Goal: Task Accomplishment & Management: Manage account settings

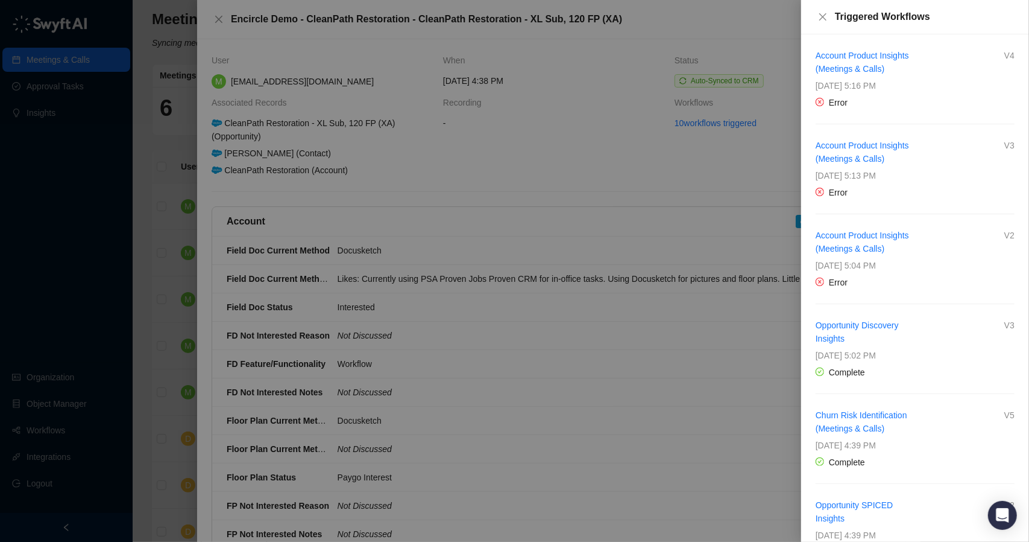
click at [180, 154] on div at bounding box center [514, 271] width 1029 height 542
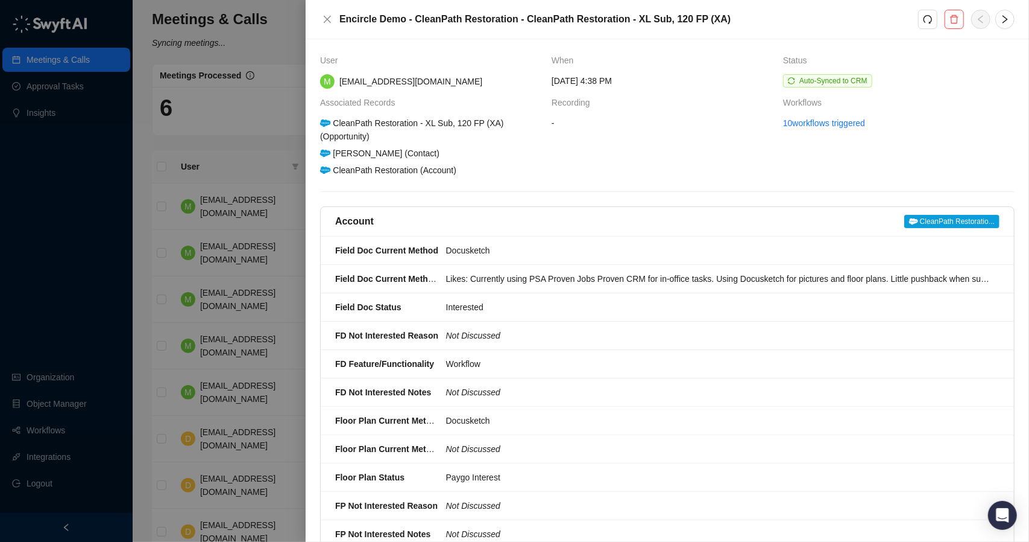
click at [183, 153] on div at bounding box center [514, 271] width 1029 height 542
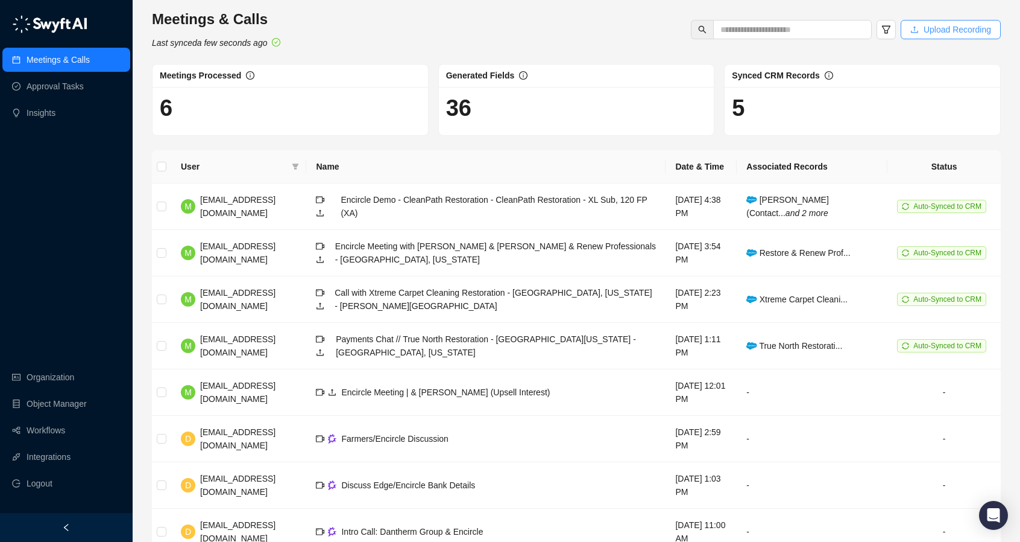
click at [949, 31] on span "Upload Recording" at bounding box center [958, 29] width 68 height 13
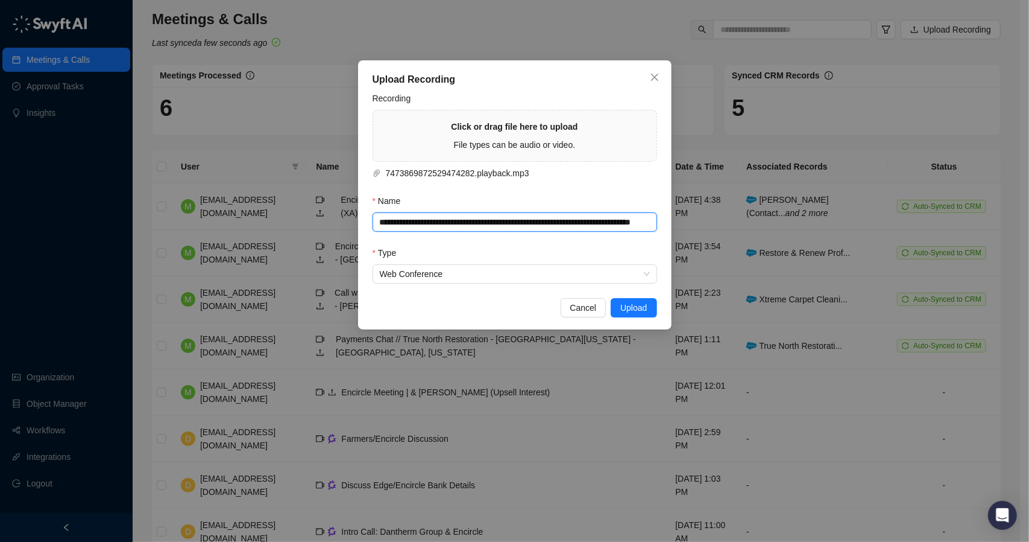
click at [484, 217] on input "**********" at bounding box center [515, 221] width 285 height 19
paste input "text"
click at [520, 223] on input "**********" at bounding box center [515, 221] width 285 height 19
paste input "**********"
type input "**********"
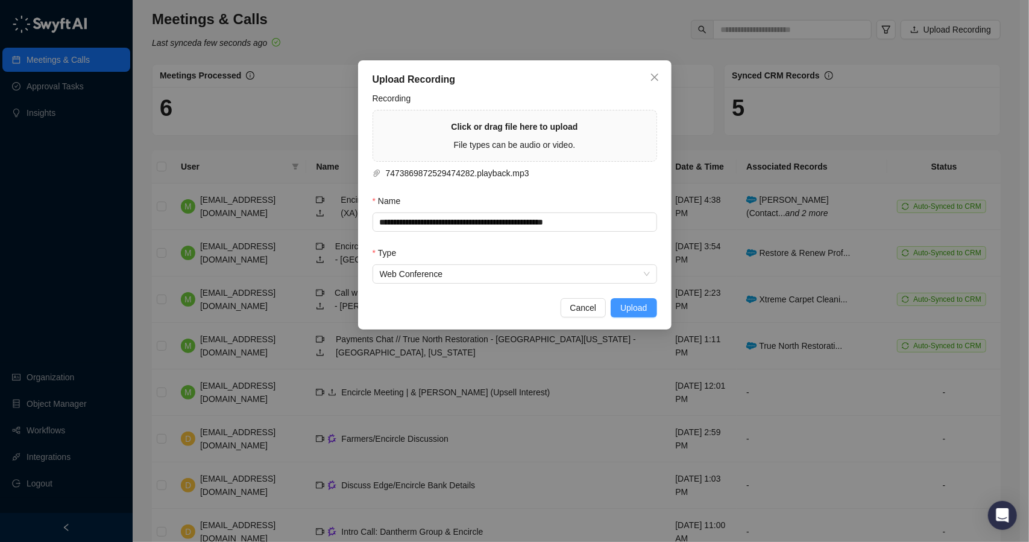
click at [636, 303] on span "Upload" at bounding box center [634, 307] width 27 height 13
click at [652, 74] on icon "close" at bounding box center [654, 77] width 7 height 7
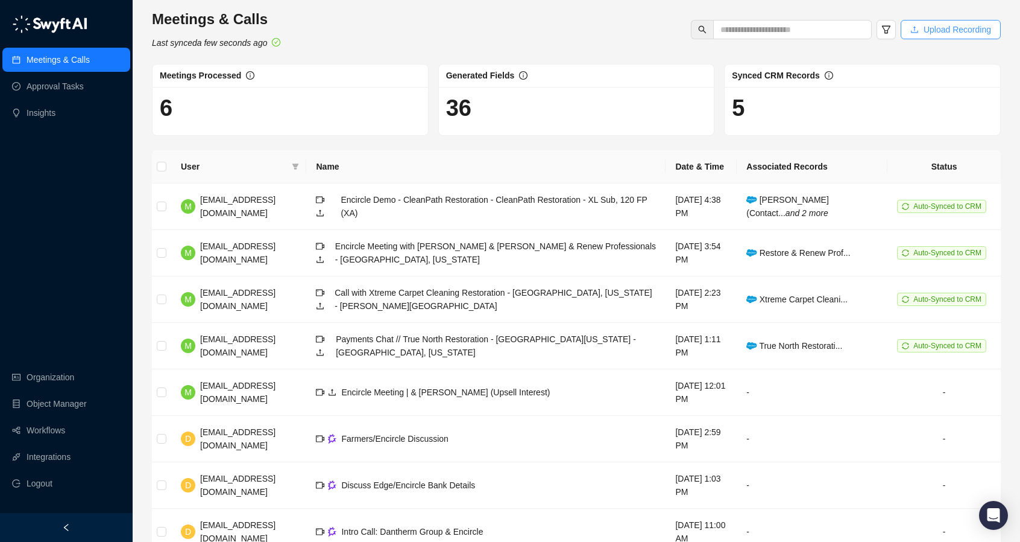
click at [957, 33] on span "Upload Recording" at bounding box center [958, 29] width 68 height 13
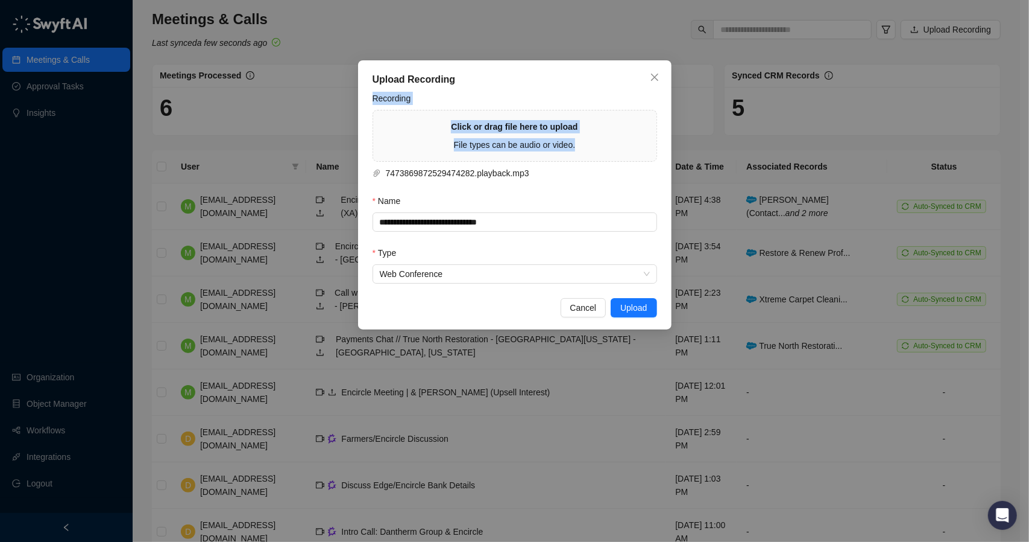
drag, startPoint x: 558, startPoint y: 83, endPoint x: 647, endPoint y: 101, distance: 91.0
click at [644, 117] on div "**********" at bounding box center [515, 194] width 314 height 269
click at [654, 78] on icon "close" at bounding box center [655, 77] width 10 height 10
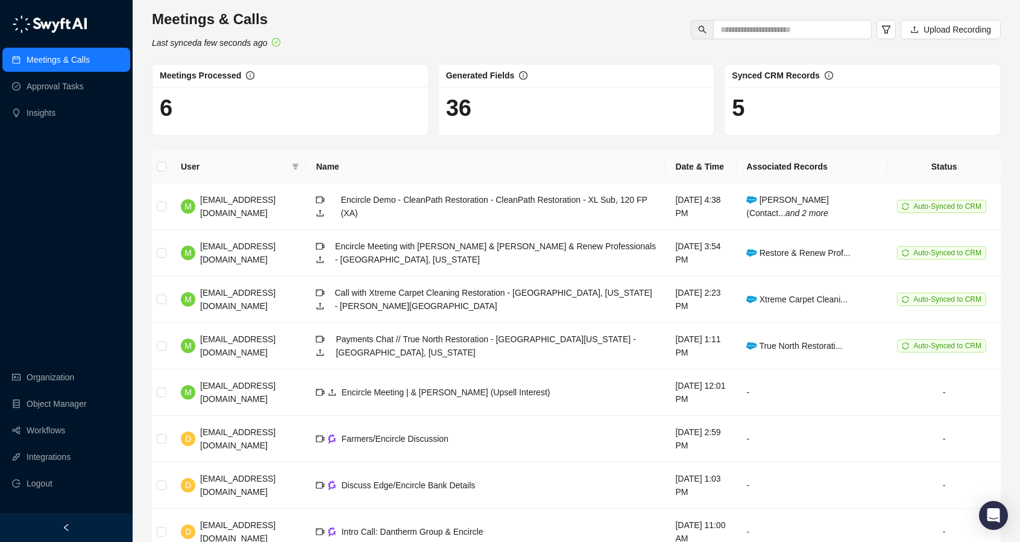
click at [959, 32] on span "Upload Recording" at bounding box center [958, 29] width 68 height 13
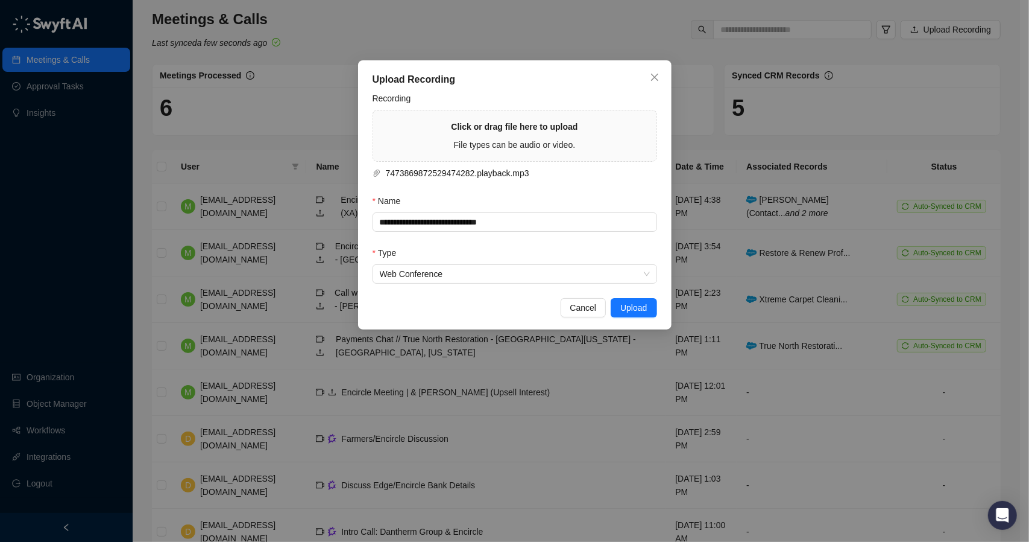
click at [554, 180] on form "**********" at bounding box center [515, 188] width 285 height 192
click at [438, 224] on input "**********" at bounding box center [515, 221] width 285 height 19
click at [437, 224] on input "**********" at bounding box center [515, 221] width 285 height 19
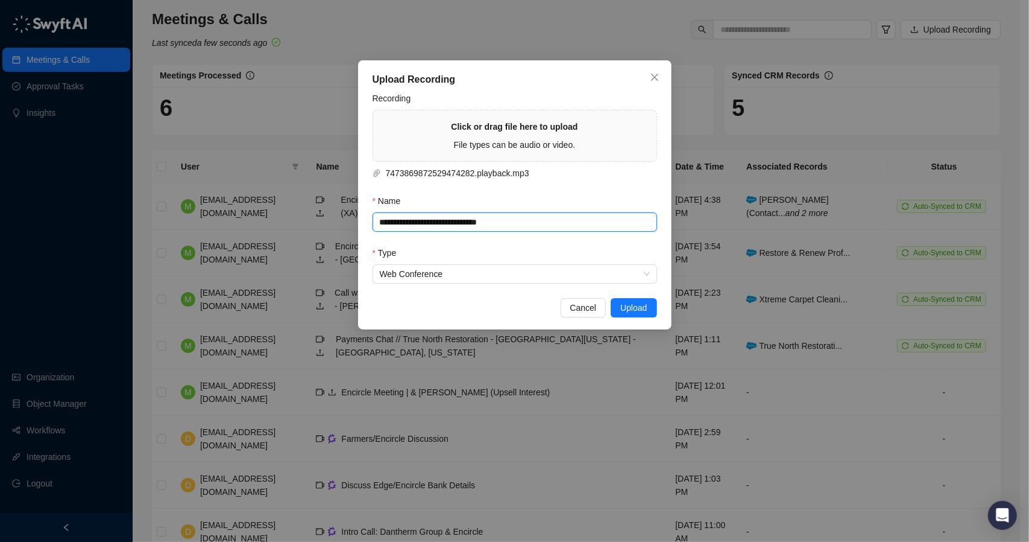
paste input "text"
click at [638, 307] on span "Upload" at bounding box center [634, 307] width 27 height 13
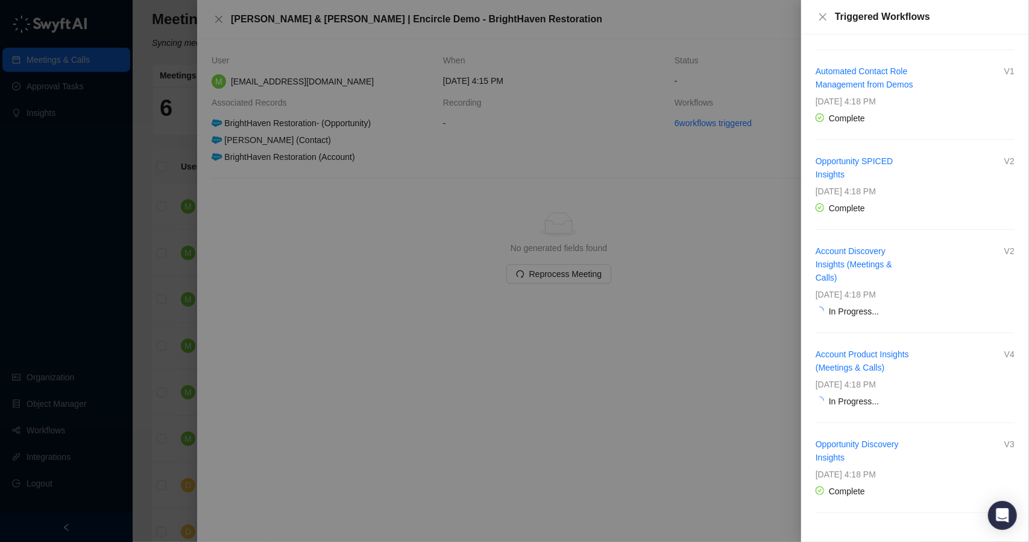
scroll to position [86, 0]
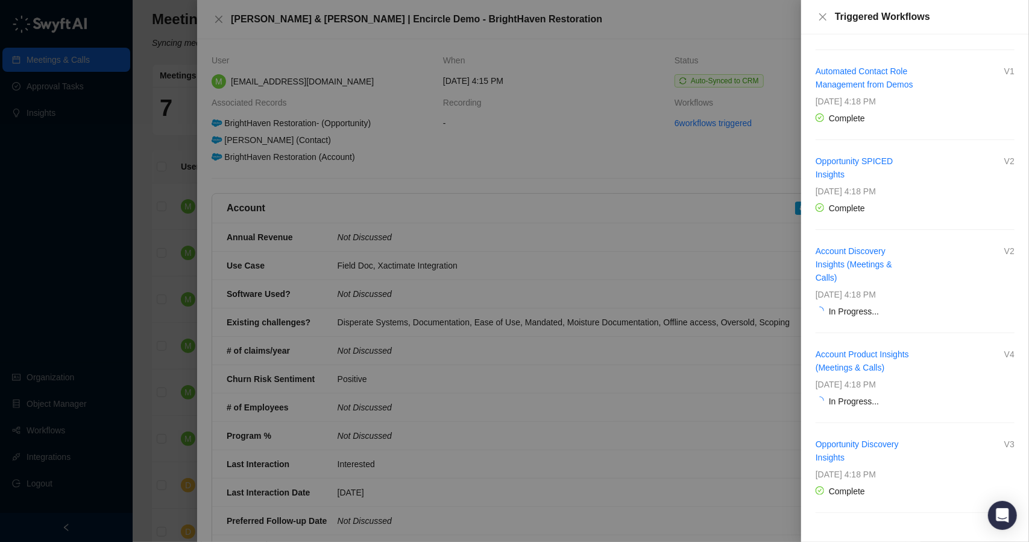
click at [340, 184] on div at bounding box center [514, 271] width 1029 height 542
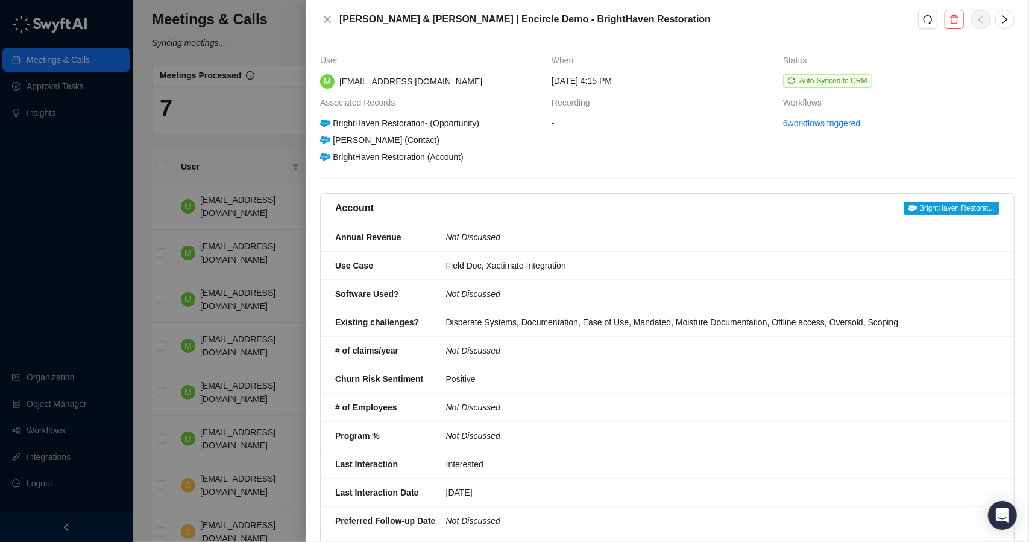
click at [283, 172] on div at bounding box center [514, 271] width 1029 height 542
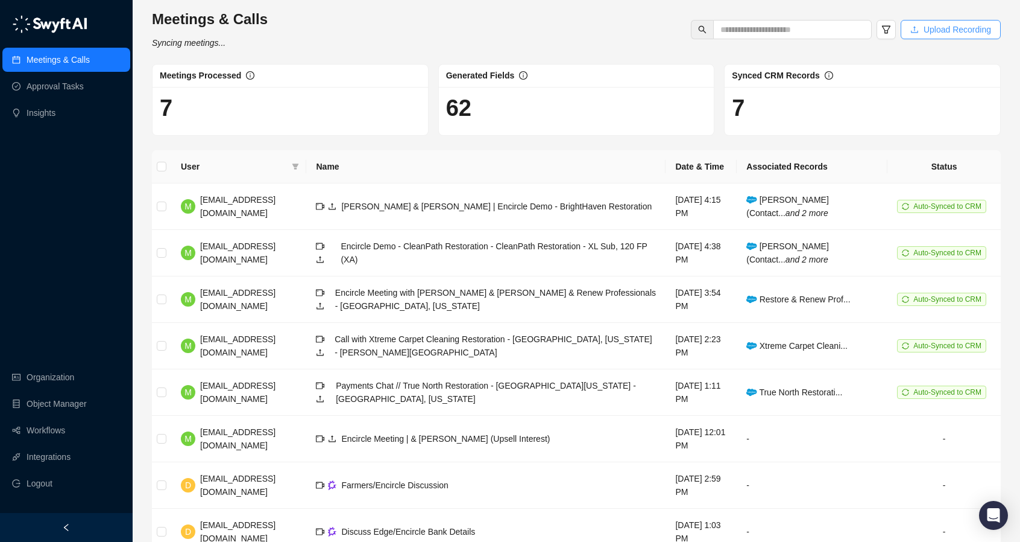
click at [940, 28] on span "Upload Recording" at bounding box center [958, 29] width 68 height 13
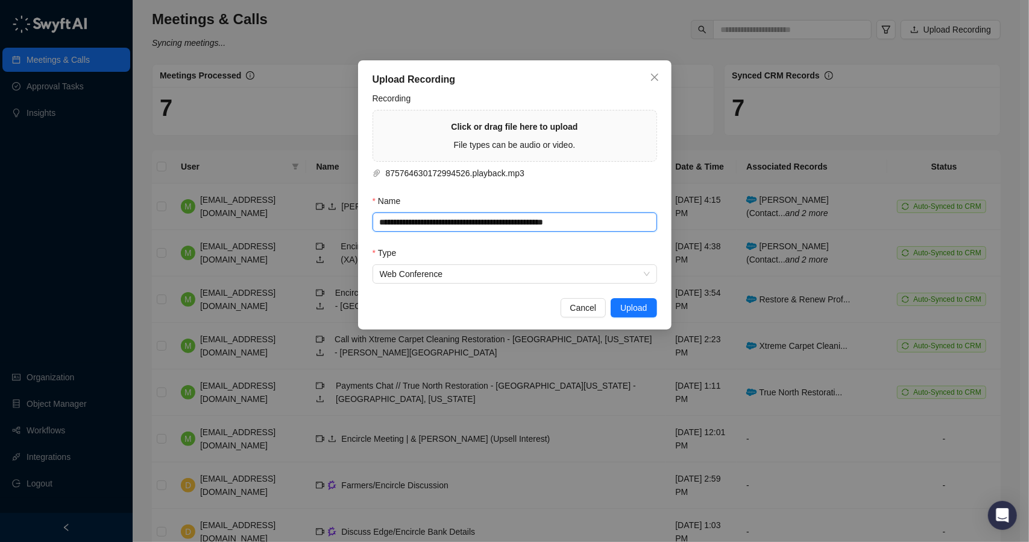
click at [444, 221] on input "**********" at bounding box center [515, 221] width 285 height 19
paste input "text"
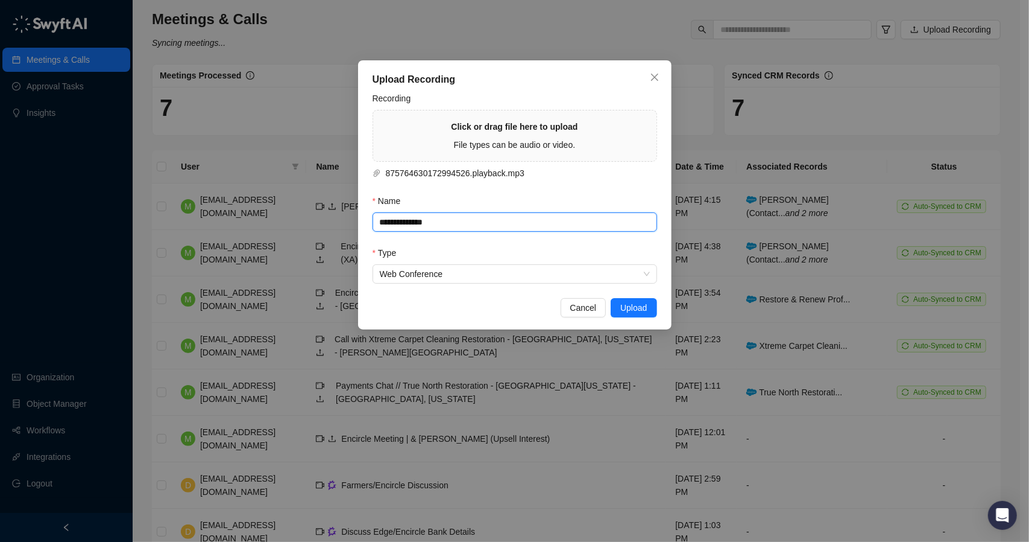
click at [503, 229] on input "**********" at bounding box center [515, 221] width 285 height 19
paste input "**********"
type input "**********"
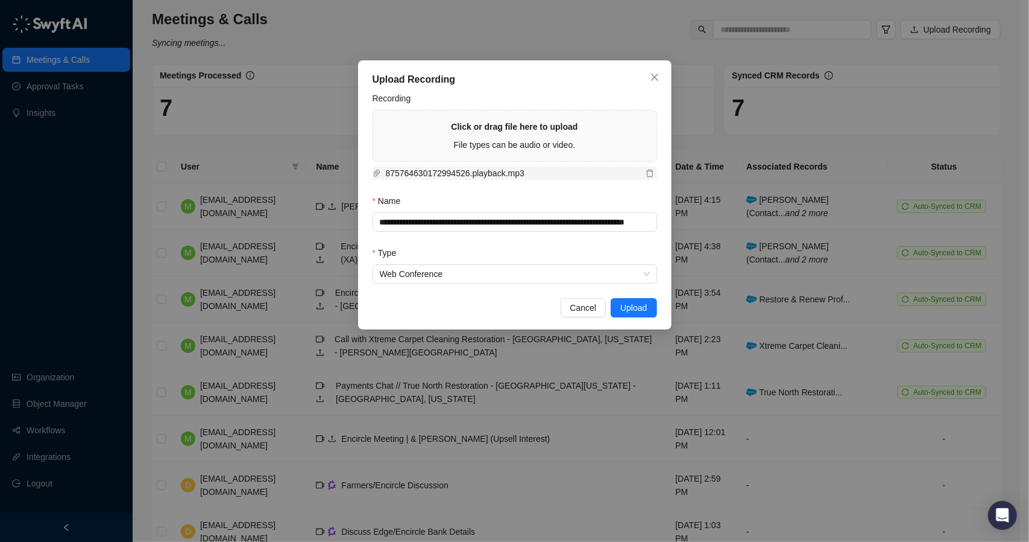
click at [581, 179] on span "875764630172994526.playback.mp3" at bounding box center [512, 172] width 262 height 13
click at [439, 217] on input "**********" at bounding box center [515, 221] width 285 height 19
click at [589, 303] on span "Cancel" at bounding box center [584, 307] width 27 height 13
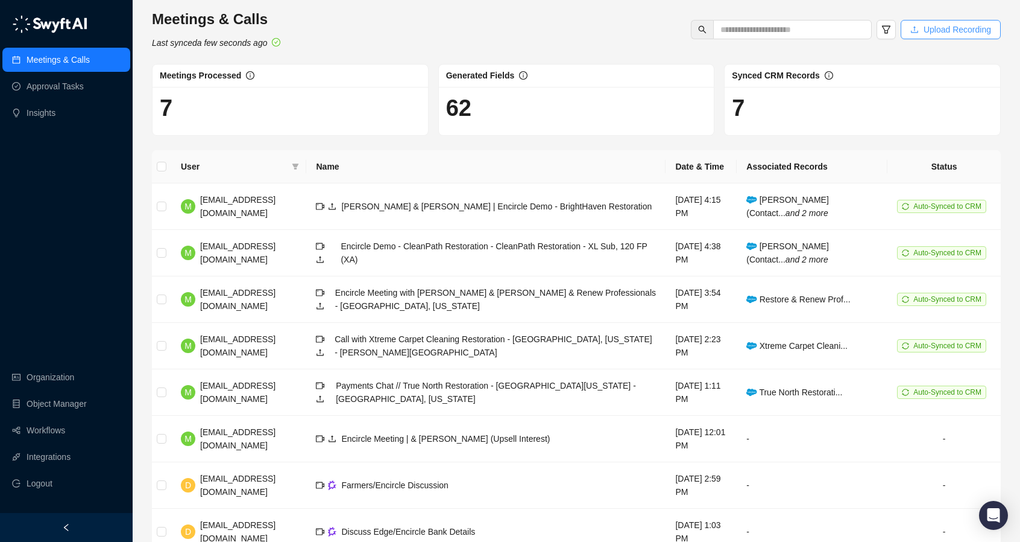
click at [975, 25] on span "Upload Recording" at bounding box center [958, 29] width 68 height 13
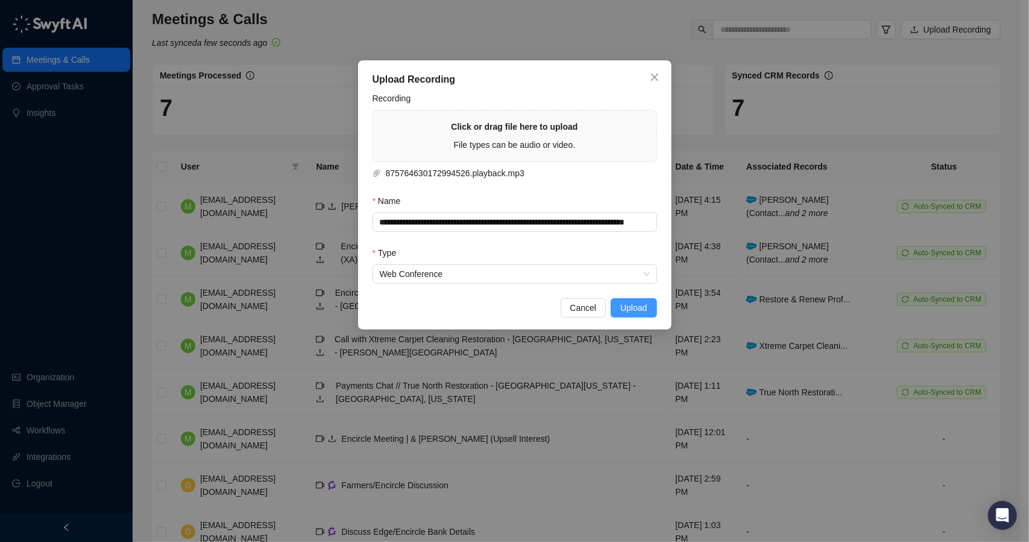
click at [635, 305] on span "Upload" at bounding box center [634, 307] width 27 height 13
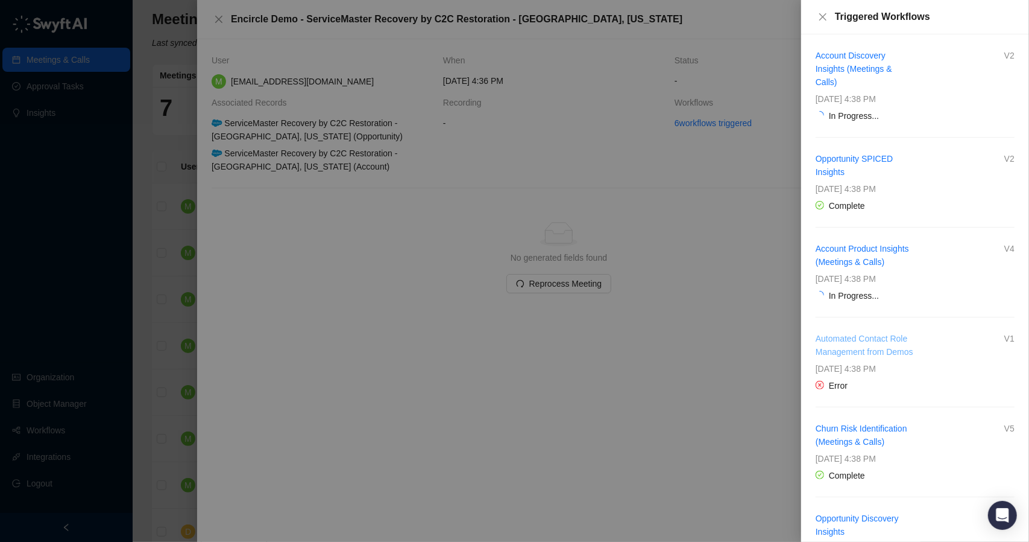
click at [836, 337] on link "Automated Contact Role Management from Demos" at bounding box center [865, 345] width 98 height 23
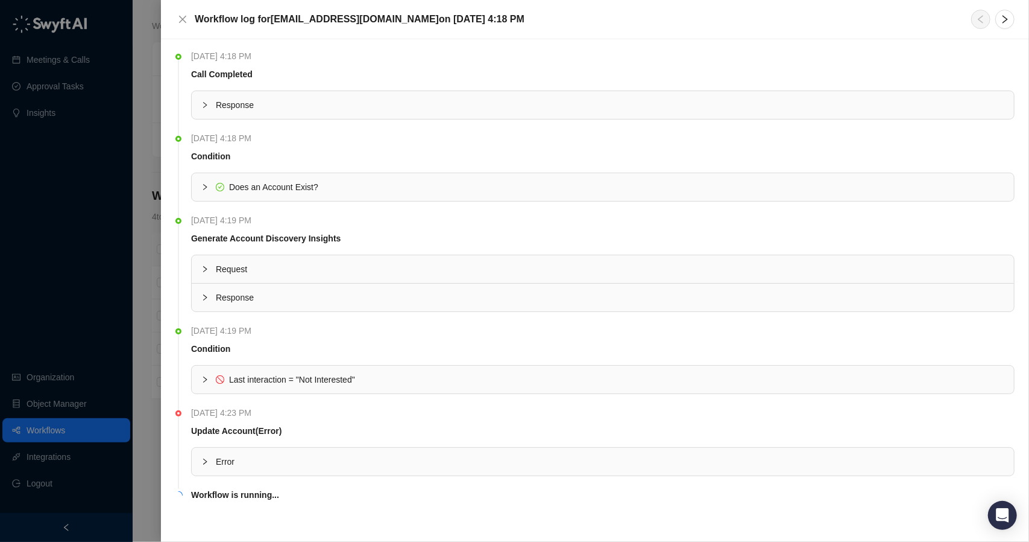
click at [204, 376] on icon "collapsed" at bounding box center [204, 379] width 7 height 7
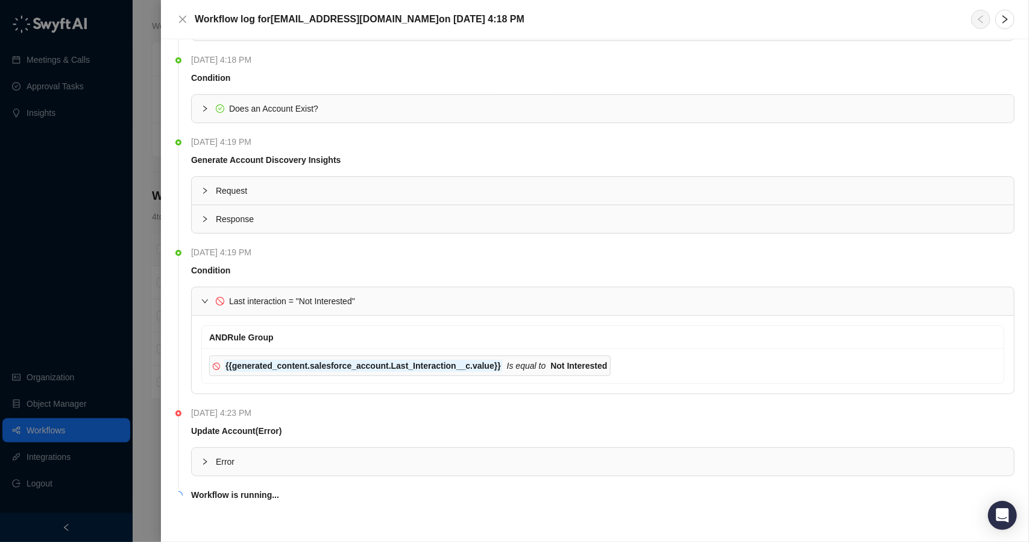
scroll to position [81, 0]
click at [205, 455] on icon "collapsed" at bounding box center [204, 458] width 7 height 7
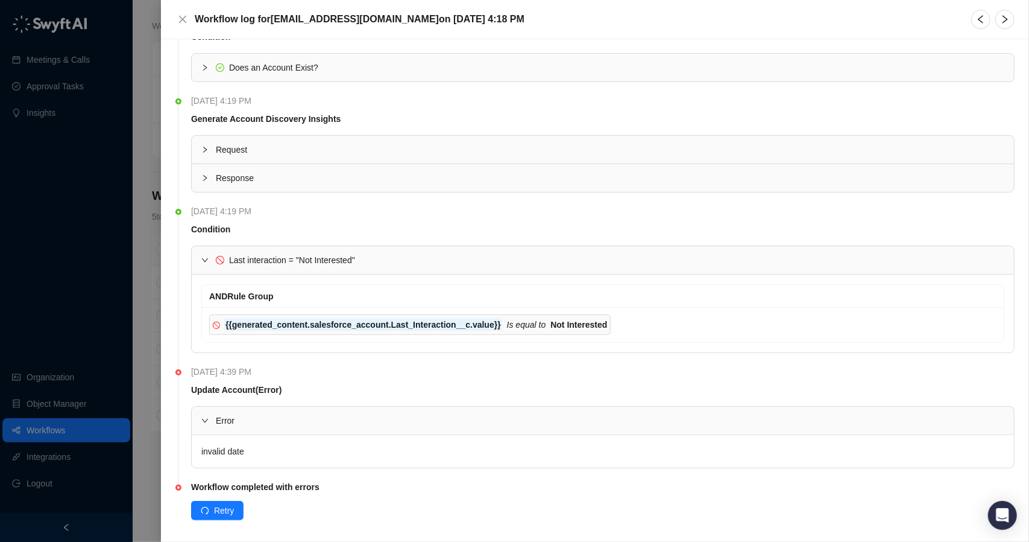
scroll to position [125, 0]
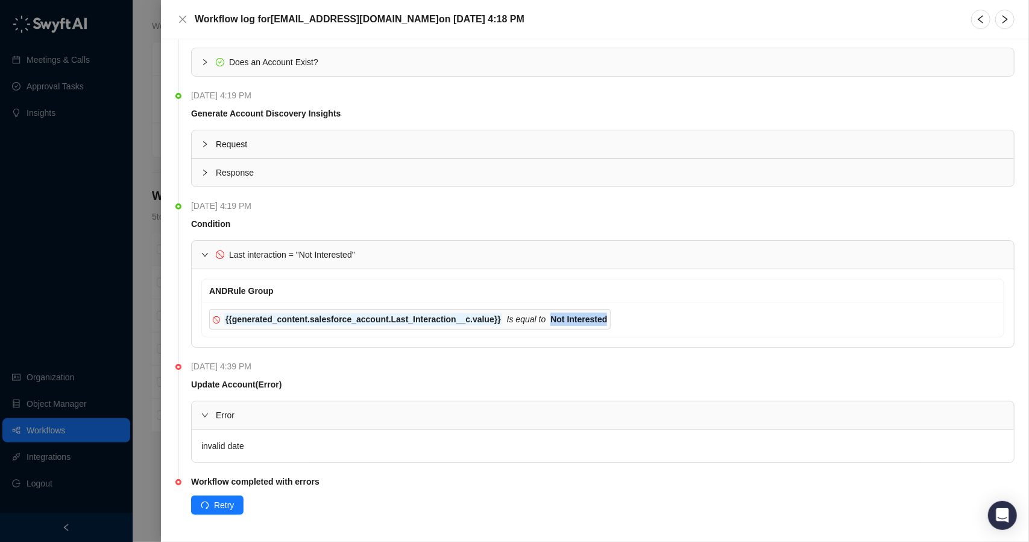
drag, startPoint x: 527, startPoint y: 315, endPoint x: 581, endPoint y: 312, distance: 54.3
click at [581, 314] on strong "Not Interested" at bounding box center [579, 319] width 57 height 10
click at [151, 282] on div at bounding box center [514, 271] width 1029 height 542
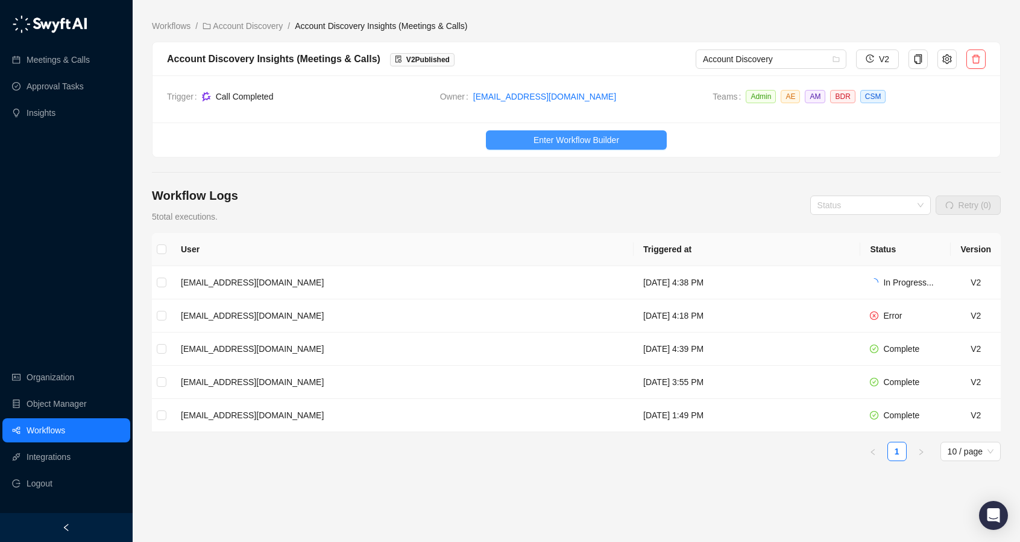
click at [606, 142] on span "Enter Workflow Builder" at bounding box center [577, 139] width 86 height 13
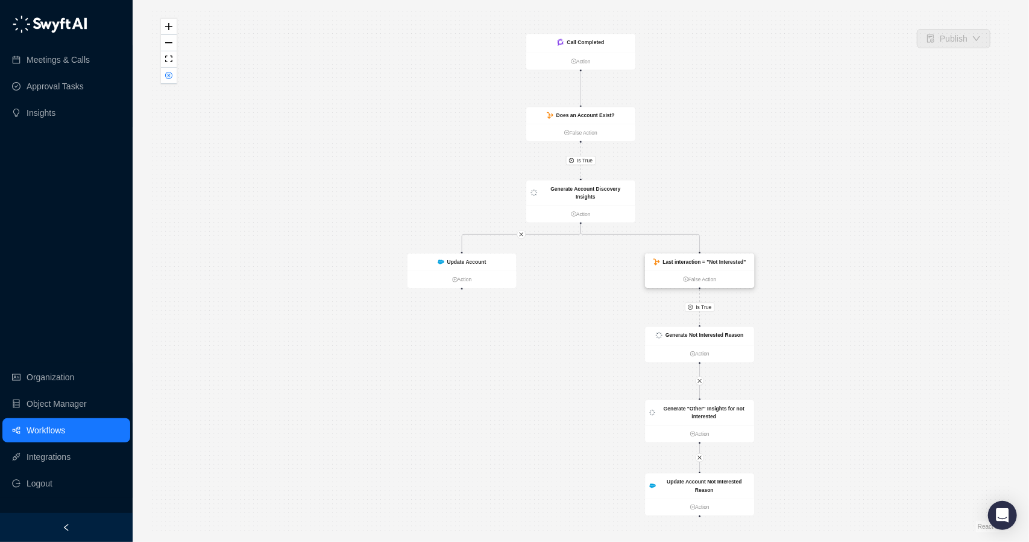
click at [733, 262] on strong "Last interaction = "Not Interested"" at bounding box center [704, 262] width 83 height 6
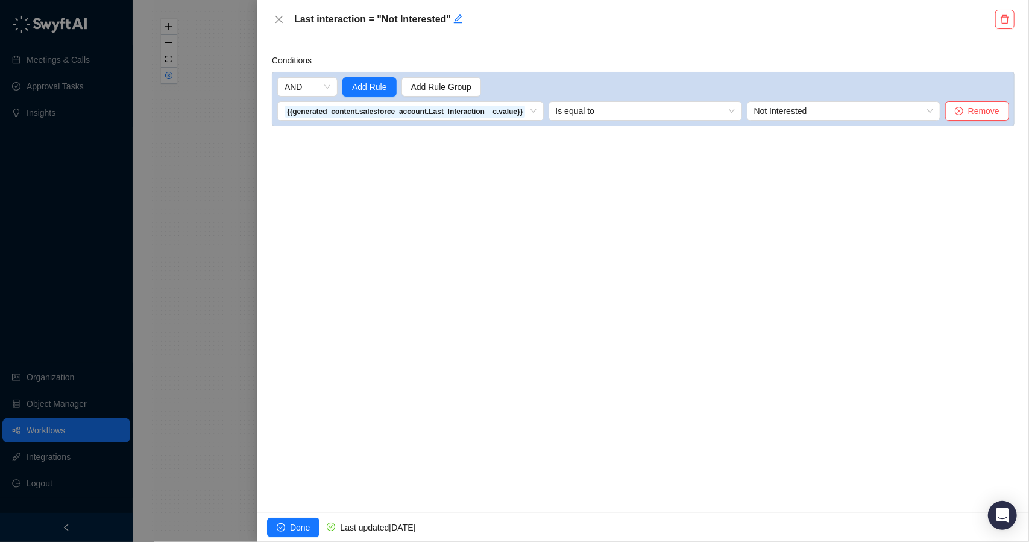
click at [219, 244] on div at bounding box center [514, 271] width 1029 height 542
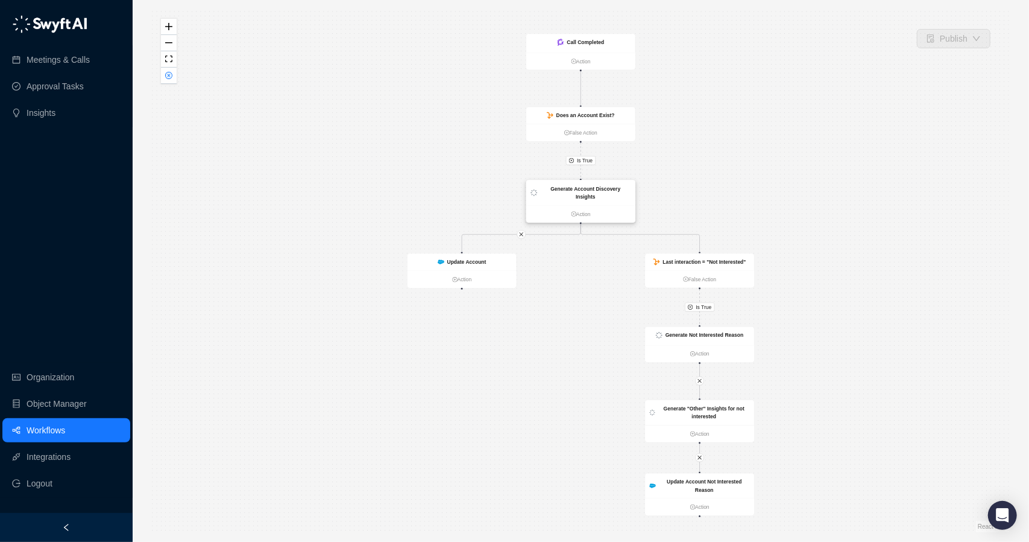
click at [606, 191] on strong "Generate Account Discovery Insights" at bounding box center [586, 193] width 70 height 14
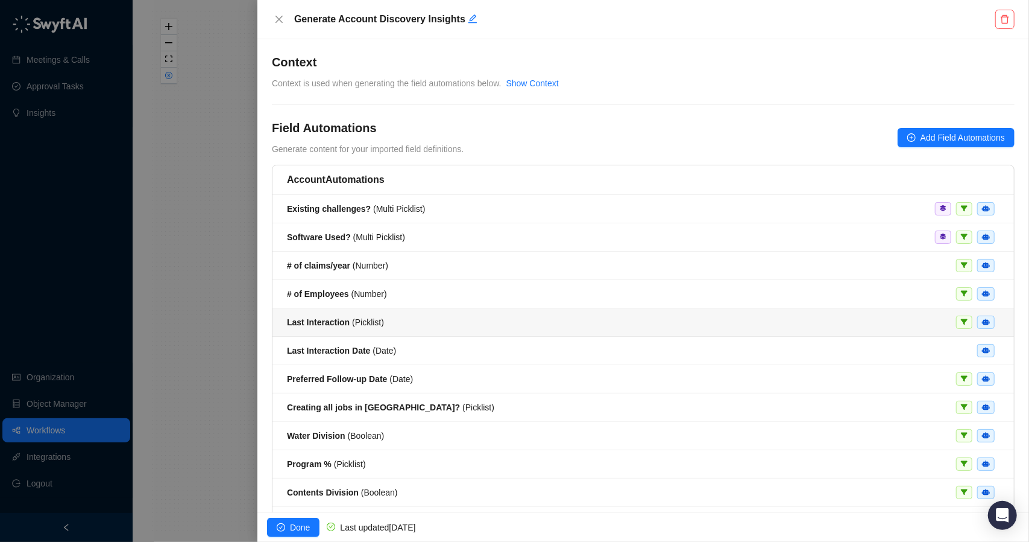
click at [509, 324] on div "Last Interaction ( Picklist )" at bounding box center [643, 321] width 713 height 13
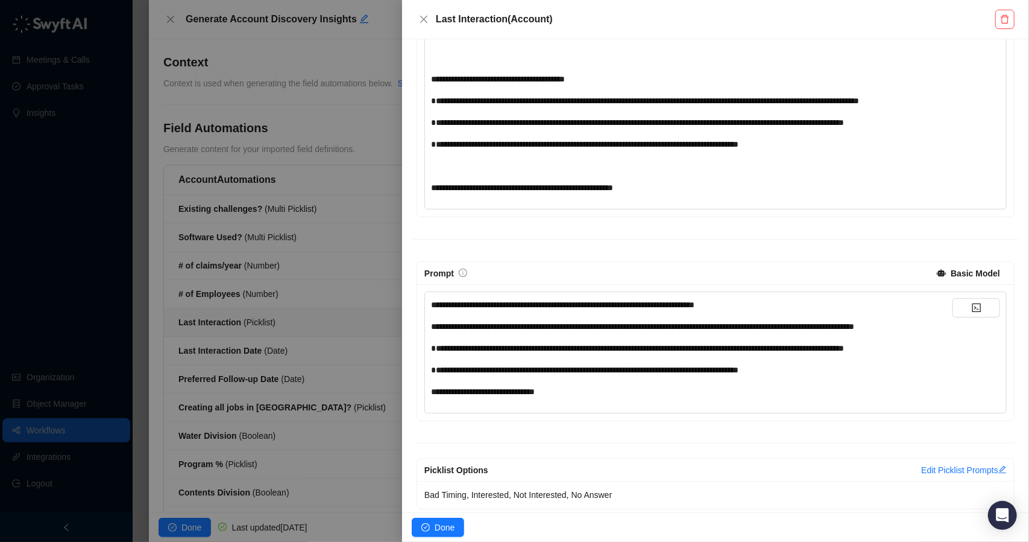
scroll to position [261, 0]
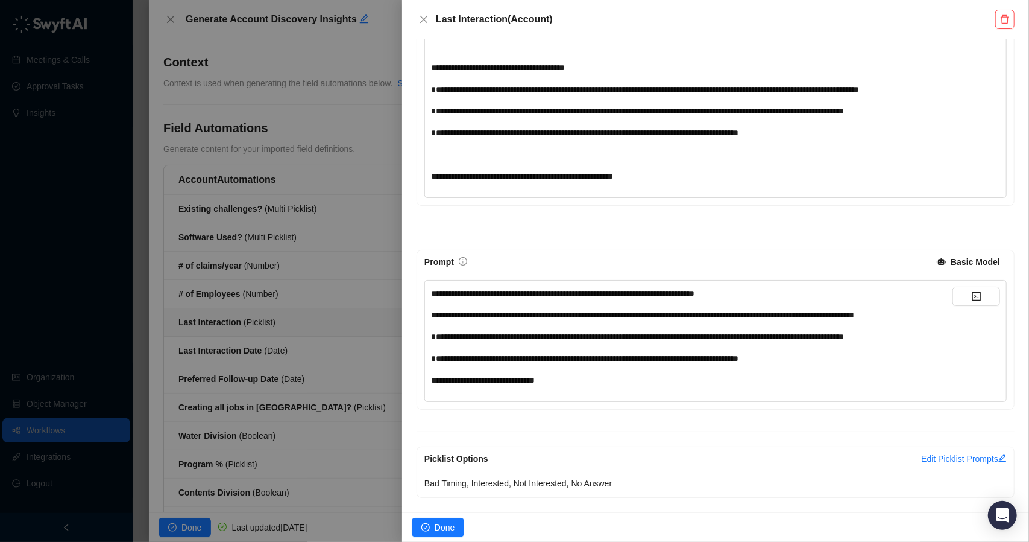
click at [136, 321] on div at bounding box center [514, 271] width 1029 height 542
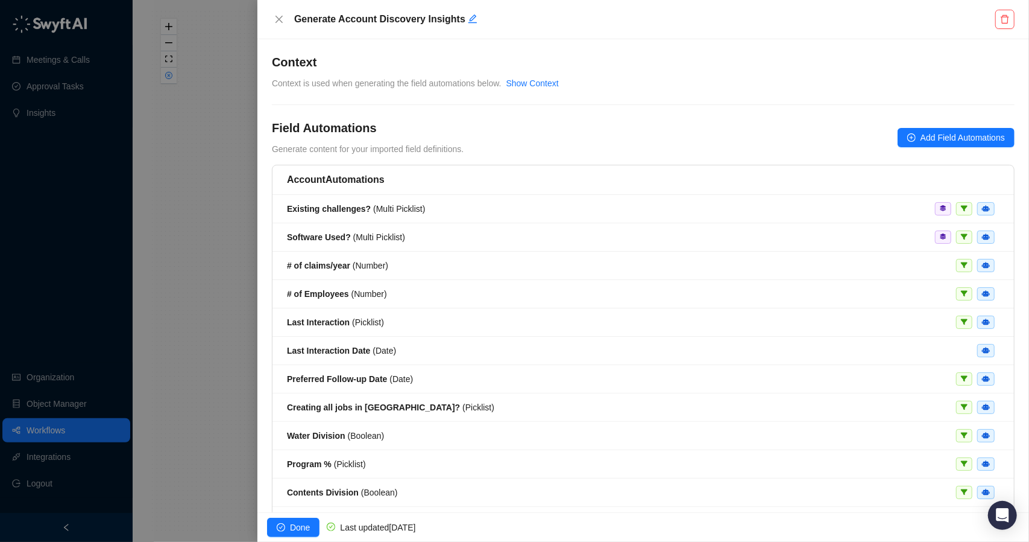
click at [146, 286] on div at bounding box center [514, 271] width 1029 height 542
drag, startPoint x: 175, startPoint y: 381, endPoint x: 268, endPoint y: 253, distance: 157.5
click at [176, 379] on div at bounding box center [514, 271] width 1029 height 542
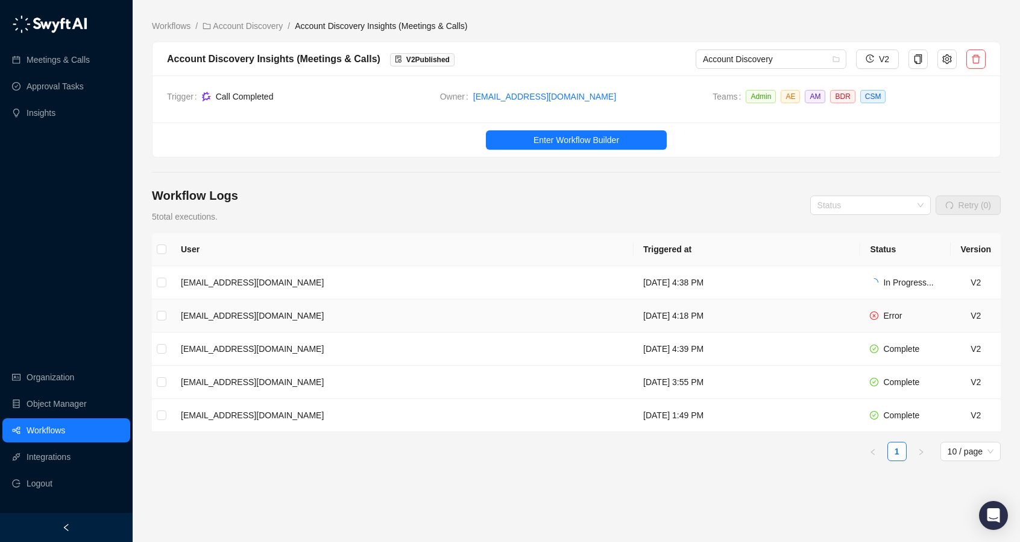
click at [405, 314] on td "[EMAIL_ADDRESS][DOMAIN_NAME]" at bounding box center [402, 315] width 463 height 33
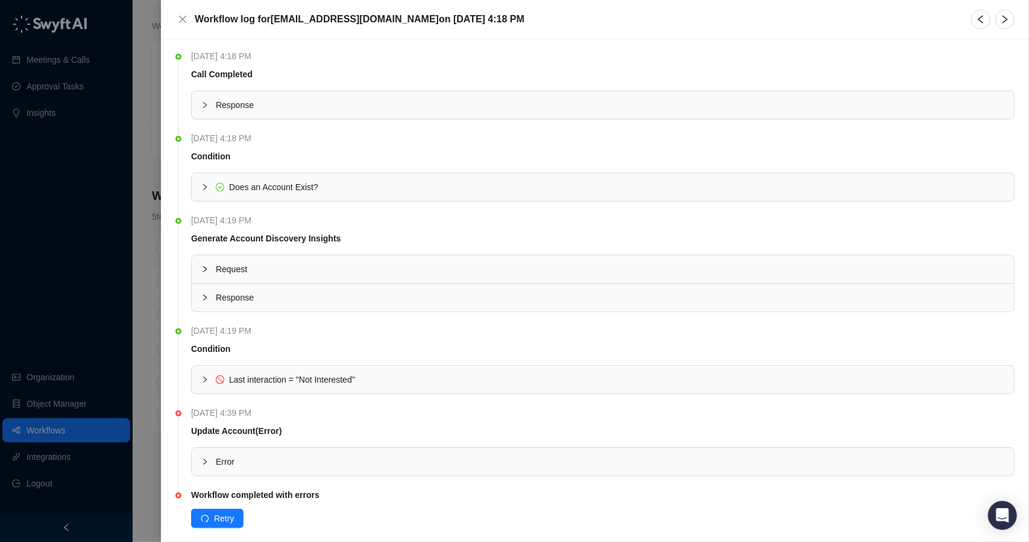
click at [207, 455] on div at bounding box center [208, 461] width 14 height 13
click at [207, 381] on icon "collapsed" at bounding box center [204, 379] width 7 height 7
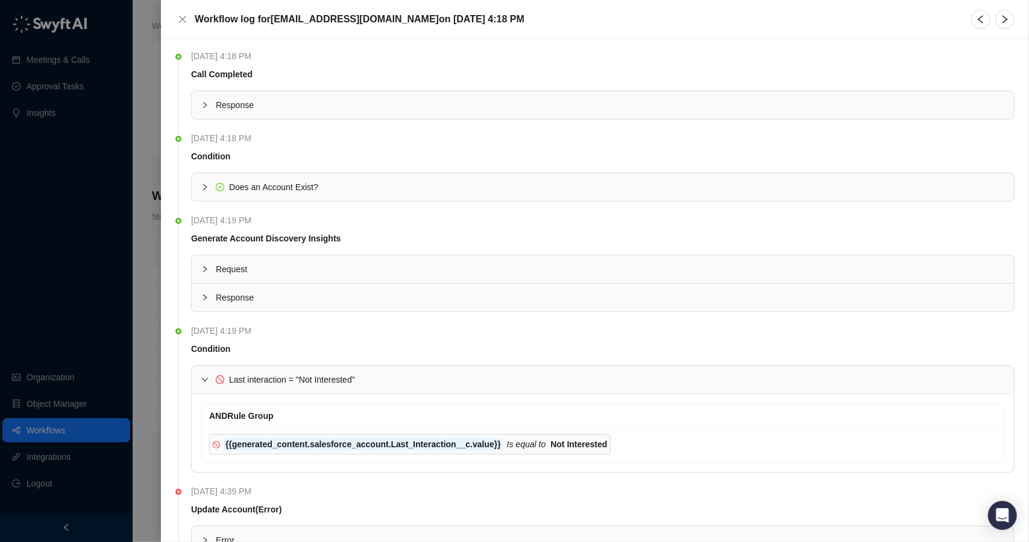
click at [207, 381] on icon "expanded" at bounding box center [204, 379] width 7 height 7
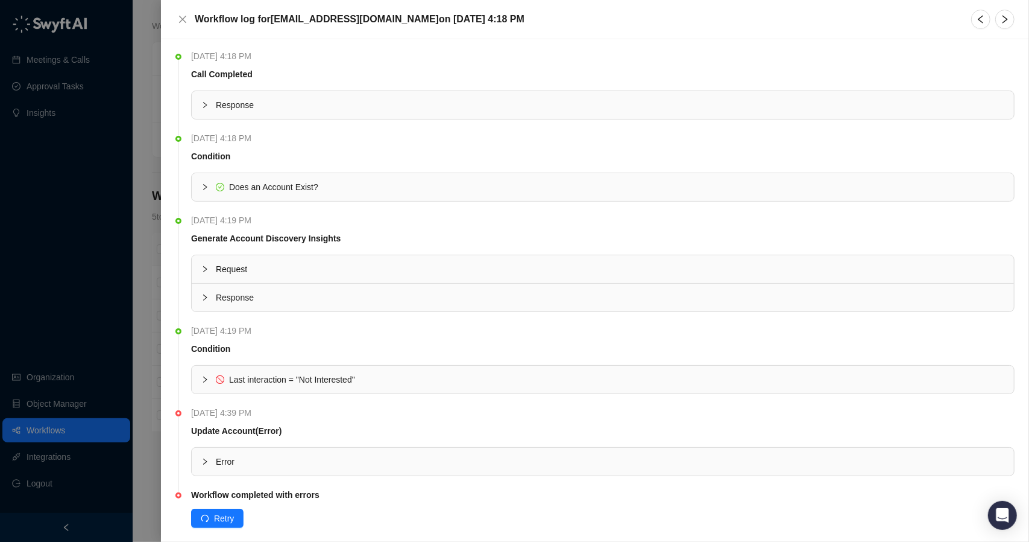
click at [152, 357] on div at bounding box center [514, 271] width 1029 height 542
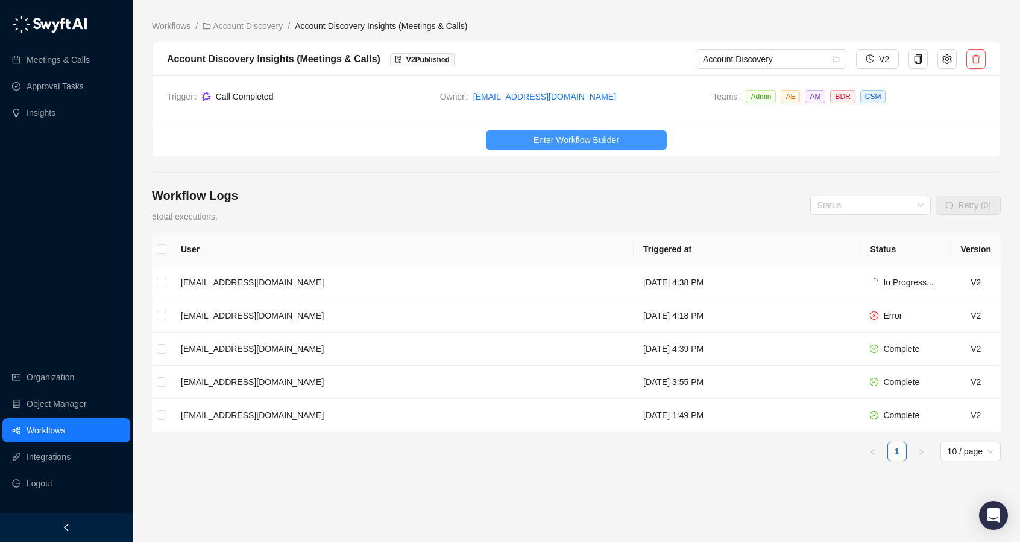
click at [569, 144] on span "Enter Workflow Builder" at bounding box center [577, 139] width 86 height 13
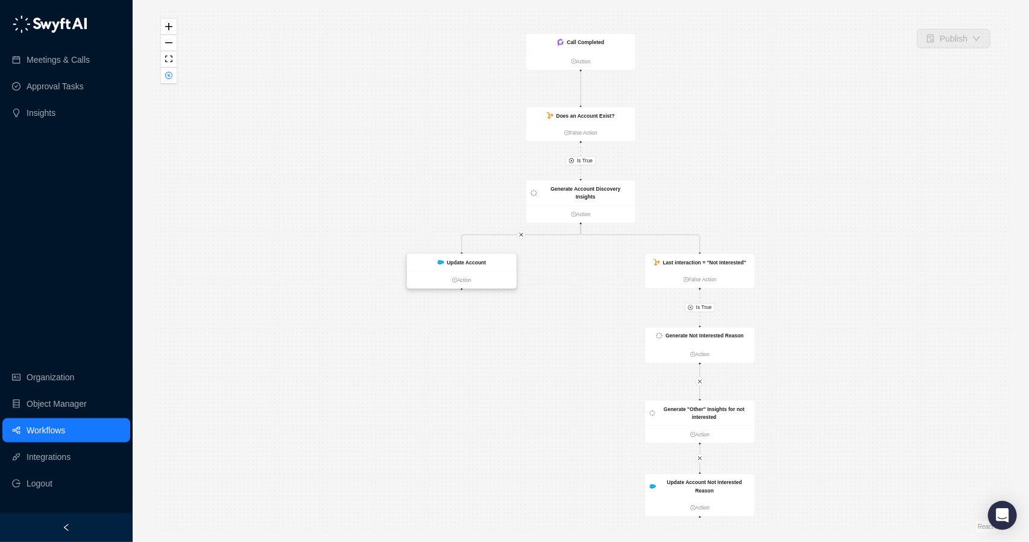
click at [489, 261] on div "Update Account" at bounding box center [461, 262] width 109 height 17
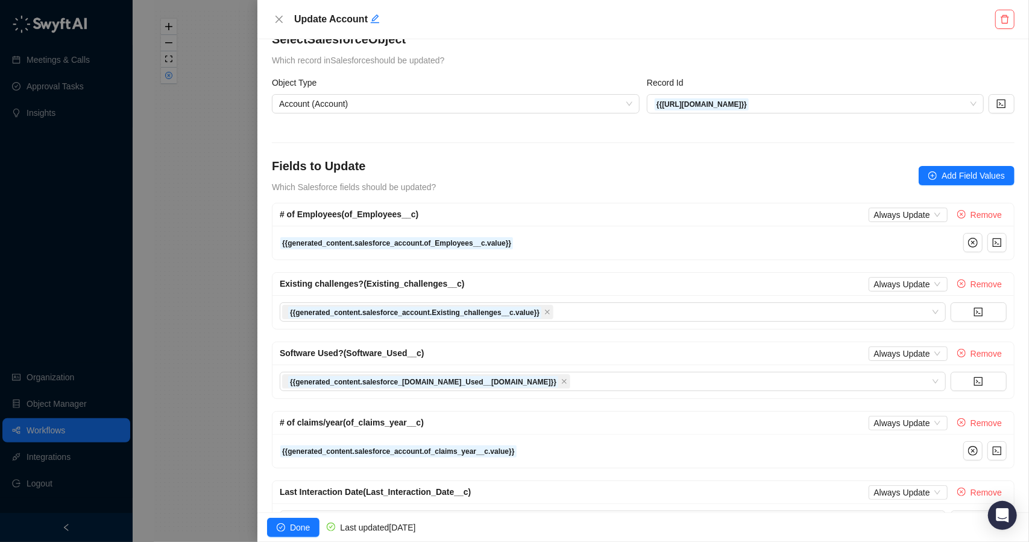
scroll to position [12, 0]
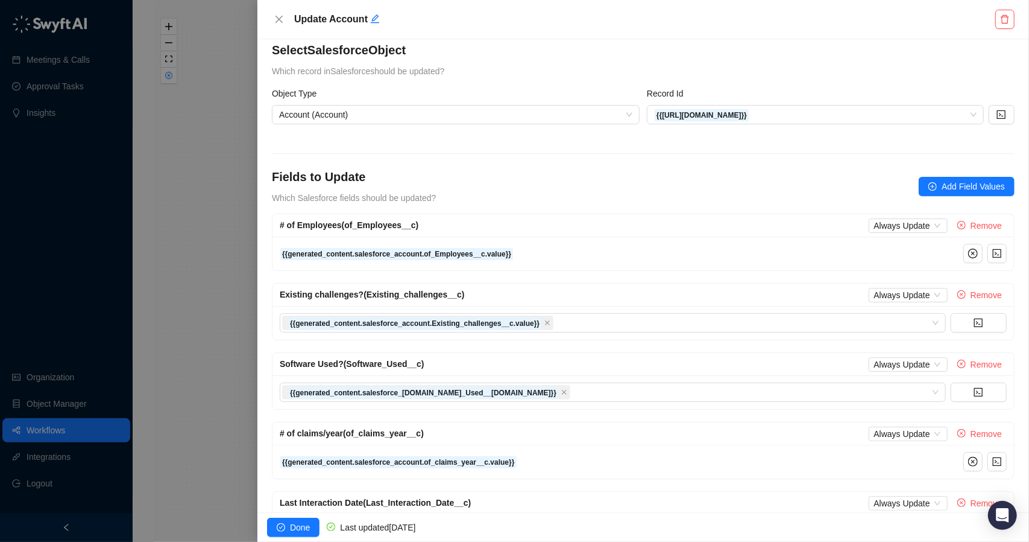
click at [189, 300] on div at bounding box center [514, 271] width 1029 height 542
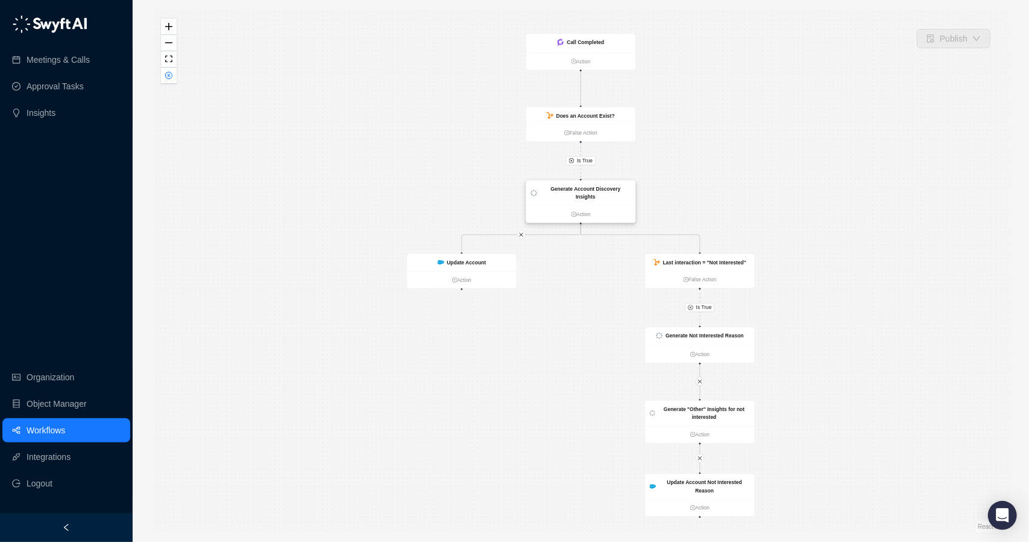
click at [586, 189] on strong "Generate Account Discovery Insights" at bounding box center [586, 193] width 70 height 14
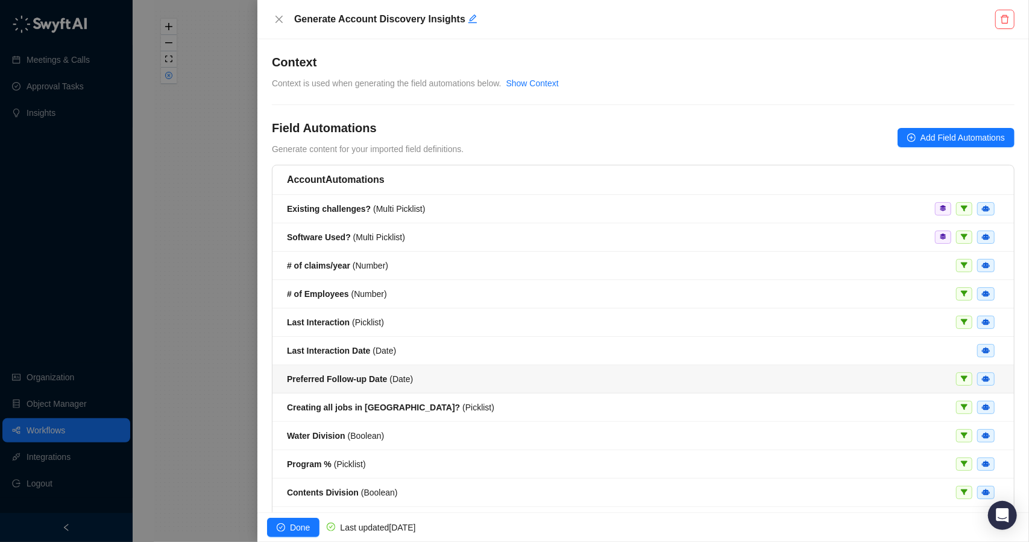
click at [513, 372] on div "Preferred Follow-up Date ( Date )" at bounding box center [643, 378] width 713 height 13
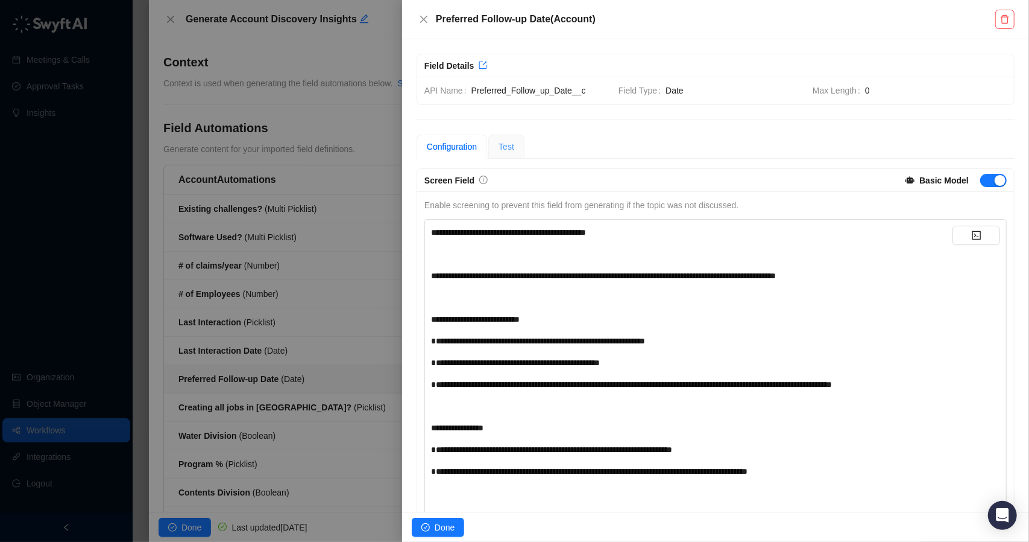
click at [516, 137] on div "Test" at bounding box center [507, 146] width 36 height 24
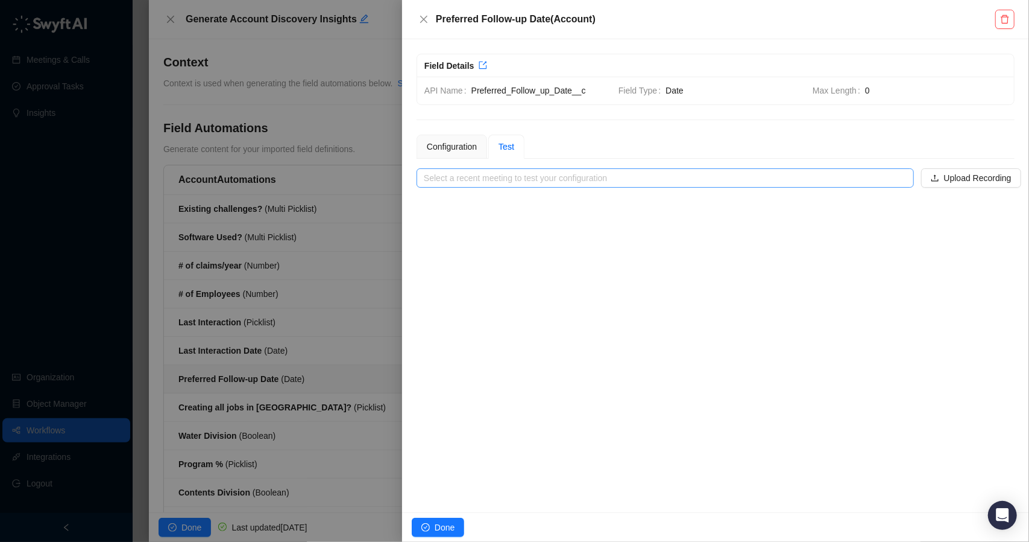
click at [545, 183] on input "search" at bounding box center [662, 178] width 476 height 18
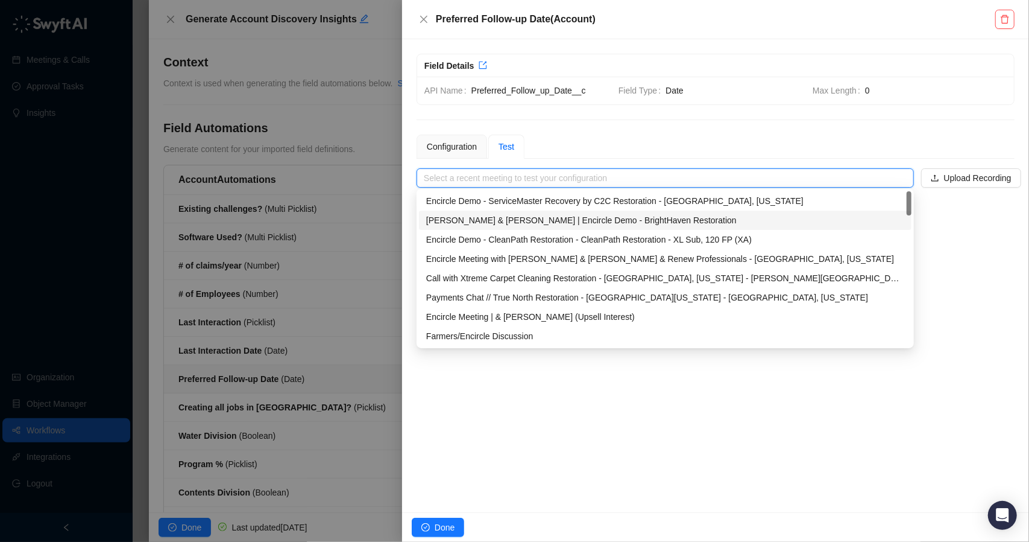
click at [546, 218] on div "David & Kyle | Encircle Demo - BrightHaven Restoration" at bounding box center [665, 219] width 478 height 13
type input "**********"
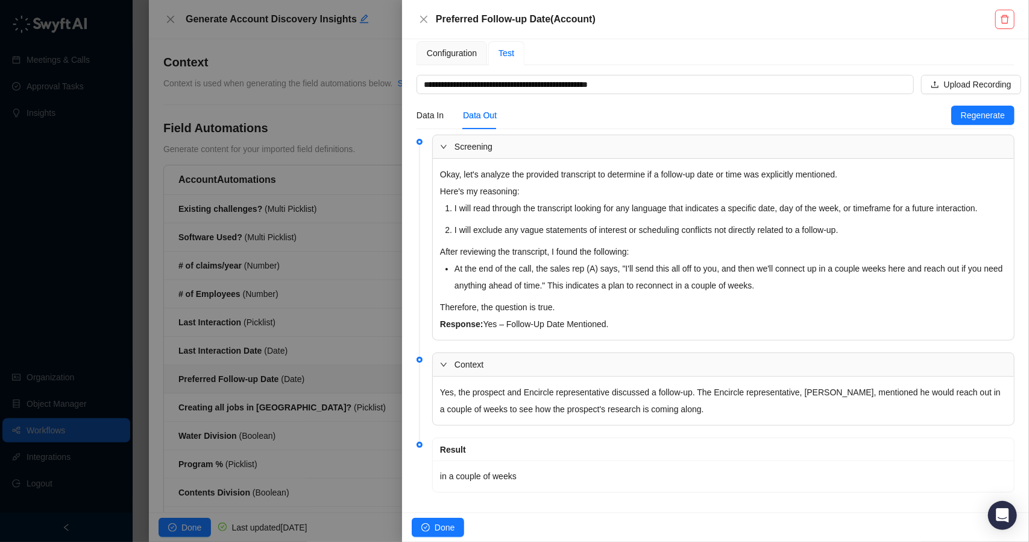
scroll to position [101, 0]
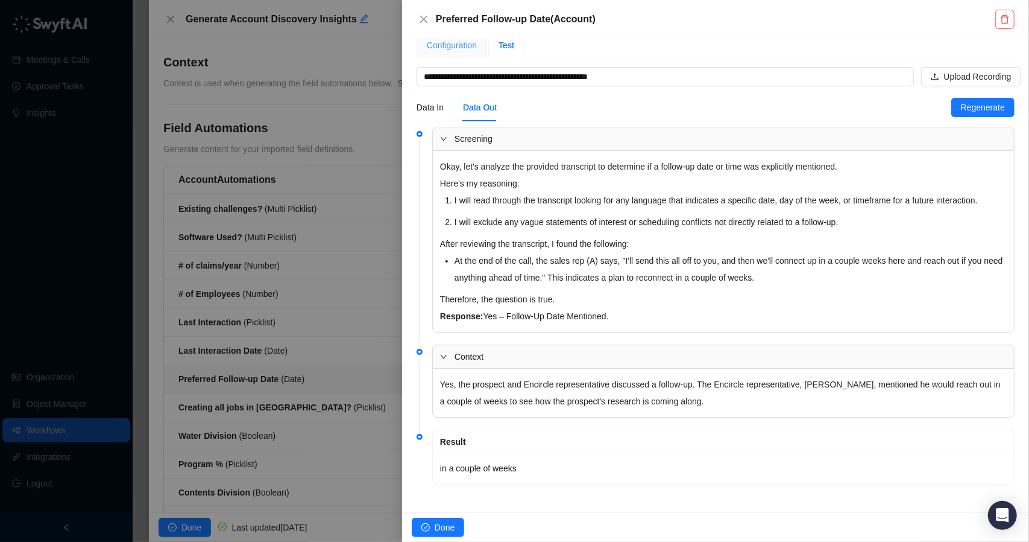
click at [457, 51] on div "Configuration" at bounding box center [452, 45] width 71 height 24
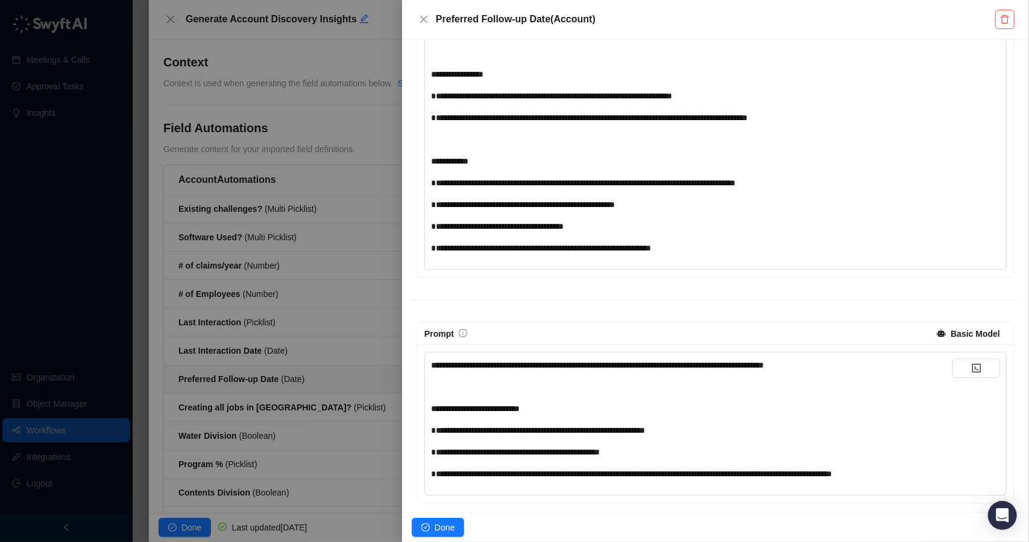
scroll to position [356, 0]
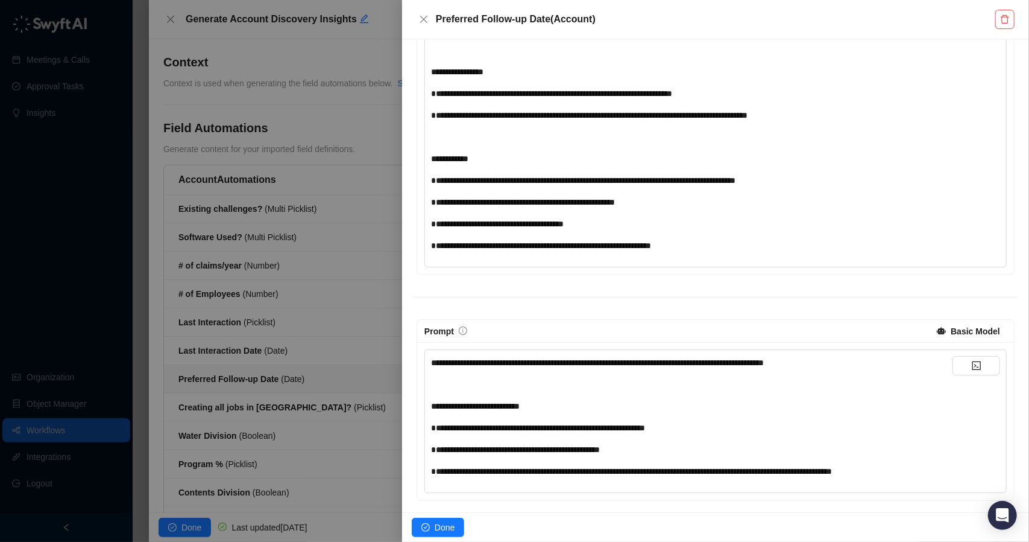
click at [929, 473] on div "**********" at bounding box center [692, 470] width 522 height 13
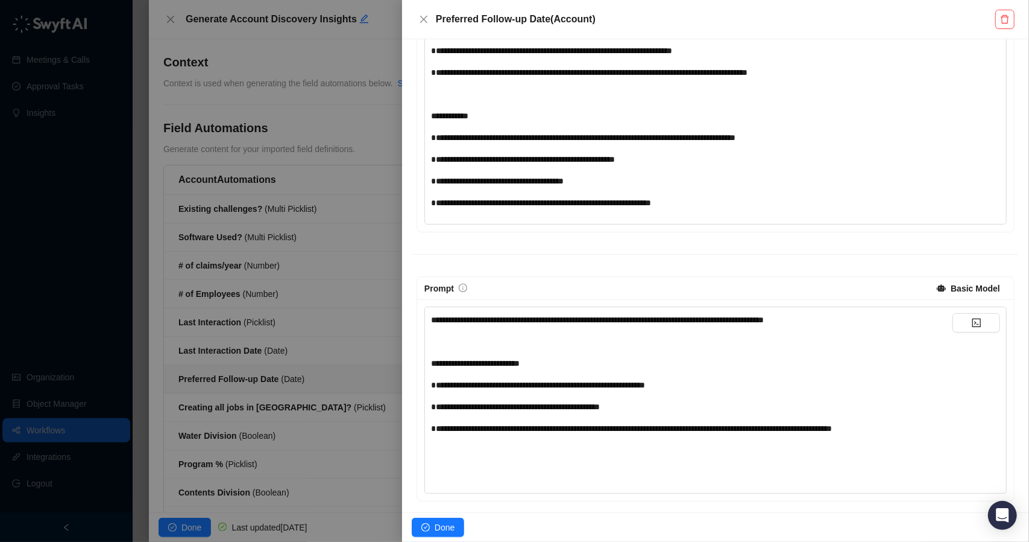
scroll to position [378, 0]
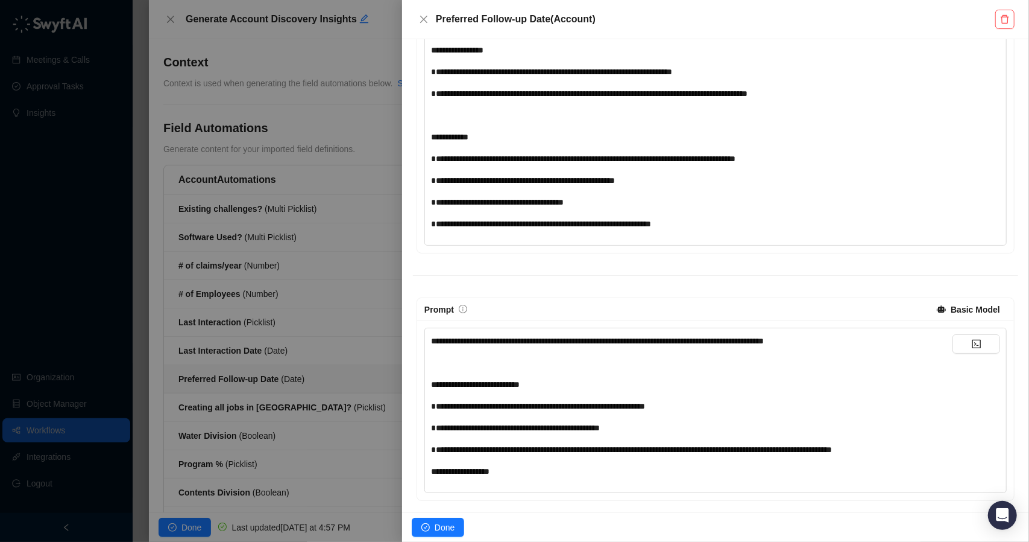
click at [531, 469] on div "**********" at bounding box center [692, 470] width 522 height 13
drag, startPoint x: 503, startPoint y: 469, endPoint x: 521, endPoint y: 467, distance: 18.2
click at [520, 467] on span "**********" at bounding box center [475, 471] width 89 height 8
click at [520, 470] on span "**********" at bounding box center [475, 471] width 89 height 8
click at [520, 469] on span "**********" at bounding box center [475, 471] width 89 height 8
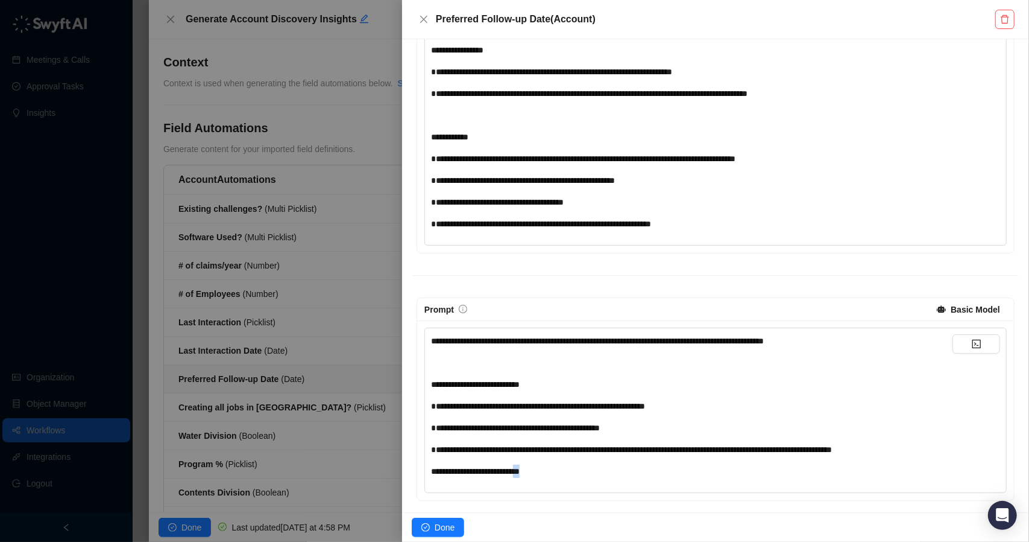
drag, startPoint x: 543, startPoint y: 470, endPoint x: 554, endPoint y: 470, distance: 10.9
click at [554, 470] on div "**********" at bounding box center [692, 470] width 522 height 13
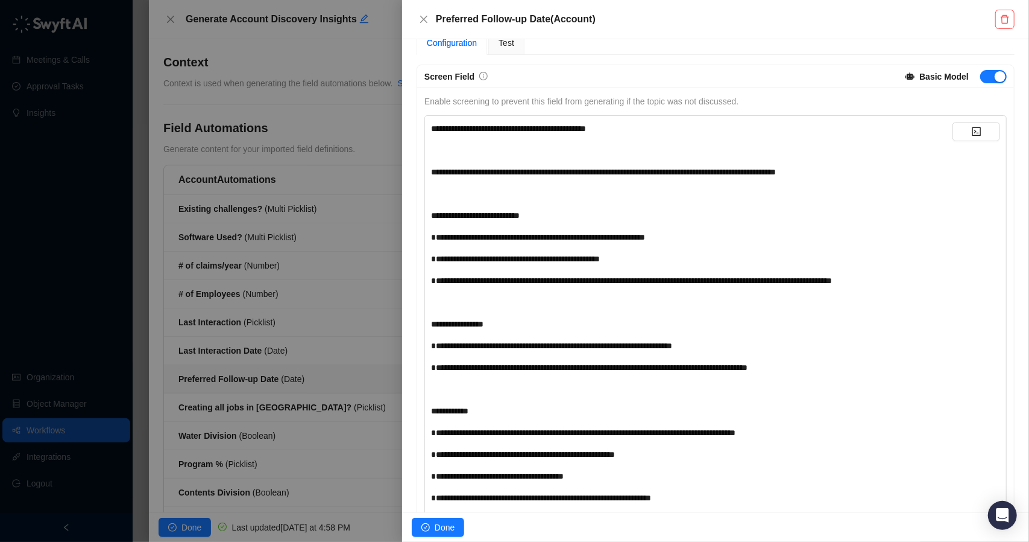
scroll to position [76, 0]
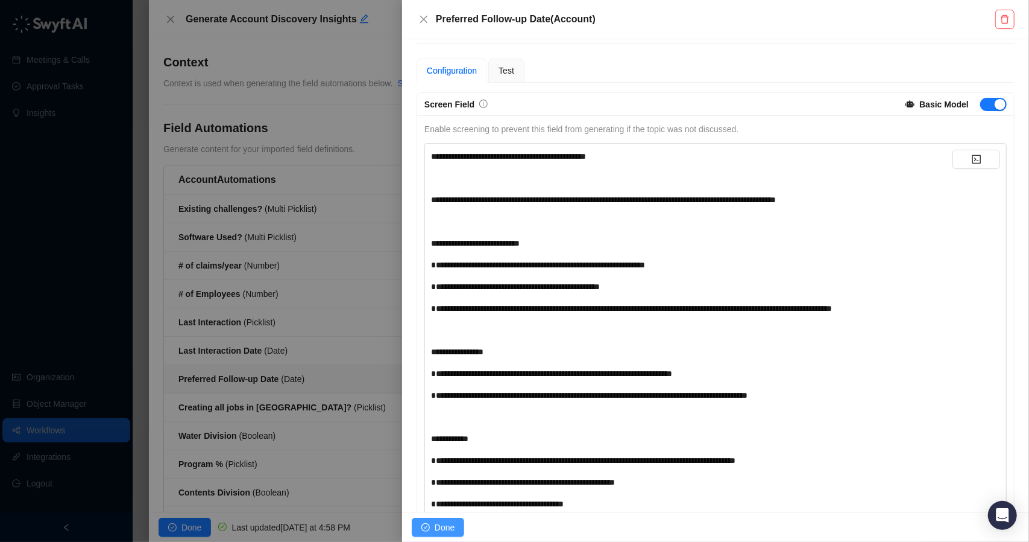
click at [435, 523] on span "Done" at bounding box center [445, 526] width 20 height 13
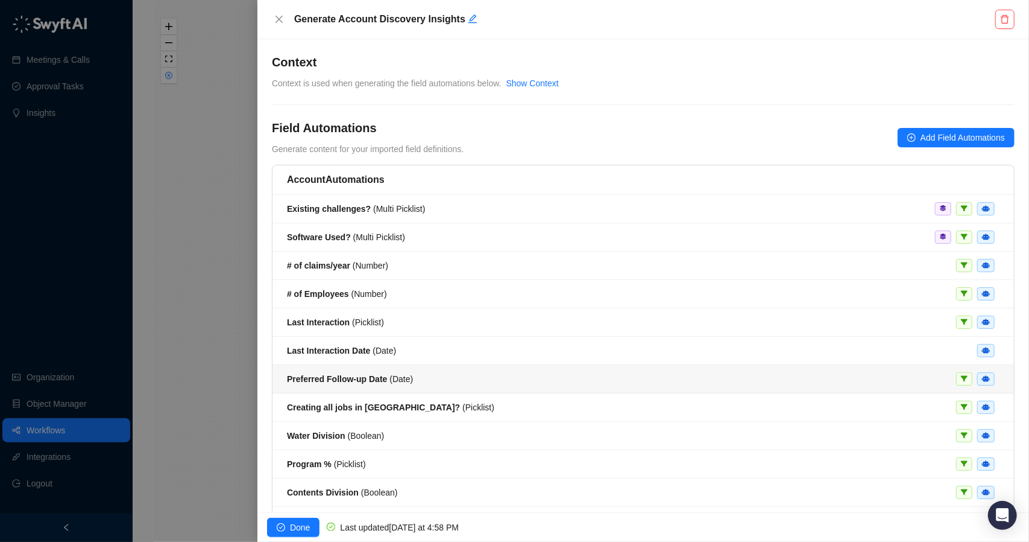
click at [413, 378] on div "Preferred Follow-up Date ( Date )" at bounding box center [643, 378] width 713 height 13
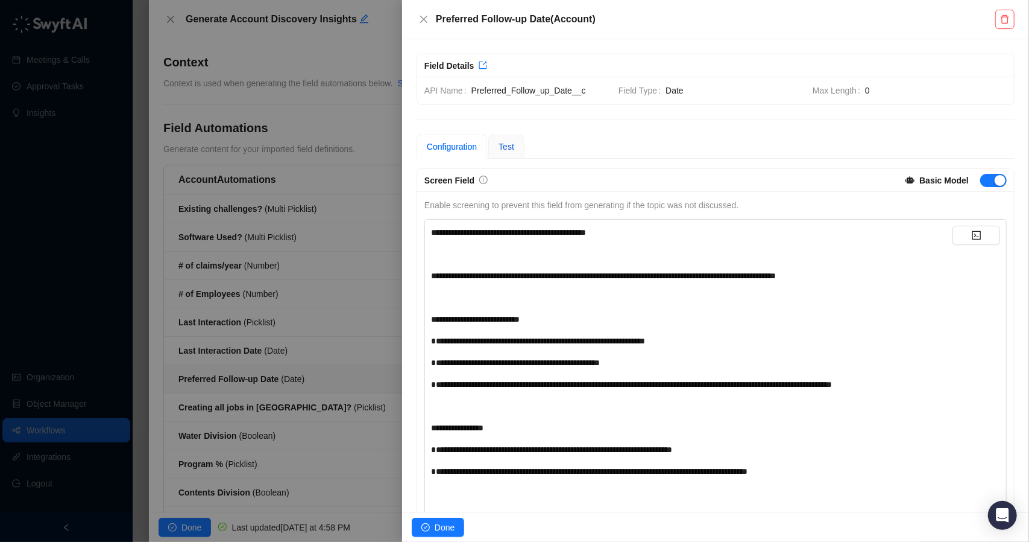
click at [510, 149] on span "Test" at bounding box center [507, 147] width 16 height 10
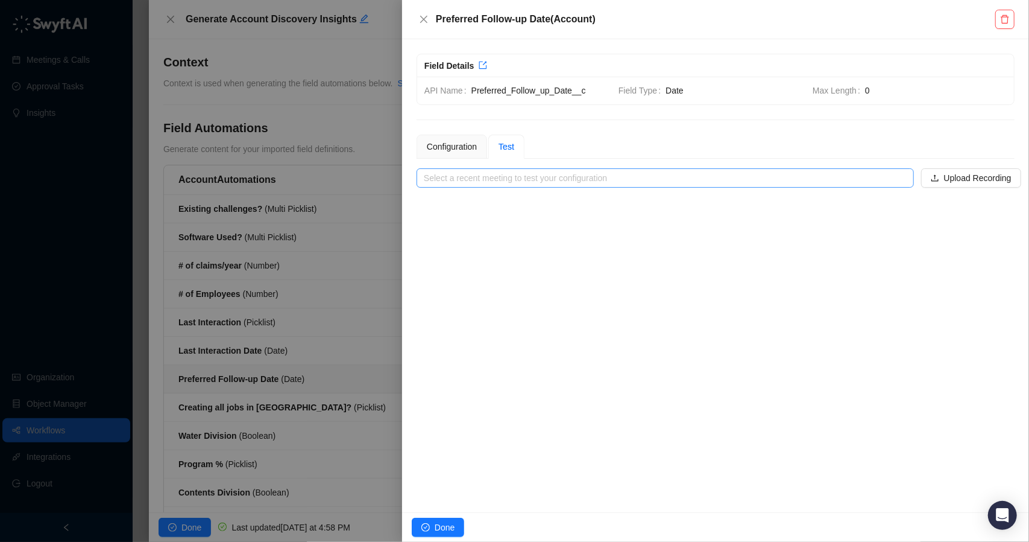
click at [577, 175] on input "search" at bounding box center [662, 178] width 476 height 18
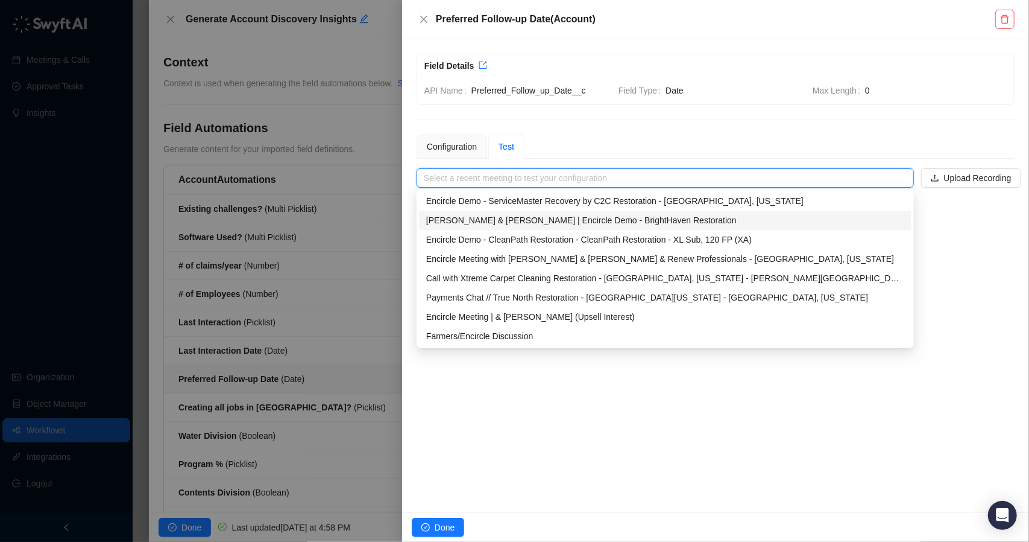
click at [552, 218] on div "David & Kyle | Encircle Demo - BrightHaven Restoration" at bounding box center [665, 219] width 478 height 13
type input "**********"
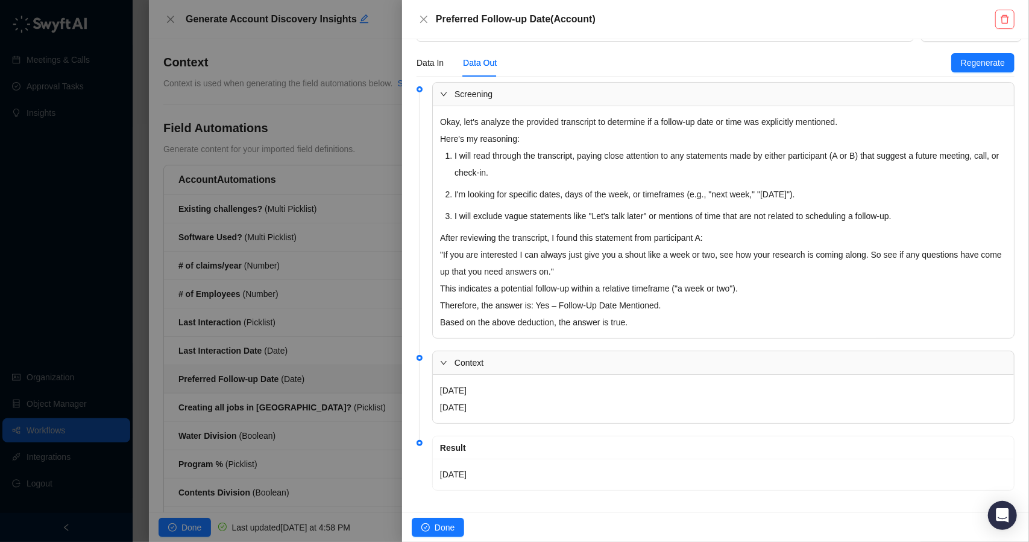
scroll to position [152, 0]
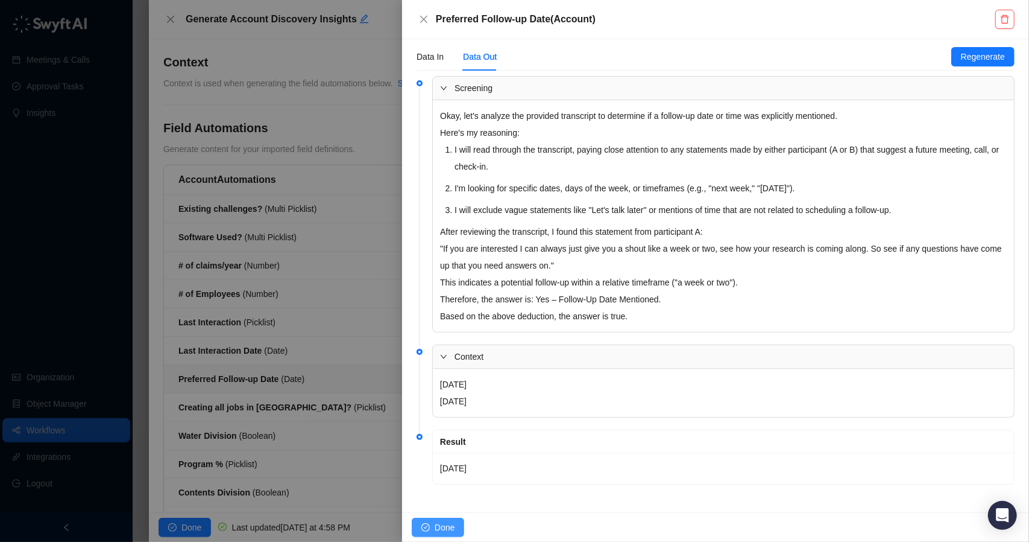
click at [451, 523] on span "Done" at bounding box center [445, 526] width 20 height 13
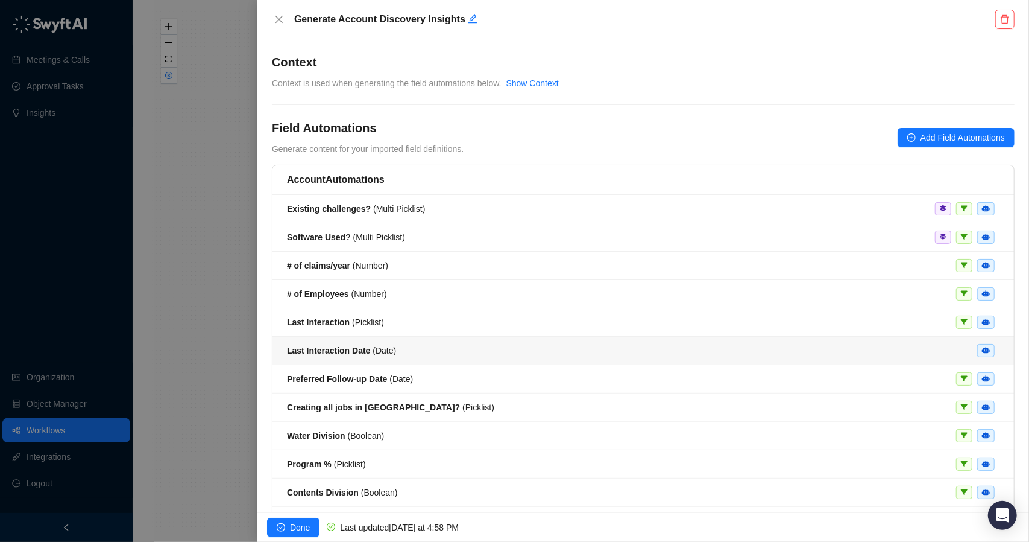
click at [434, 351] on div "Last Interaction Date ( Date )" at bounding box center [643, 350] width 713 height 13
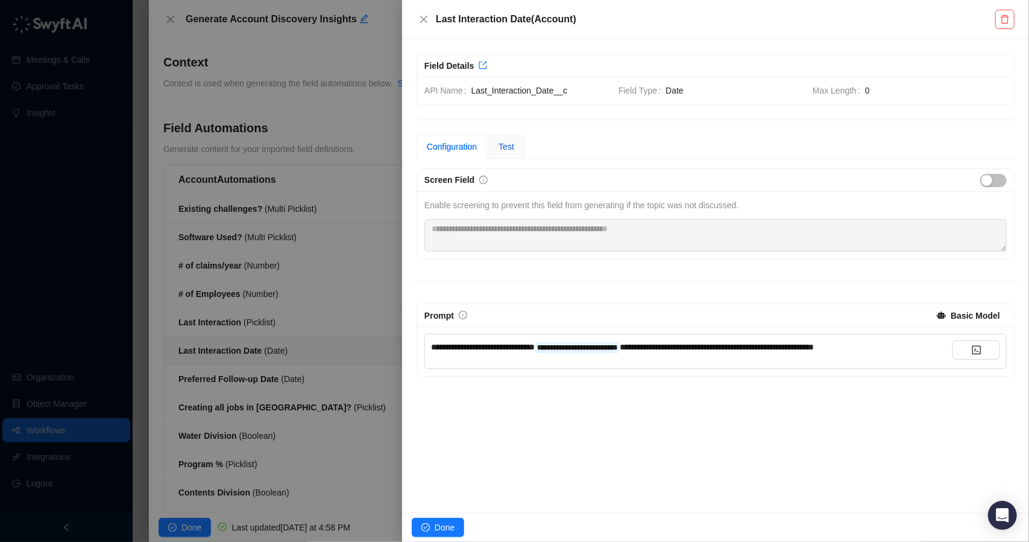
click at [506, 150] on span "Test" at bounding box center [507, 147] width 16 height 10
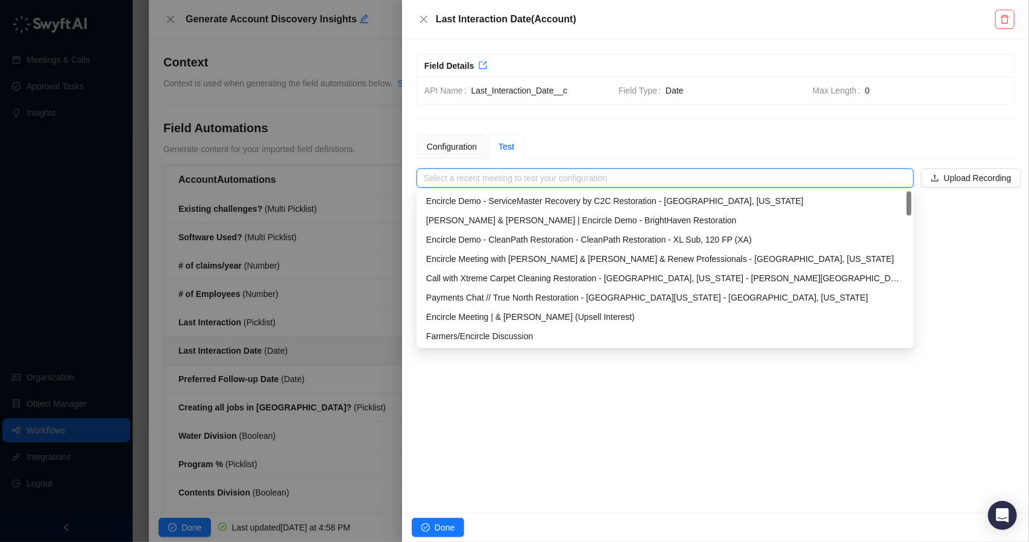
click at [498, 176] on input "search" at bounding box center [662, 178] width 476 height 18
click at [509, 215] on div "David & Kyle | Encircle Demo - BrightHaven Restoration" at bounding box center [665, 219] width 478 height 13
type input "**********"
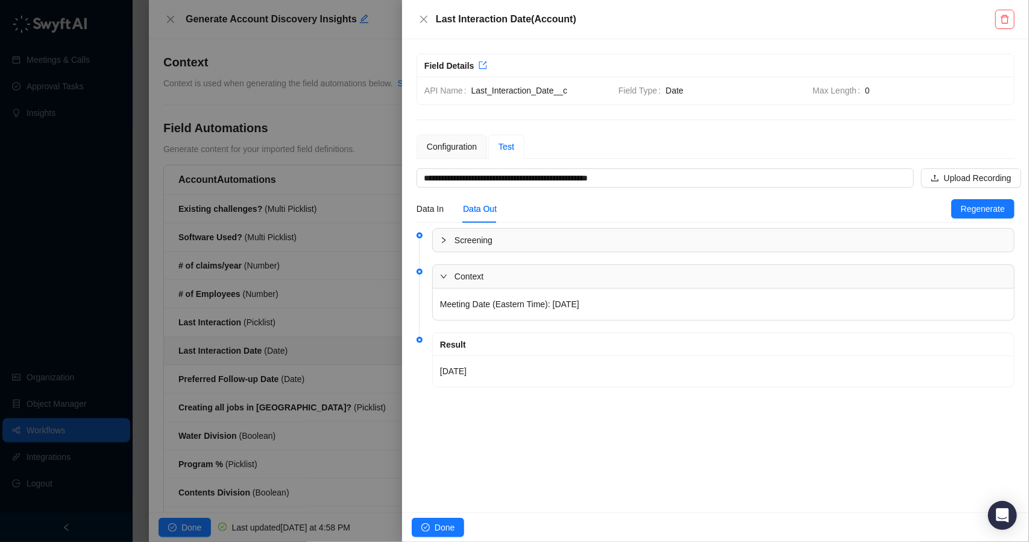
click at [357, 138] on div at bounding box center [514, 271] width 1029 height 542
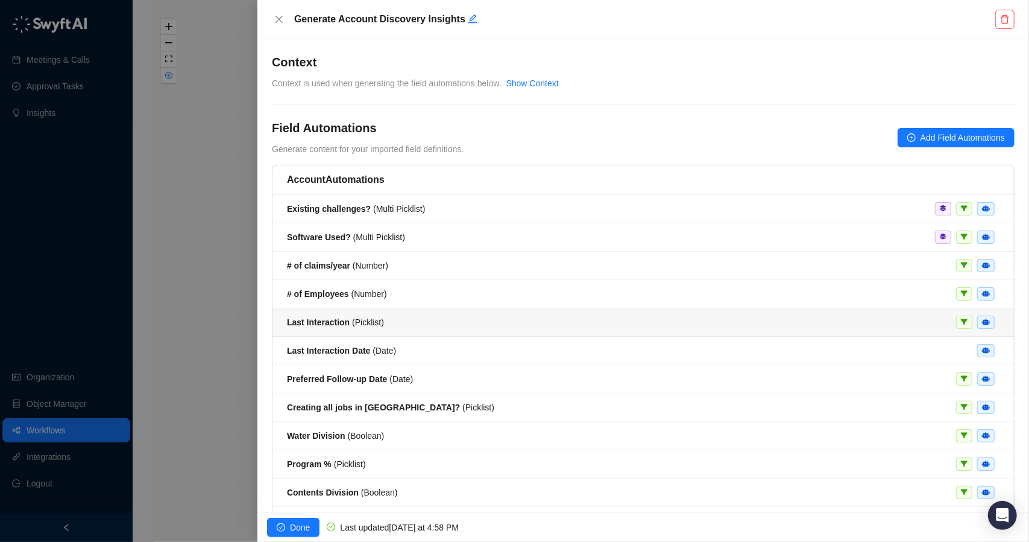
click at [380, 324] on div "Last Interaction ( Picklist )" at bounding box center [643, 321] width 713 height 13
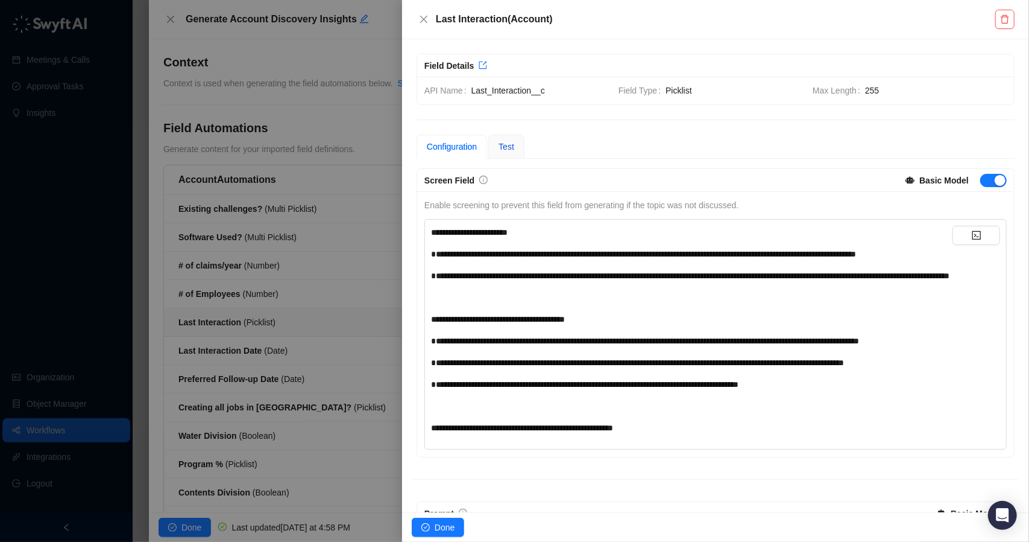
click at [499, 149] on span "Test" at bounding box center [507, 147] width 16 height 10
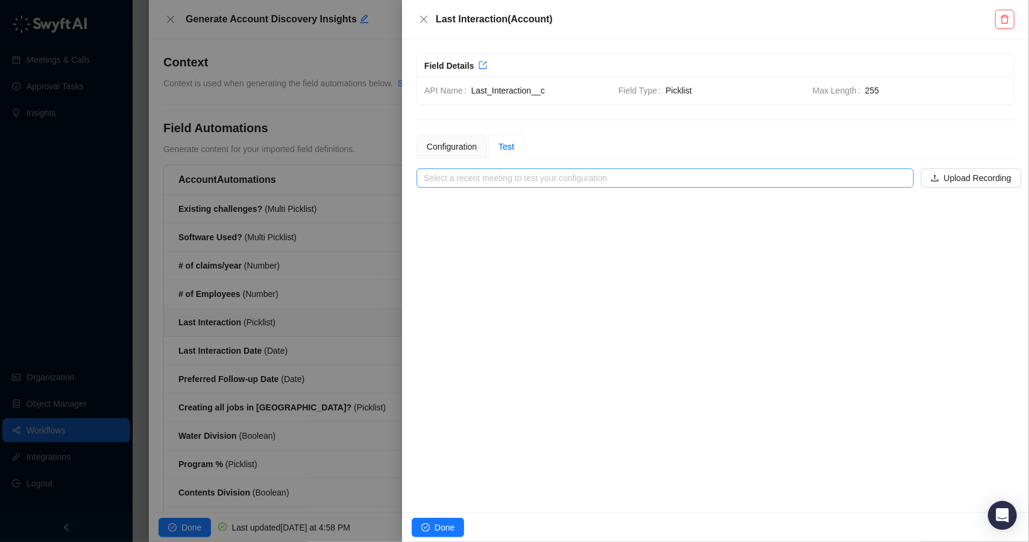
click at [510, 175] on input "search" at bounding box center [662, 178] width 476 height 18
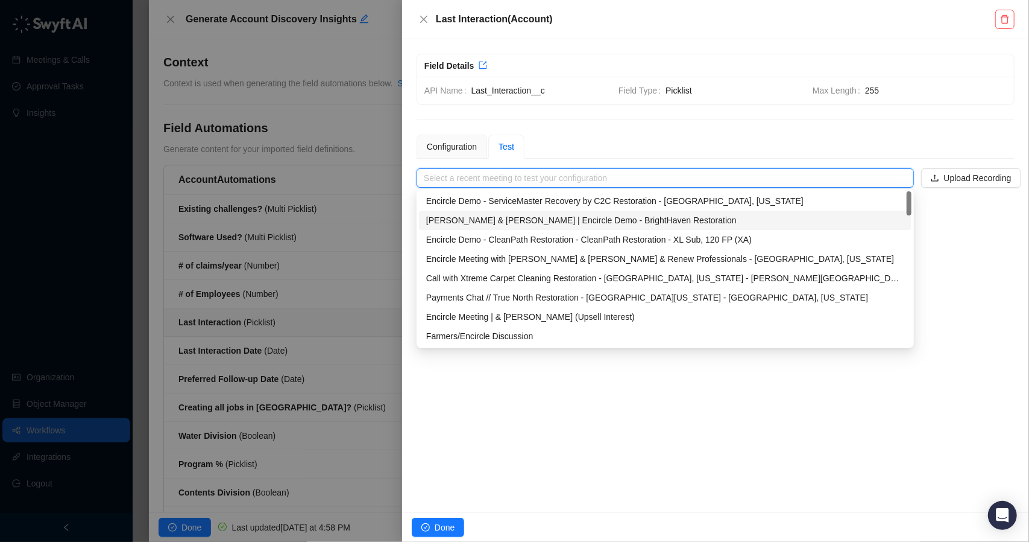
click at [502, 221] on div "[PERSON_NAME] & [PERSON_NAME] | Encircle Demo - BrightHaven Restoration" at bounding box center [665, 219] width 478 height 13
type input "**********"
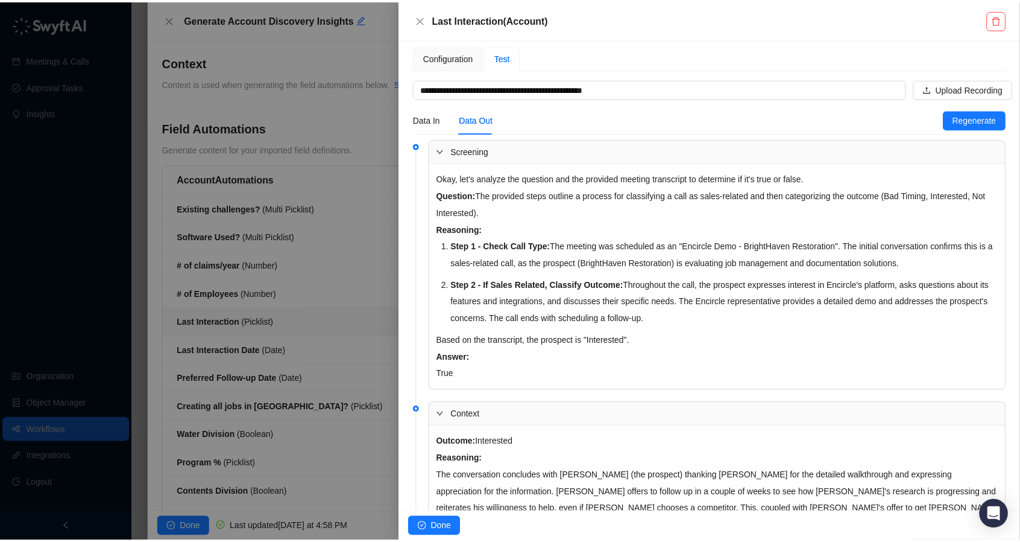
scroll to position [215, 0]
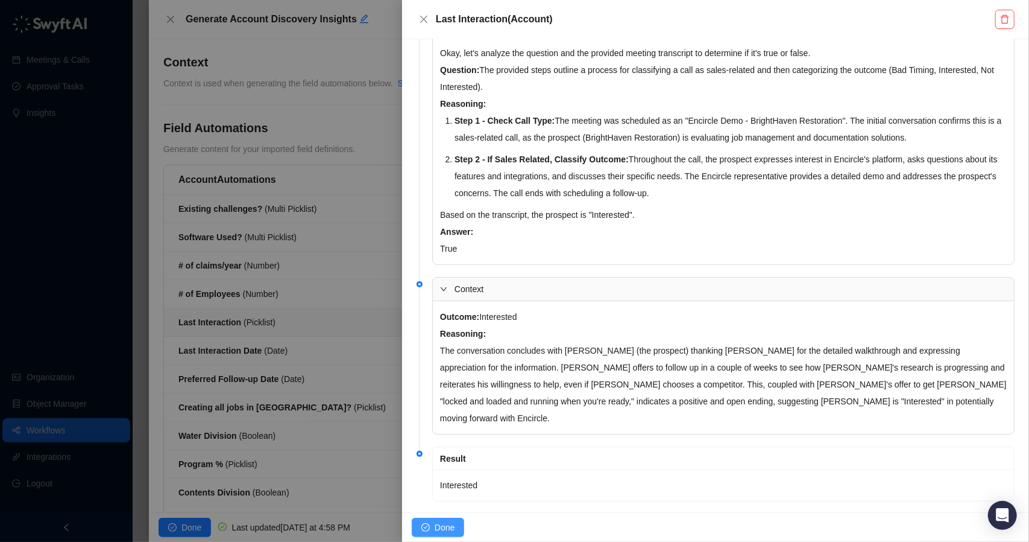
click at [438, 519] on button "Done" at bounding box center [438, 526] width 52 height 19
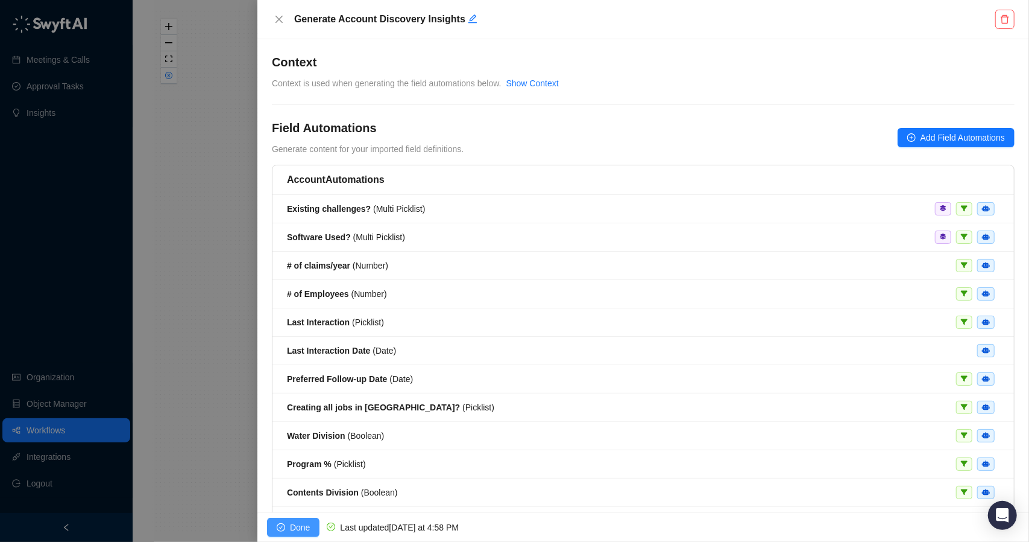
click at [303, 520] on span "Done" at bounding box center [300, 526] width 20 height 13
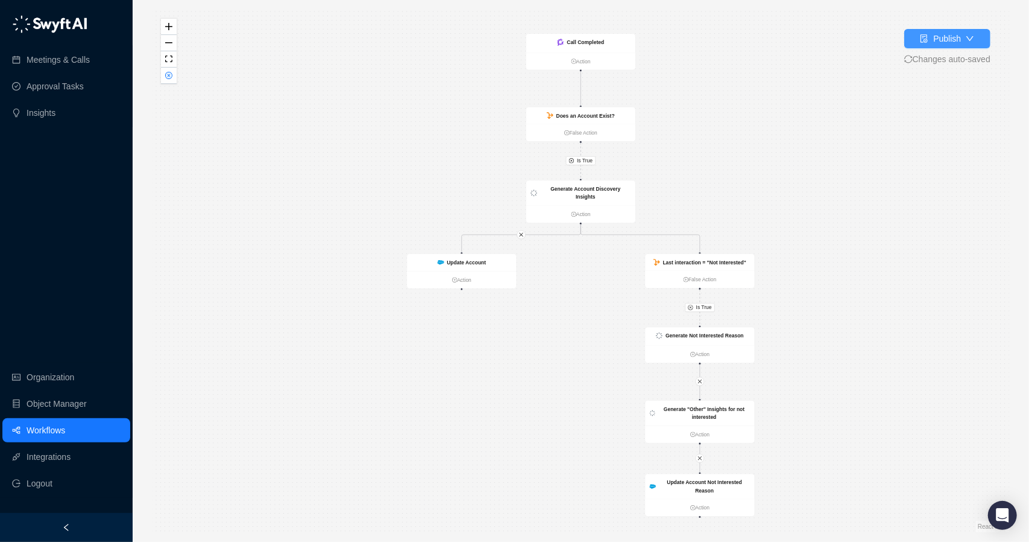
click at [946, 43] on div "Publish" at bounding box center [948, 38] width 28 height 13
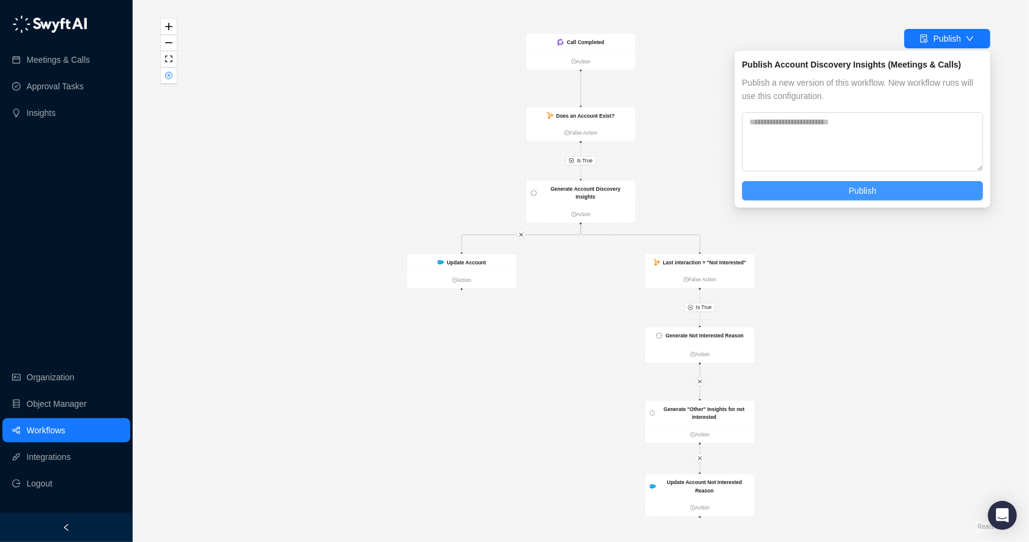
click at [873, 184] on span "Publish" at bounding box center [863, 190] width 28 height 13
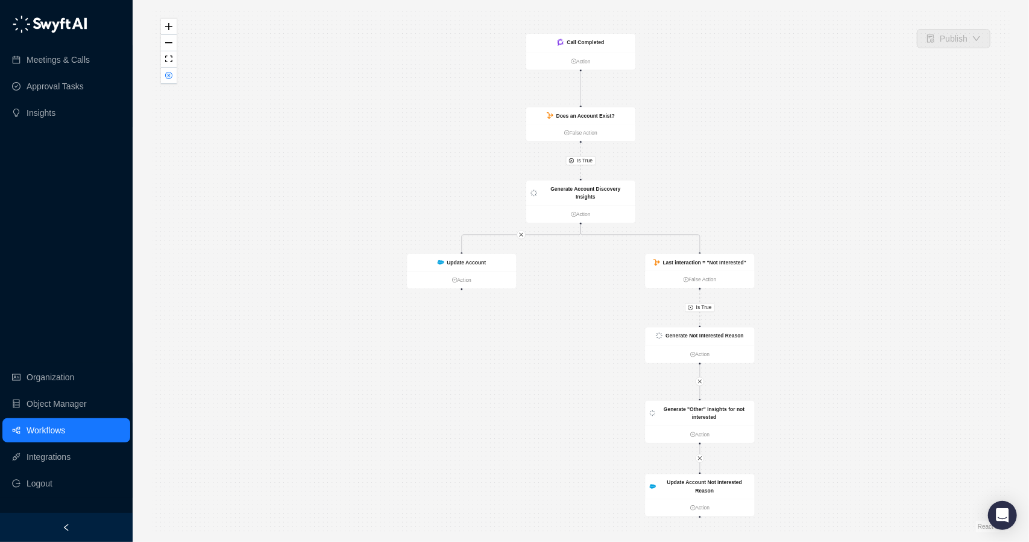
click at [65, 426] on link "Workflows" at bounding box center [46, 430] width 39 height 24
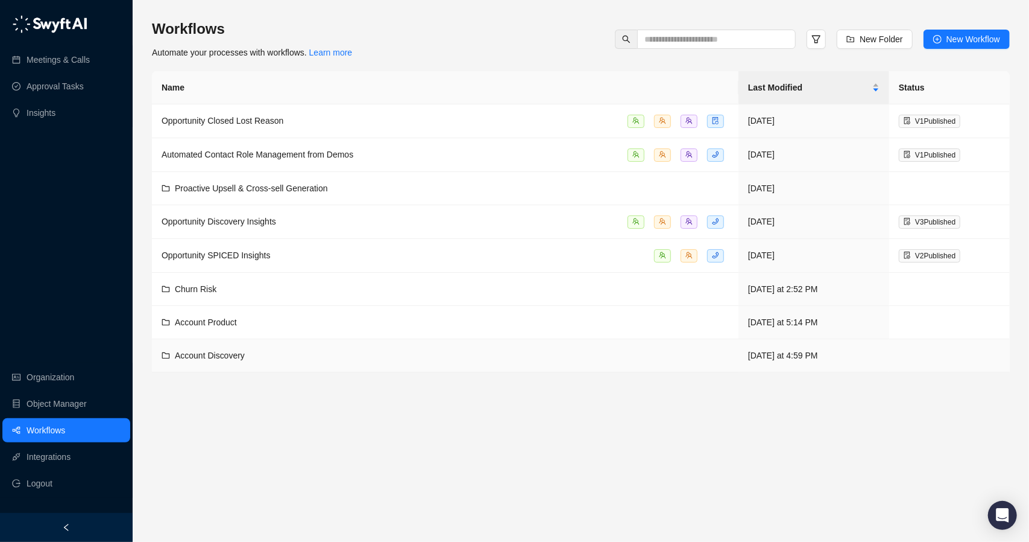
click at [256, 352] on div "Account Discovery" at bounding box center [446, 355] width 568 height 13
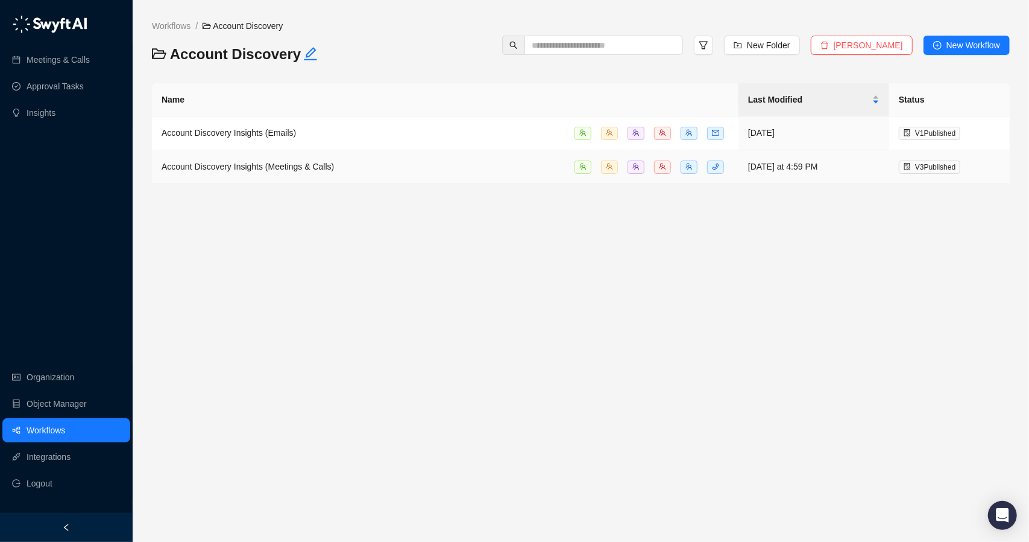
click at [351, 173] on td "Account Discovery Insights (Meetings & Calls)" at bounding box center [445, 167] width 587 height 34
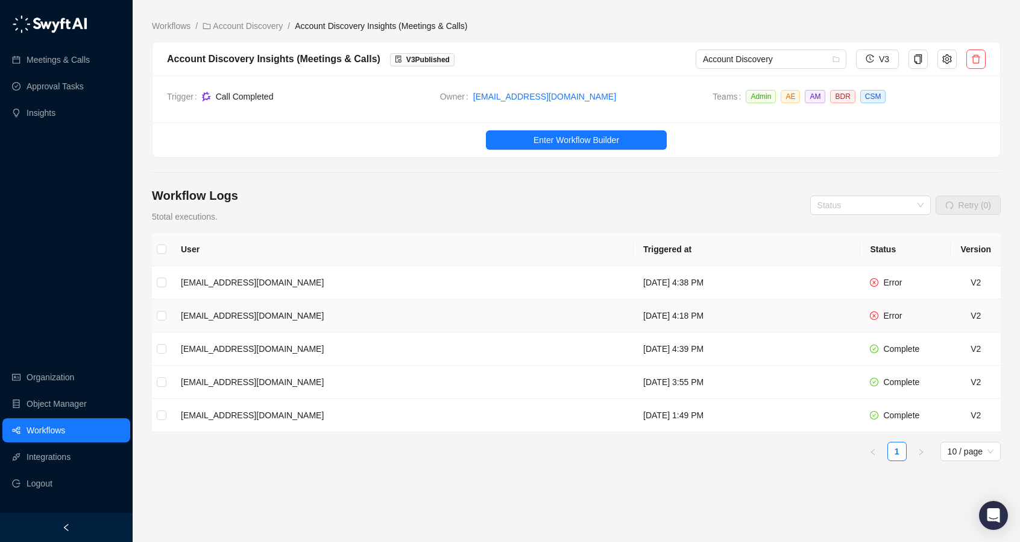
click at [774, 314] on td "Tuesday, 09/23/25, 4:18 PM" at bounding box center [747, 315] width 227 height 33
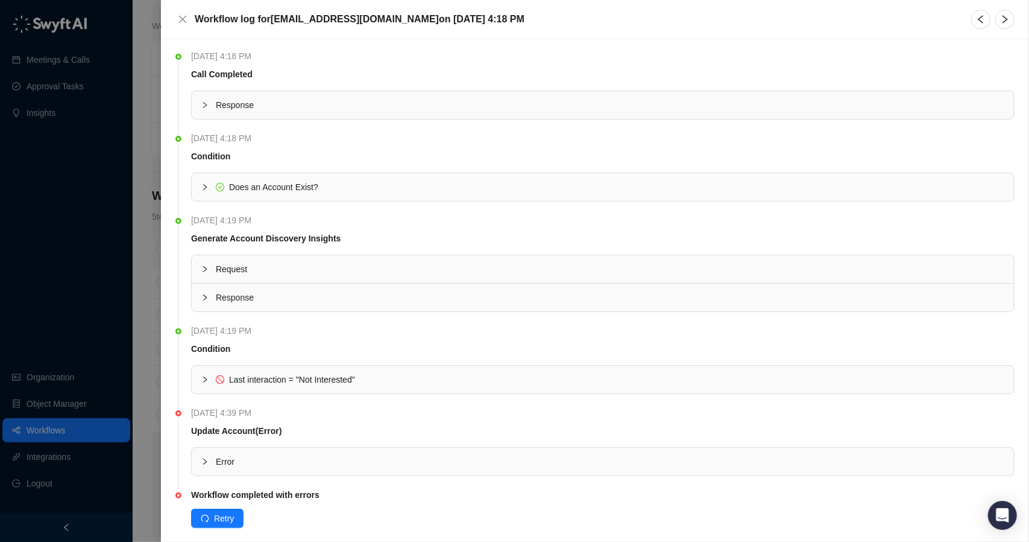
click at [207, 463] on icon "collapsed" at bounding box center [204, 461] width 7 height 7
click at [207, 463] on icon "expanded" at bounding box center [204, 461] width 7 height 7
click at [218, 512] on span "Retry" at bounding box center [224, 517] width 20 height 13
click at [147, 326] on div at bounding box center [514, 271] width 1029 height 542
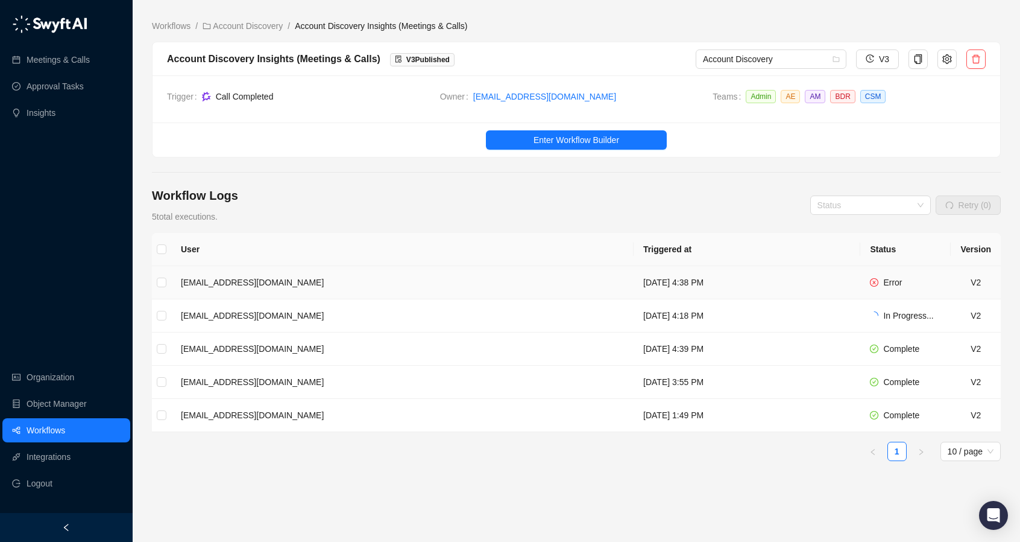
click at [721, 287] on td "Tuesday, 09/23/25, 4:38 PM" at bounding box center [747, 282] width 227 height 33
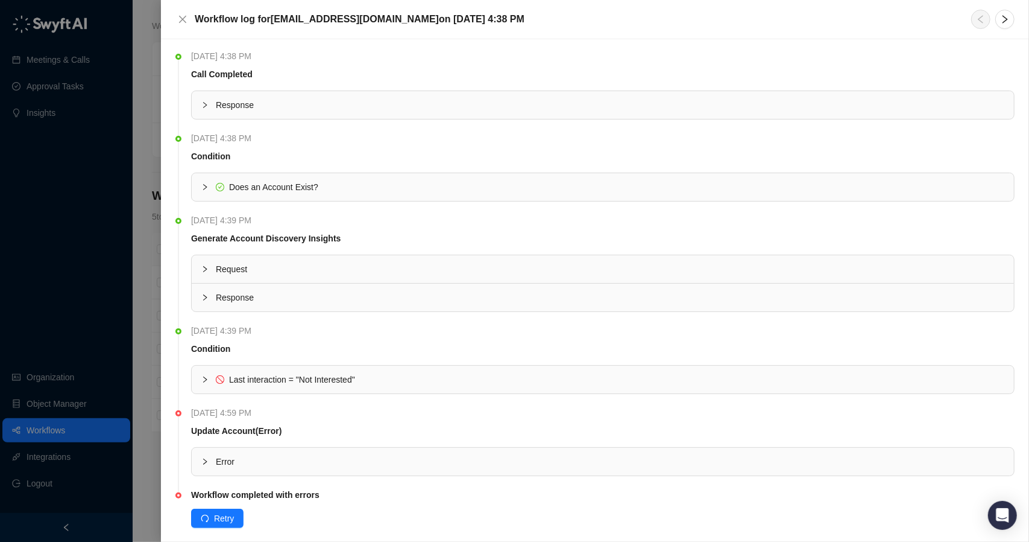
click at [210, 455] on div at bounding box center [208, 461] width 14 height 13
click at [223, 511] on span "Retry" at bounding box center [224, 517] width 20 height 13
click at [145, 283] on div at bounding box center [514, 271] width 1029 height 542
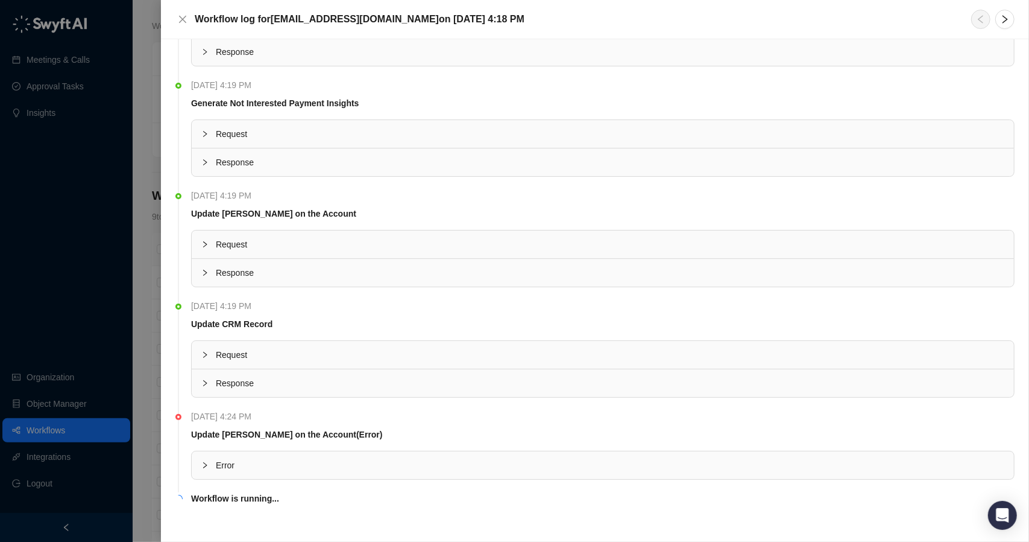
scroll to position [825, 0]
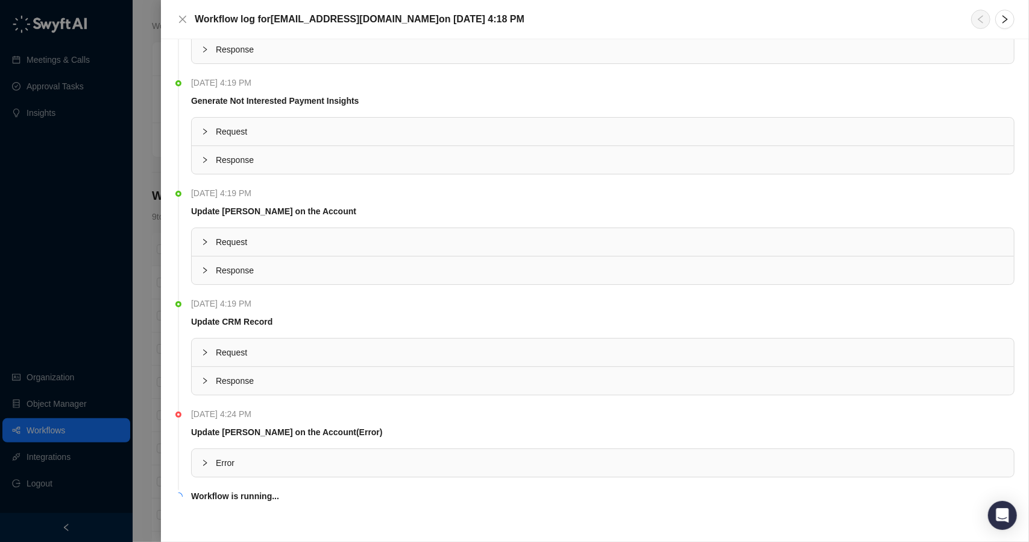
click at [208, 456] on div at bounding box center [208, 462] width 14 height 13
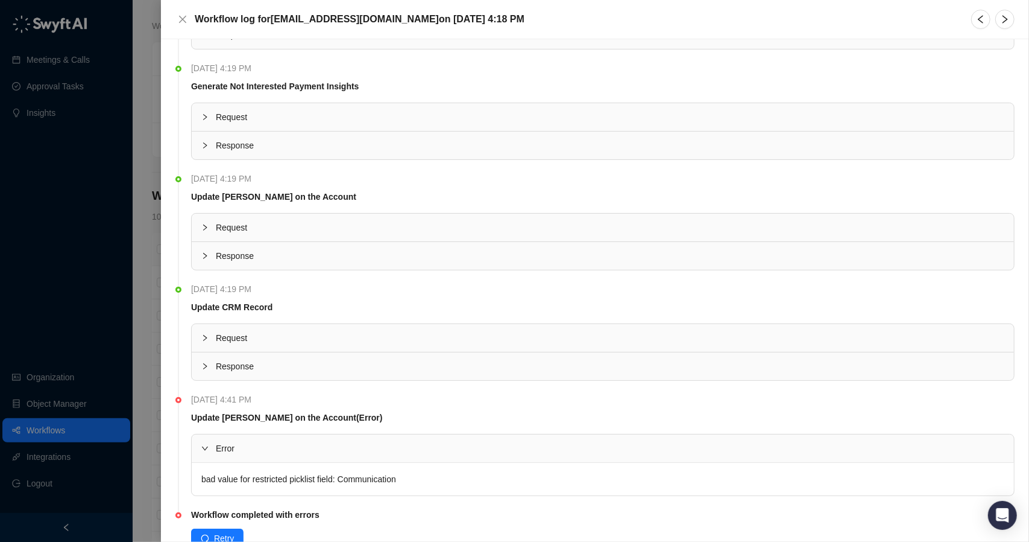
scroll to position [869, 0]
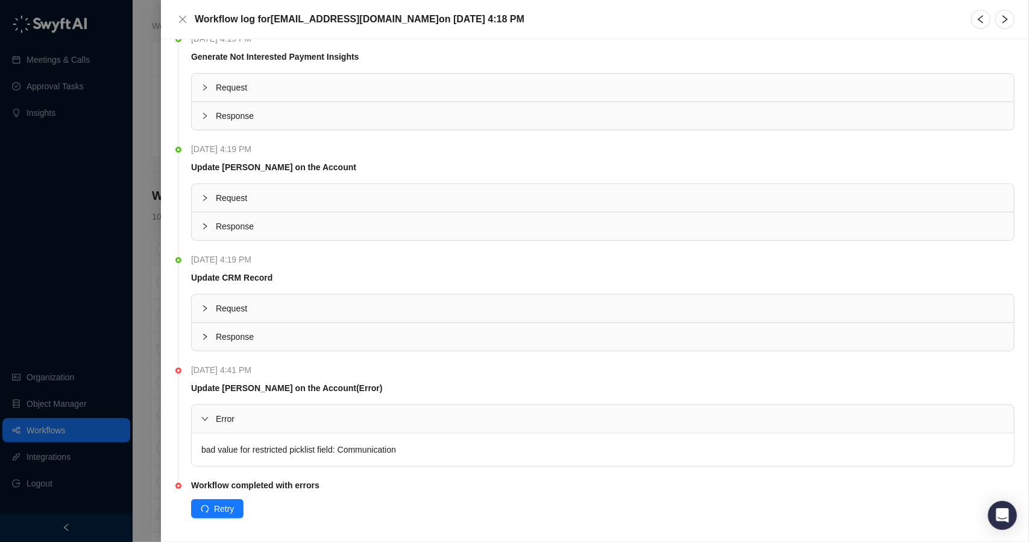
click at [157, 416] on div at bounding box center [514, 271] width 1029 height 542
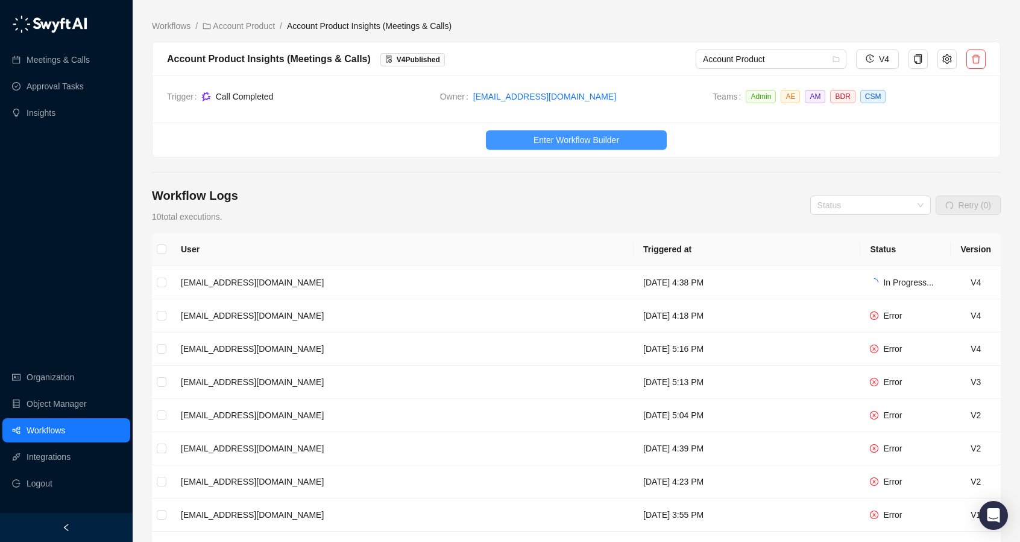
click at [552, 134] on span "Enter Workflow Builder" at bounding box center [577, 139] width 86 height 13
click at [344, 305] on td "[EMAIL_ADDRESS][DOMAIN_NAME]" at bounding box center [402, 315] width 463 height 33
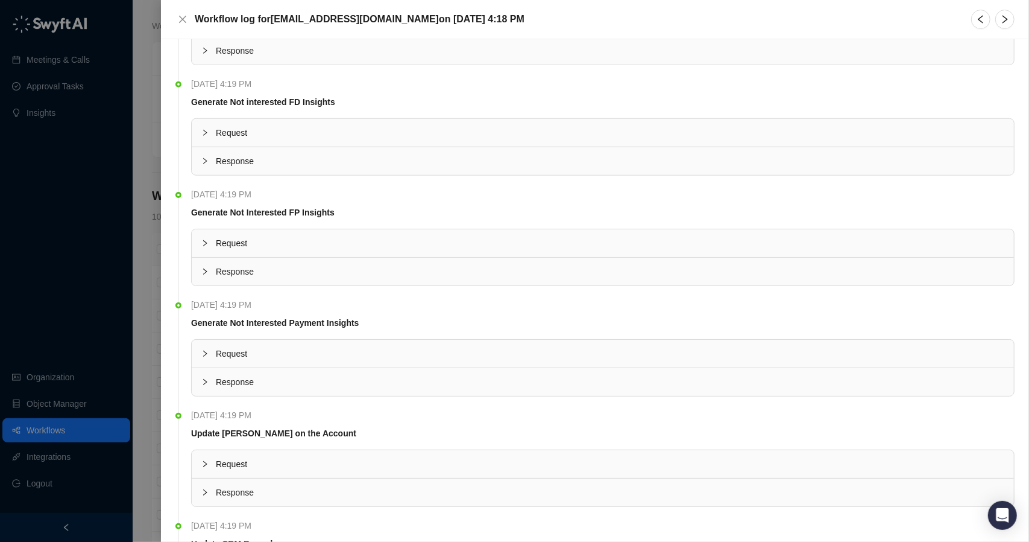
scroll to position [836, 0]
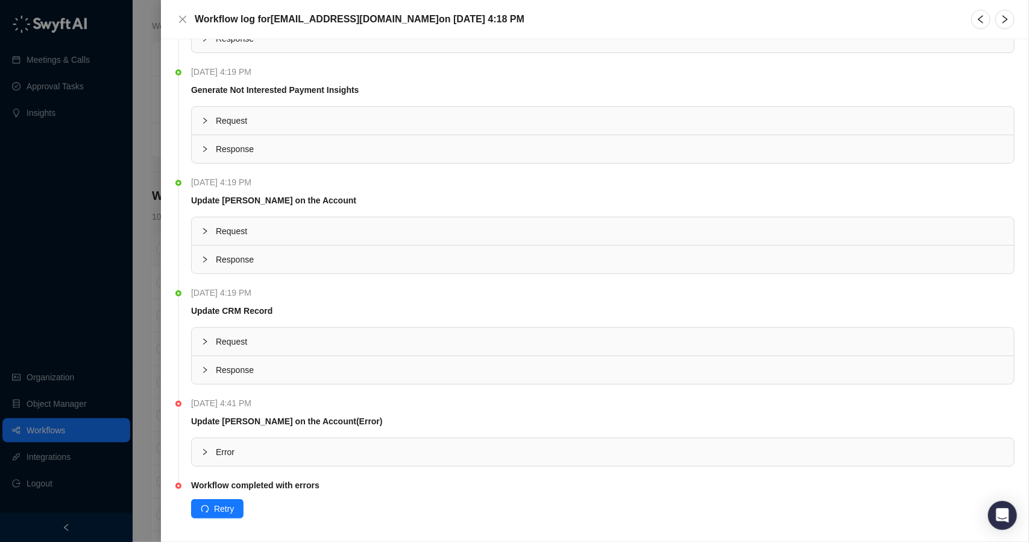
click at [209, 445] on div at bounding box center [208, 451] width 14 height 13
click at [147, 301] on div at bounding box center [514, 271] width 1029 height 542
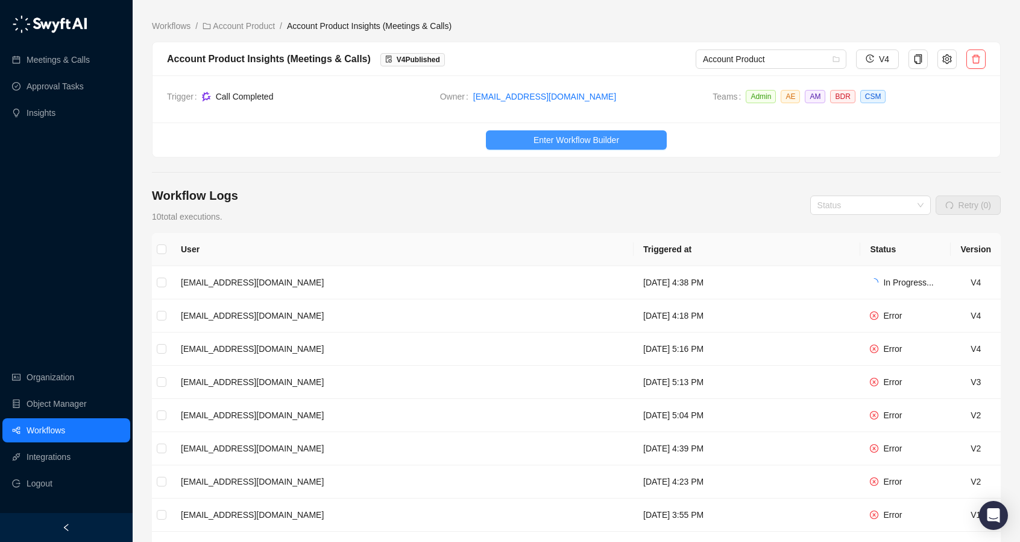
click at [566, 135] on span "Enter Workflow Builder" at bounding box center [577, 139] width 86 height 13
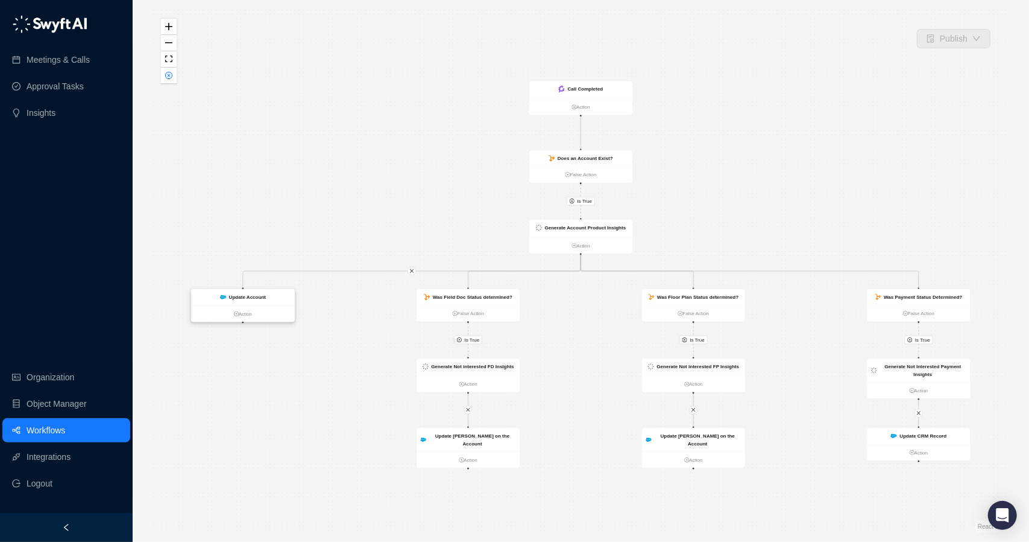
click at [273, 297] on div "Update Account" at bounding box center [242, 297] width 103 height 16
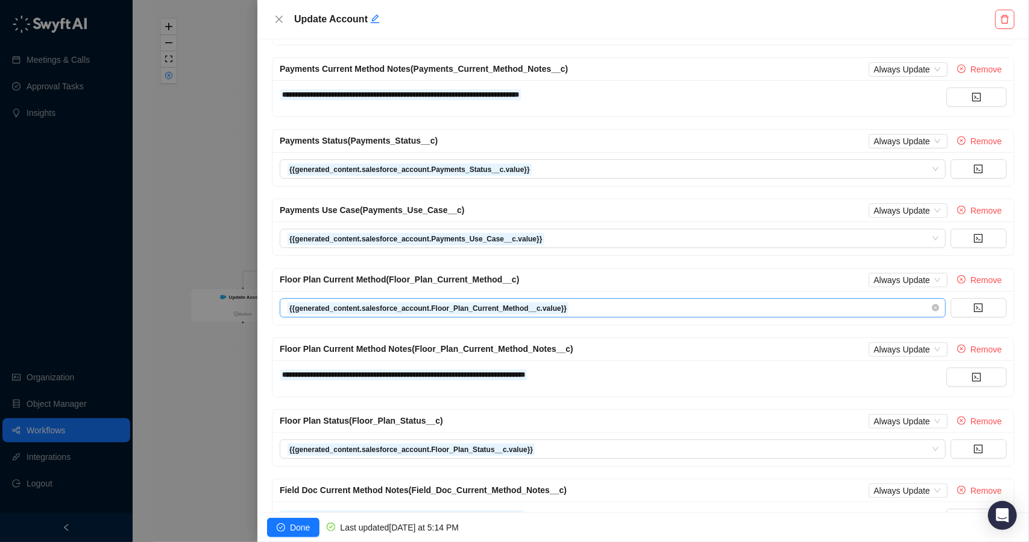
scroll to position [235, 0]
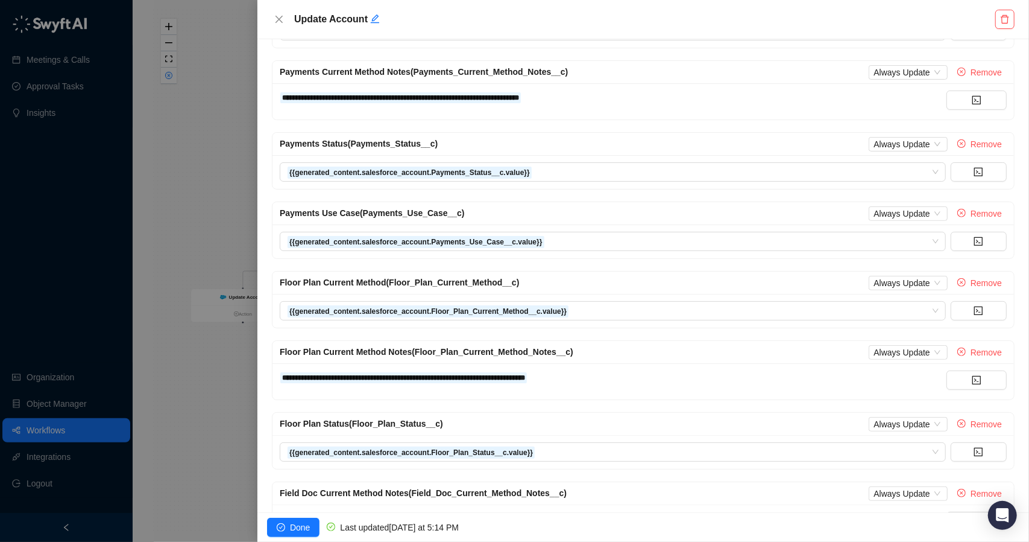
click at [208, 244] on div at bounding box center [514, 271] width 1029 height 542
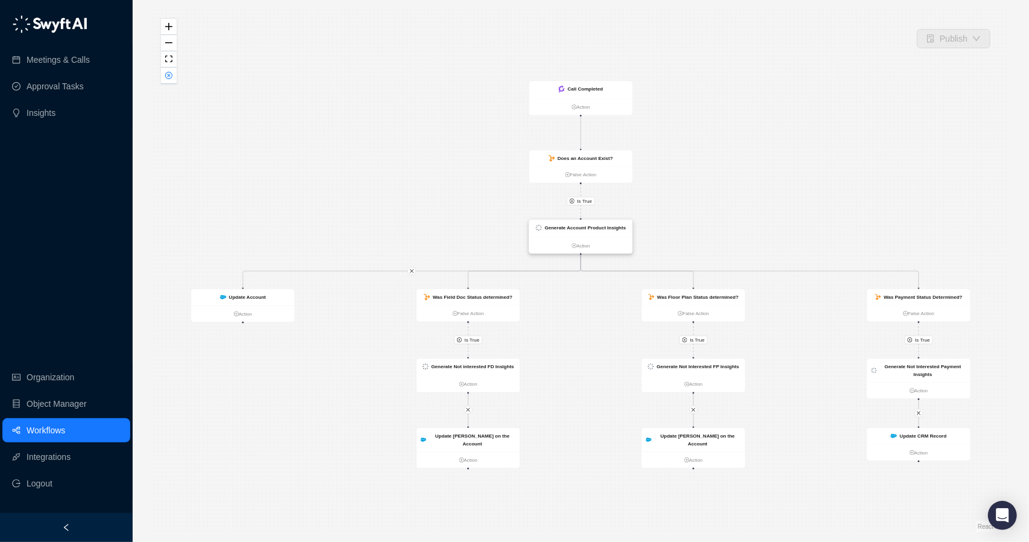
click at [590, 229] on strong "Generate Account Product Insights" at bounding box center [585, 227] width 81 height 5
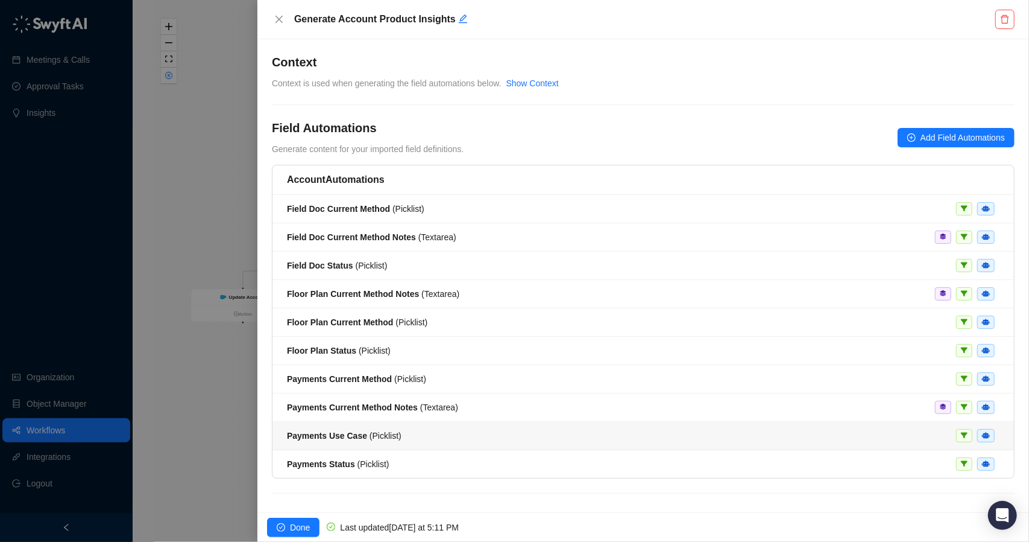
click at [384, 431] on span "Payments Use Case ( Picklist )" at bounding box center [344, 436] width 115 height 10
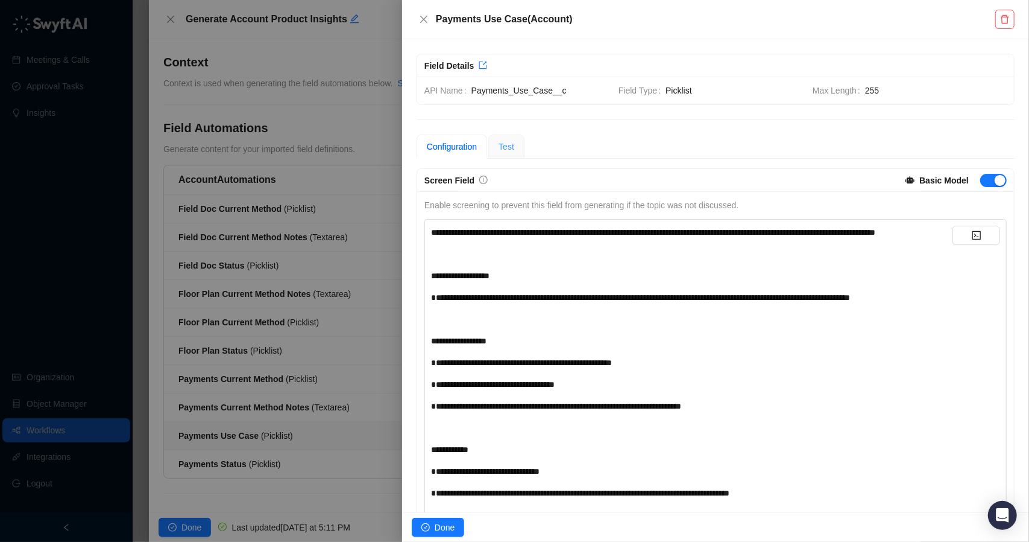
click at [508, 154] on div "Test" at bounding box center [507, 146] width 36 height 24
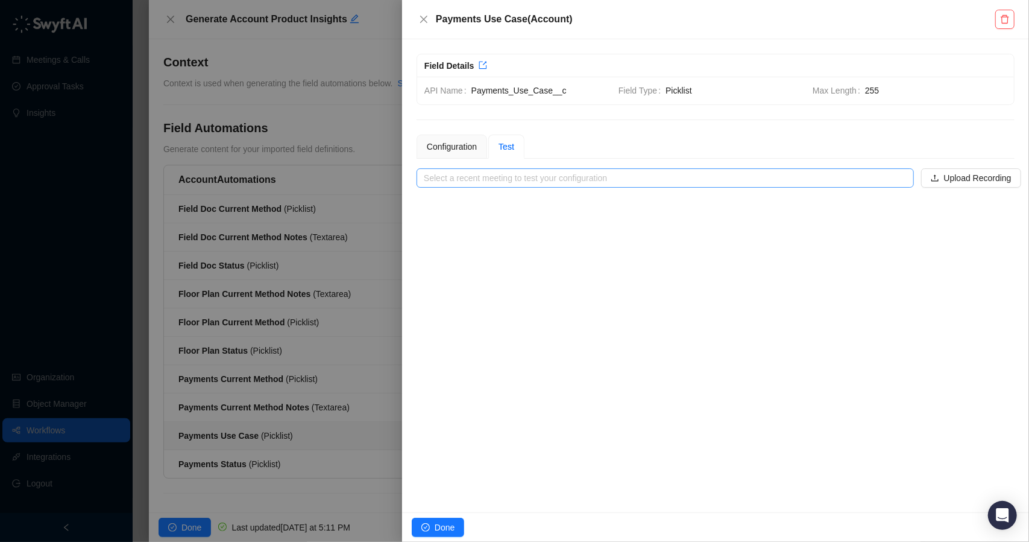
click at [536, 179] on input "search" at bounding box center [662, 178] width 476 height 18
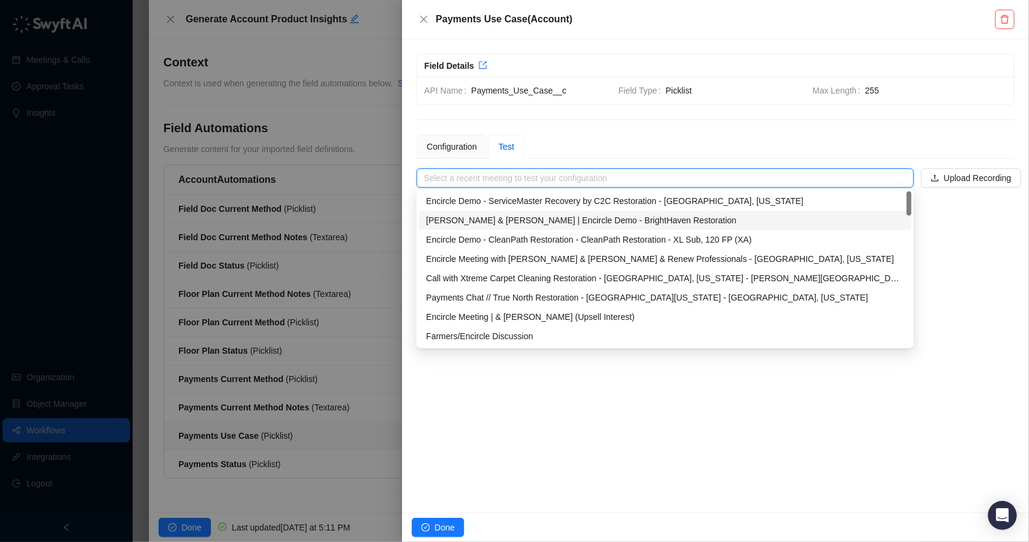
click at [518, 220] on div "David & Kyle | Encircle Demo - BrightHaven Restoration" at bounding box center [665, 219] width 478 height 13
type input "**********"
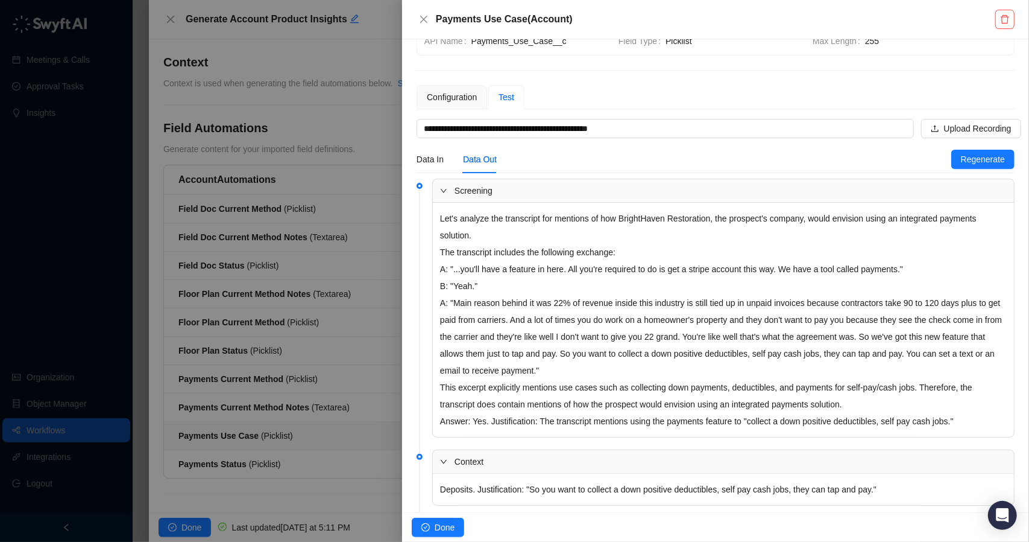
scroll to position [138, 0]
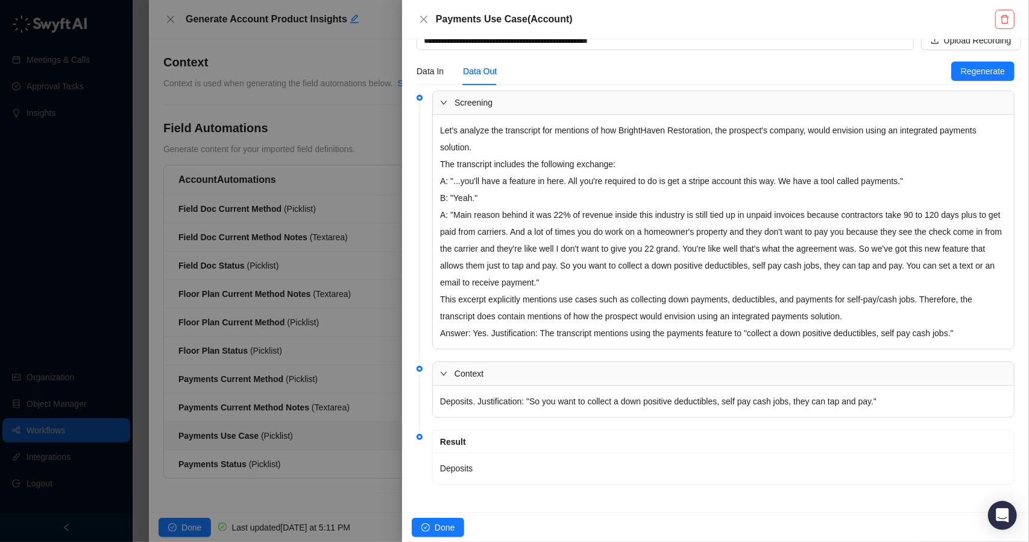
click at [375, 311] on div at bounding box center [514, 271] width 1029 height 542
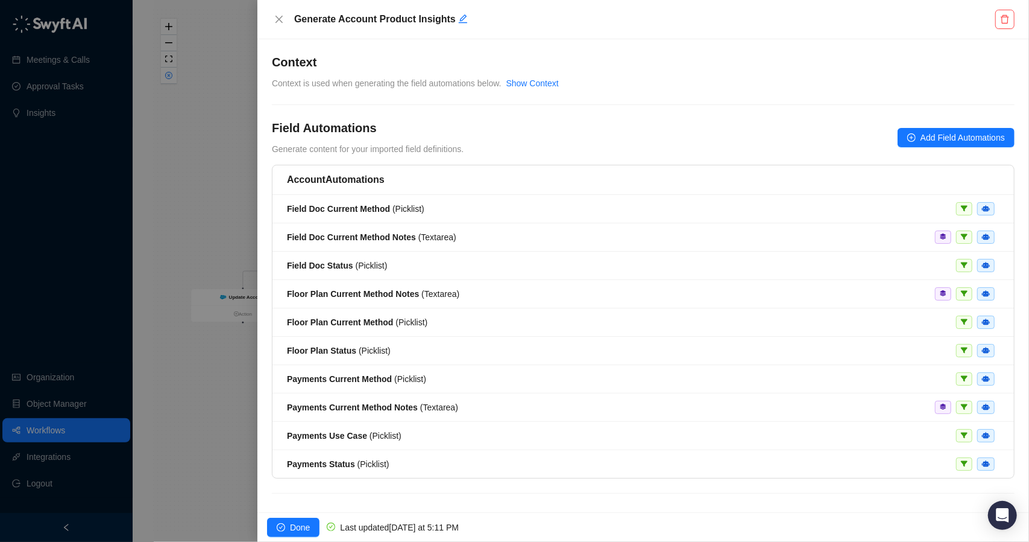
click at [229, 96] on div at bounding box center [514, 271] width 1029 height 542
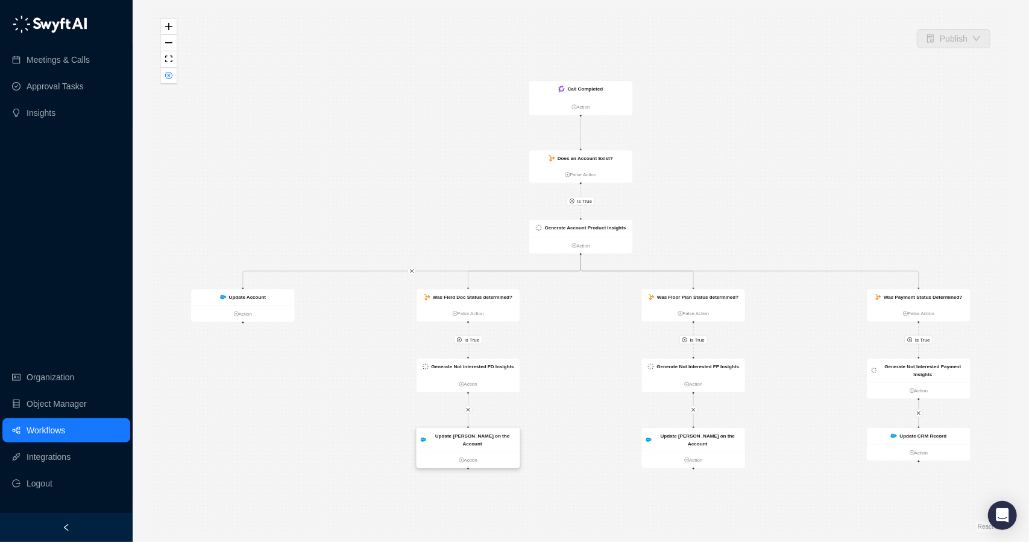
click at [492, 436] on strong "Update FD fields on the Account" at bounding box center [472, 439] width 74 height 13
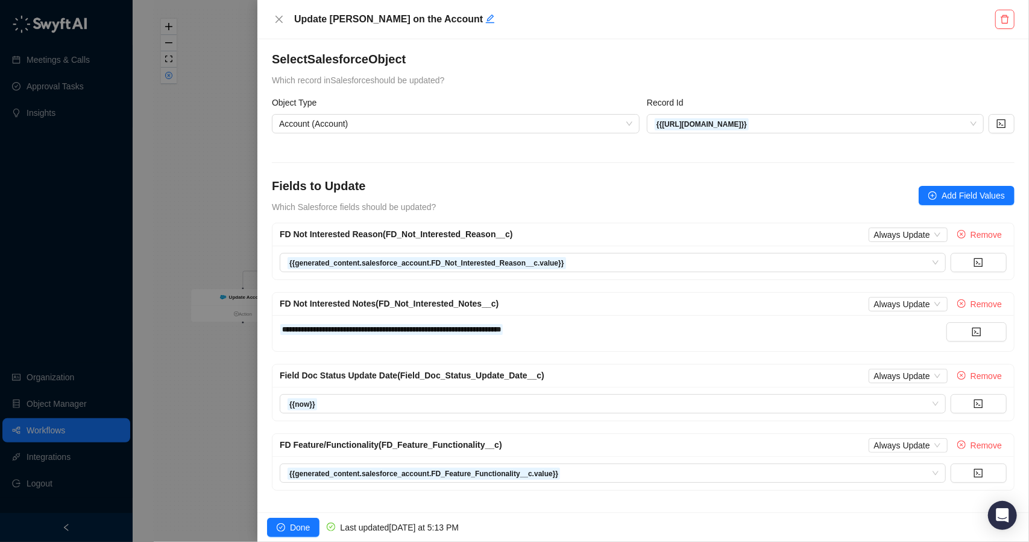
scroll to position [5, 0]
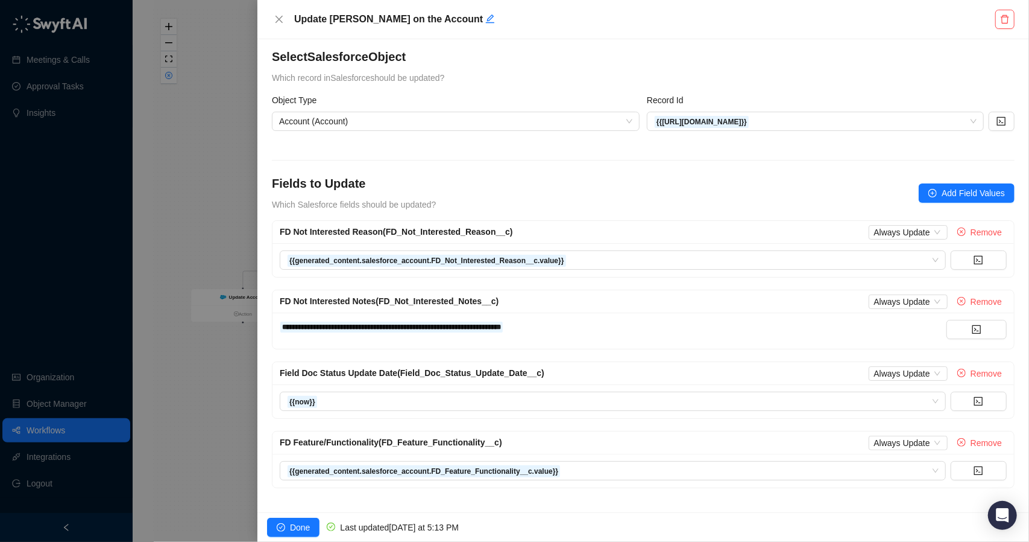
click at [238, 388] on div at bounding box center [514, 271] width 1029 height 542
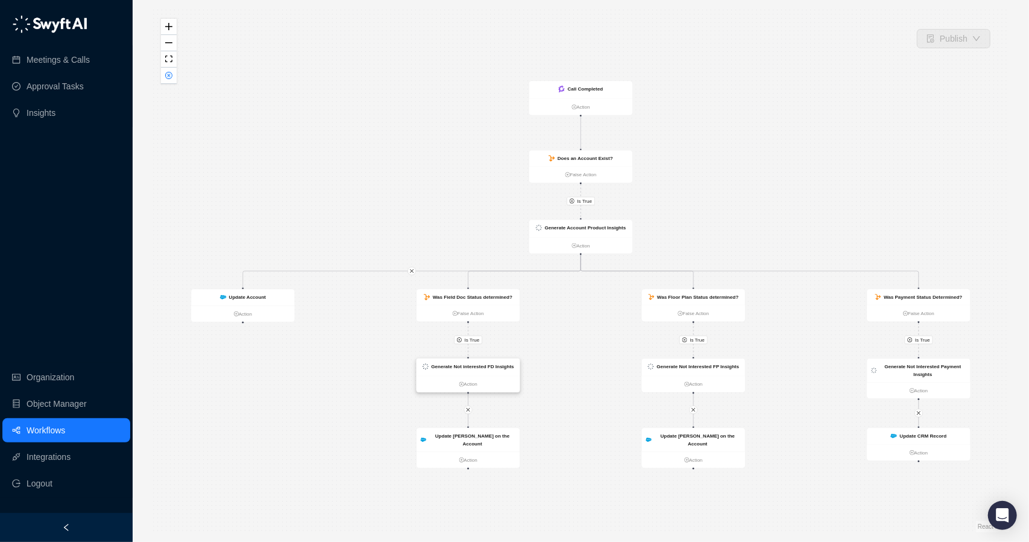
click at [472, 368] on strong "Generate Not interested FD Insights" at bounding box center [472, 366] width 83 height 5
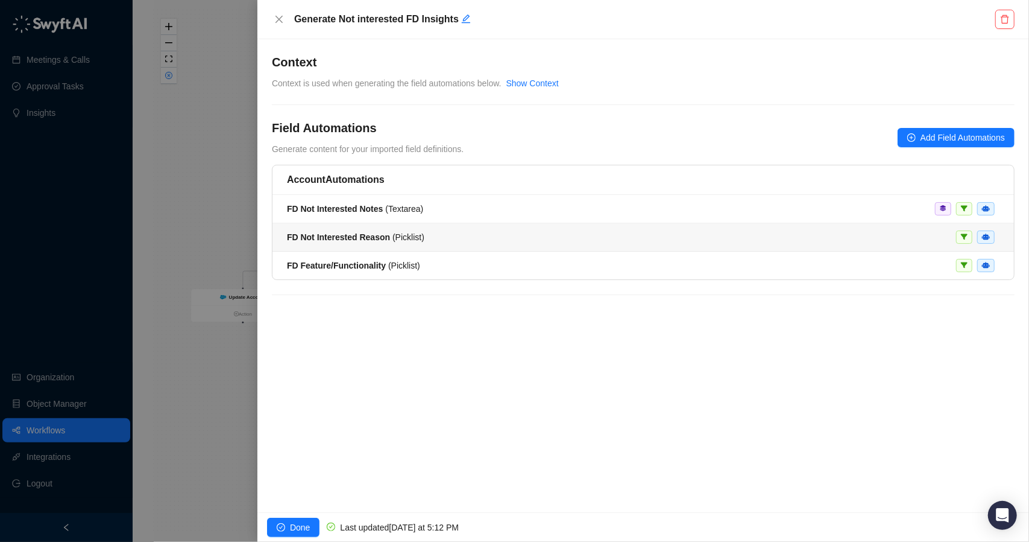
click at [427, 236] on div "FD Not Interested Reason ( Picklist )" at bounding box center [643, 236] width 713 height 13
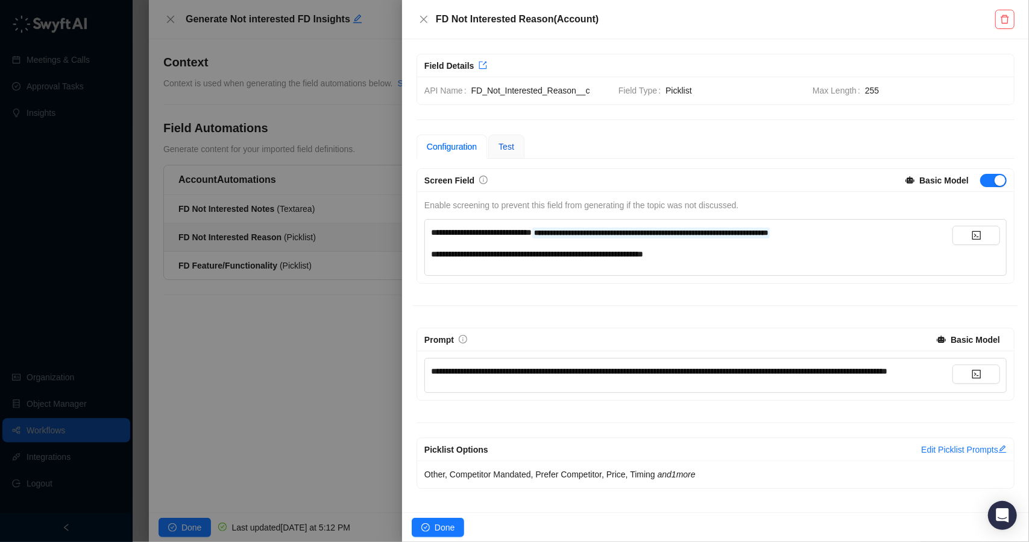
click at [511, 150] on span "Test" at bounding box center [507, 147] width 16 height 10
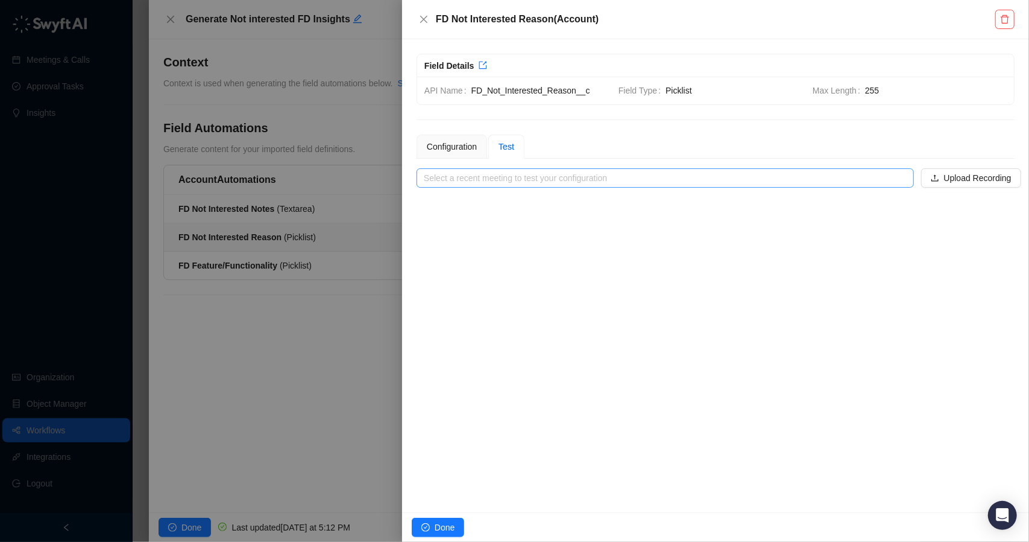
click at [539, 183] on input "search" at bounding box center [662, 178] width 476 height 18
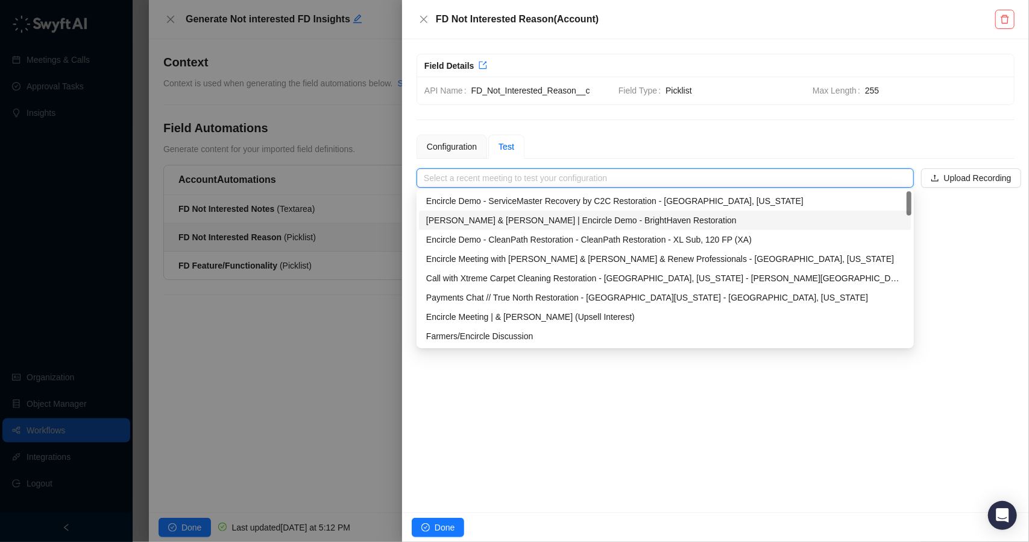
click at [531, 219] on div "David & Kyle | Encircle Demo - BrightHaven Restoration" at bounding box center [665, 219] width 478 height 13
type input "**********"
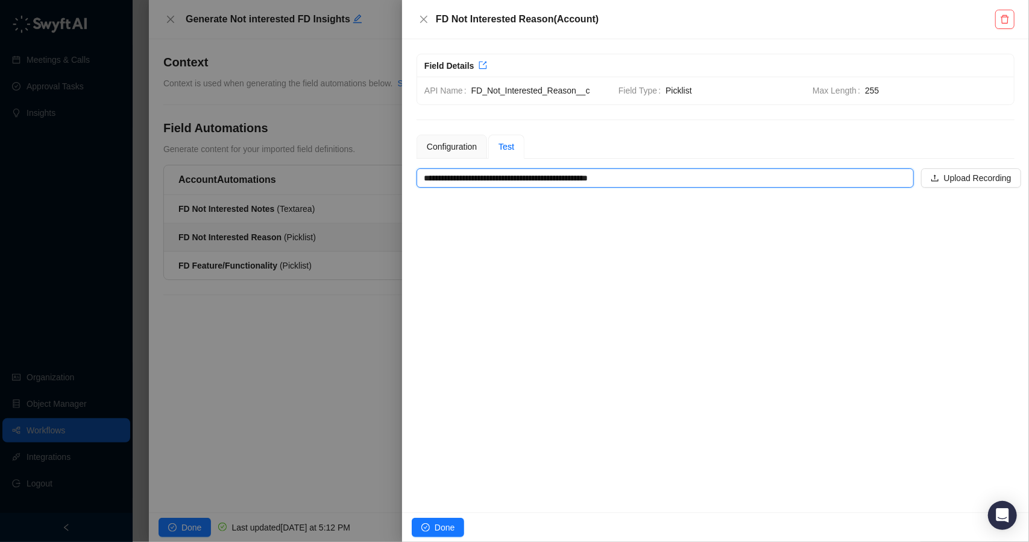
click at [368, 331] on div at bounding box center [514, 271] width 1029 height 542
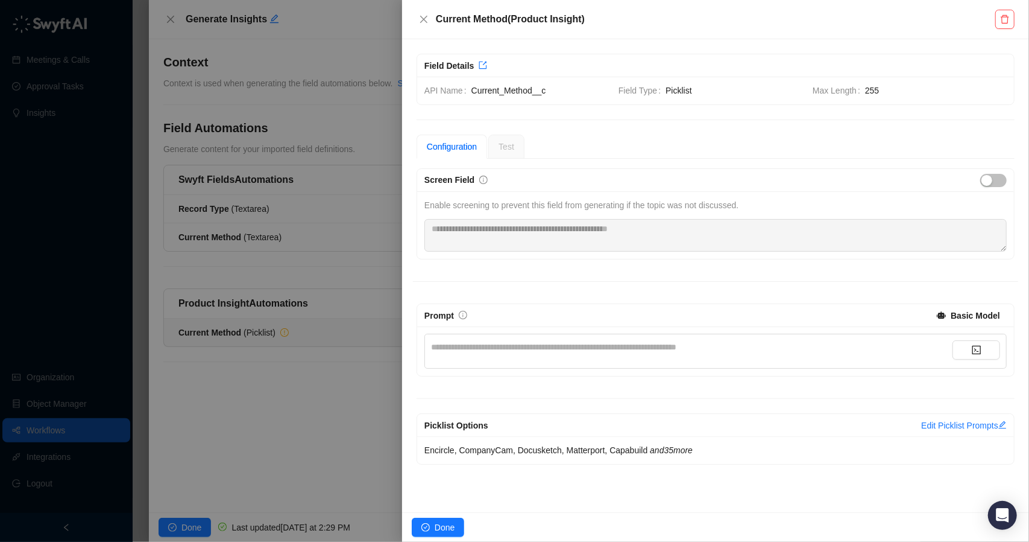
click at [291, 83] on div at bounding box center [514, 271] width 1029 height 542
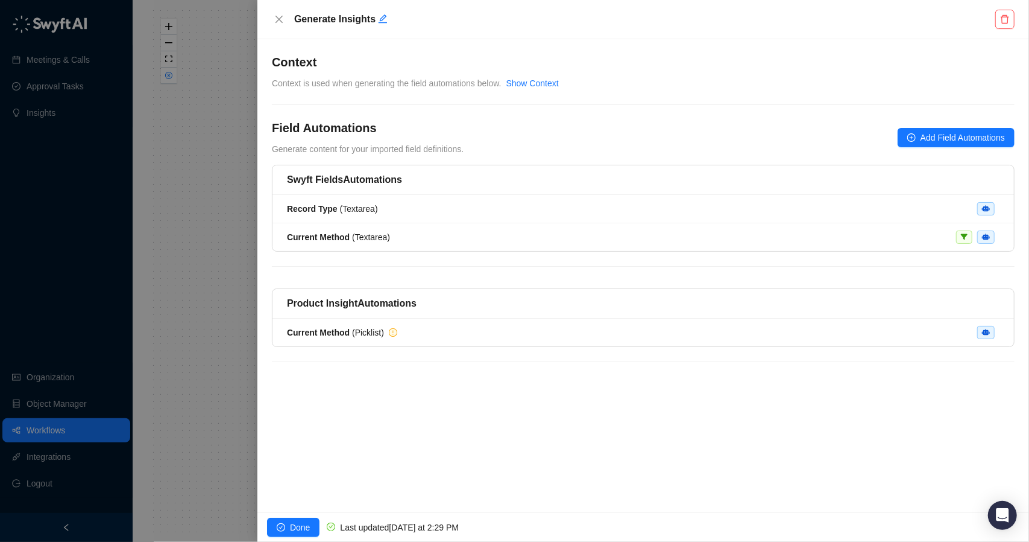
click at [197, 150] on div at bounding box center [514, 271] width 1029 height 542
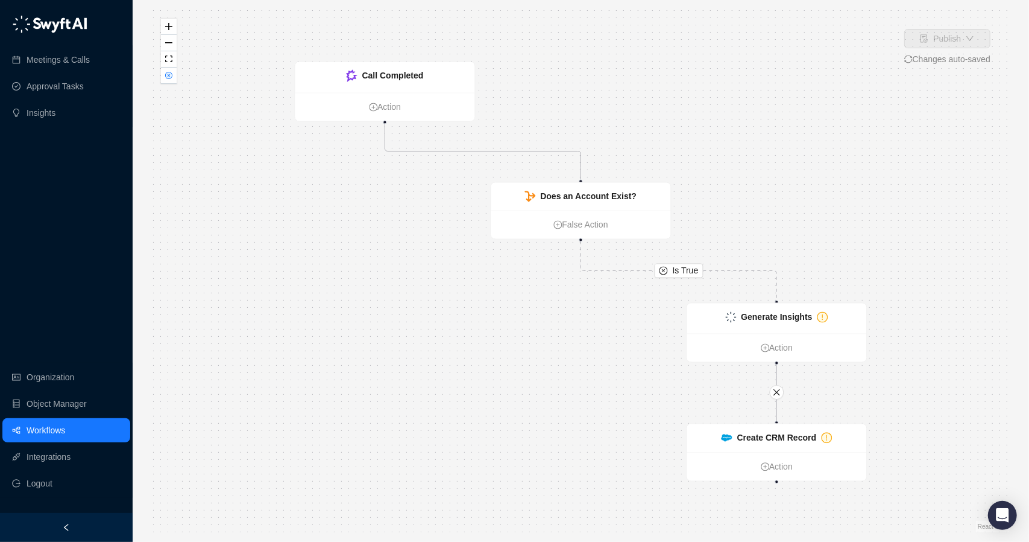
click at [58, 430] on link "Workflows" at bounding box center [46, 430] width 39 height 24
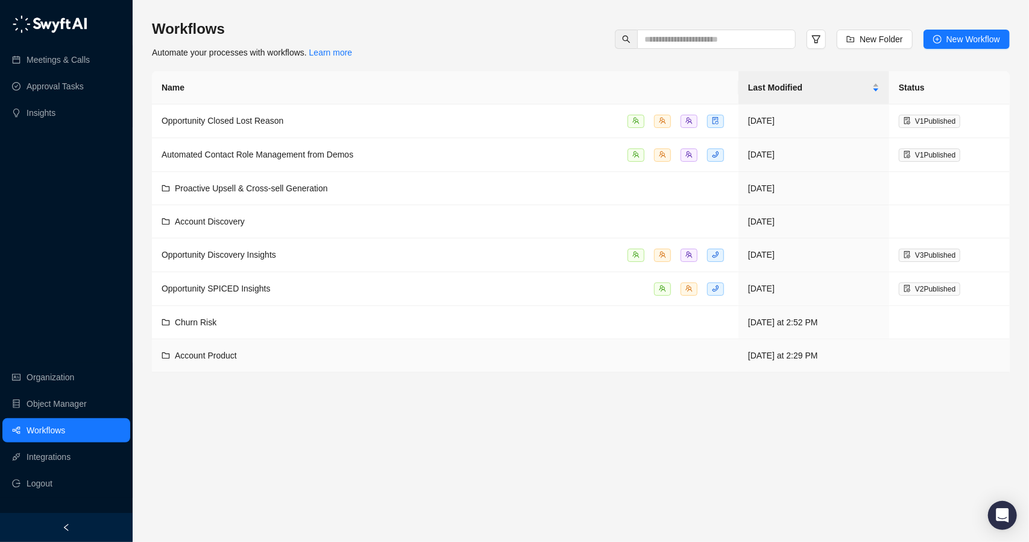
click at [265, 352] on div "Account Product" at bounding box center [446, 355] width 568 height 13
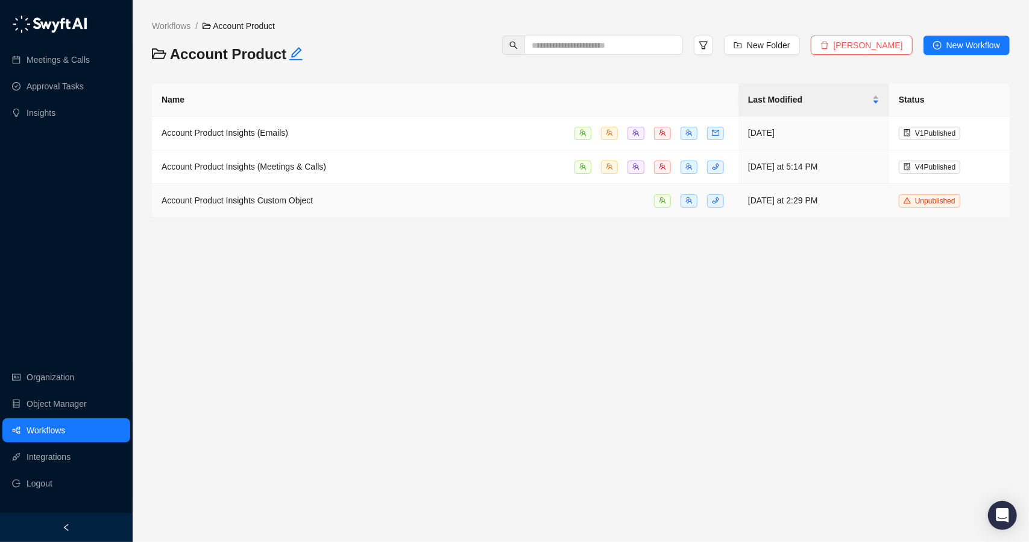
click at [338, 195] on div "Account Product Insights Custom Object" at bounding box center [446, 201] width 568 height 14
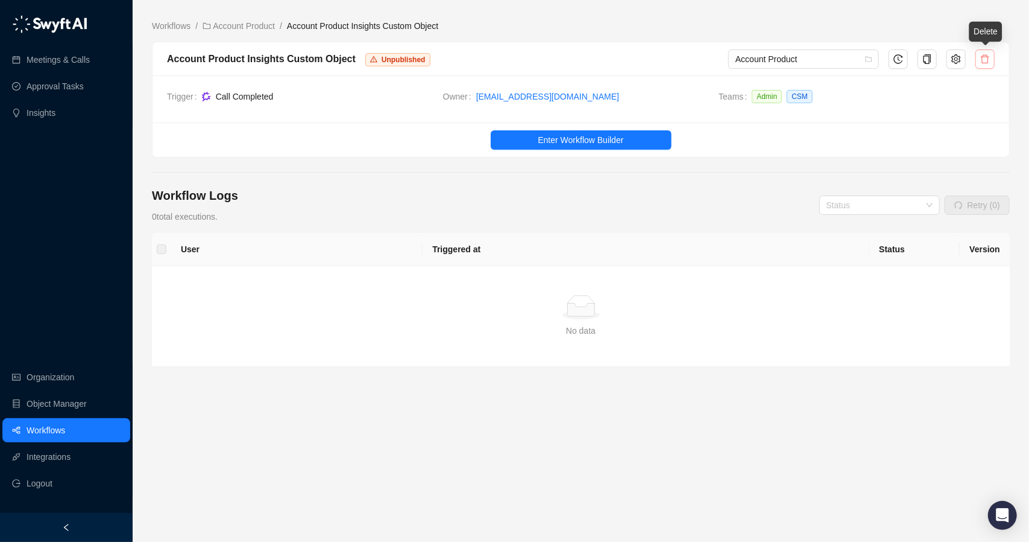
click at [990, 60] on icon "delete" at bounding box center [986, 59] width 10 height 10
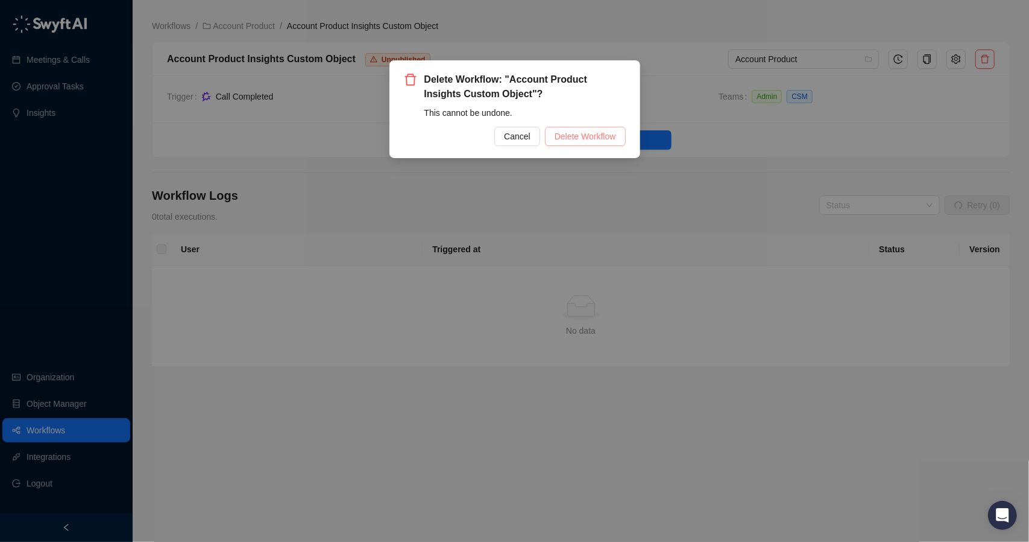
click at [584, 131] on span "Delete Workflow" at bounding box center [586, 136] width 62 height 13
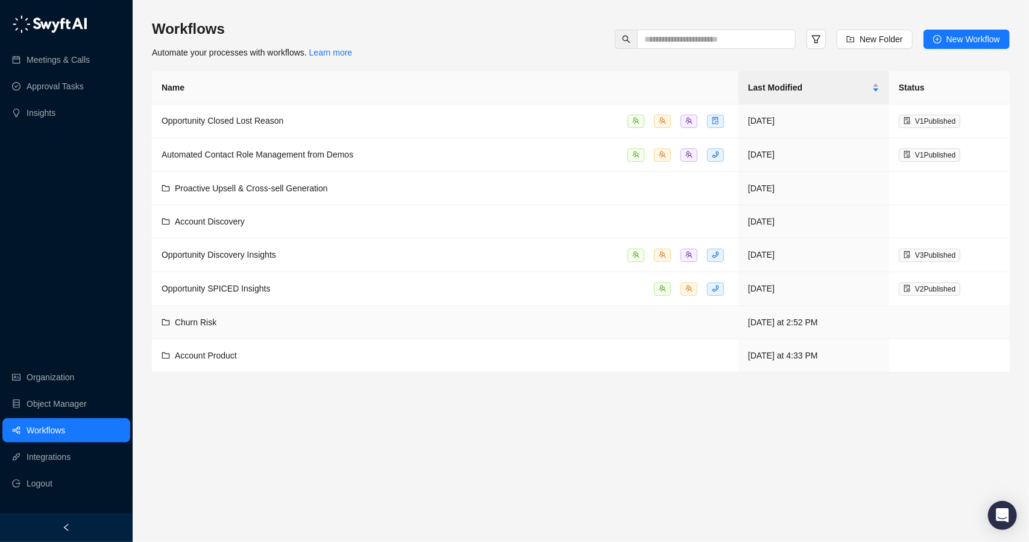
click at [264, 315] on div "Churn Risk" at bounding box center [446, 321] width 568 height 13
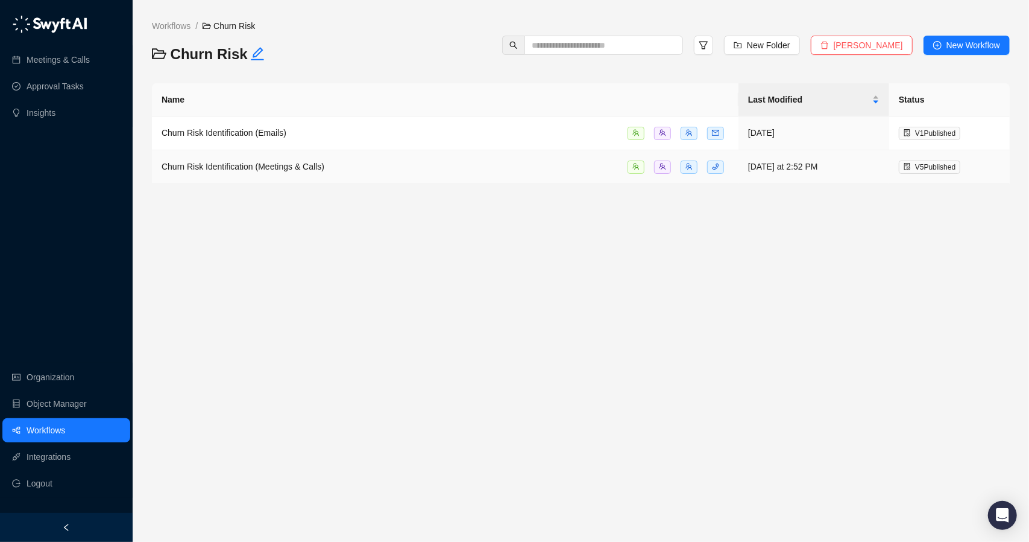
click at [304, 165] on span "Churn Risk Identification (Meetings & Calls)" at bounding box center [243, 167] width 163 height 10
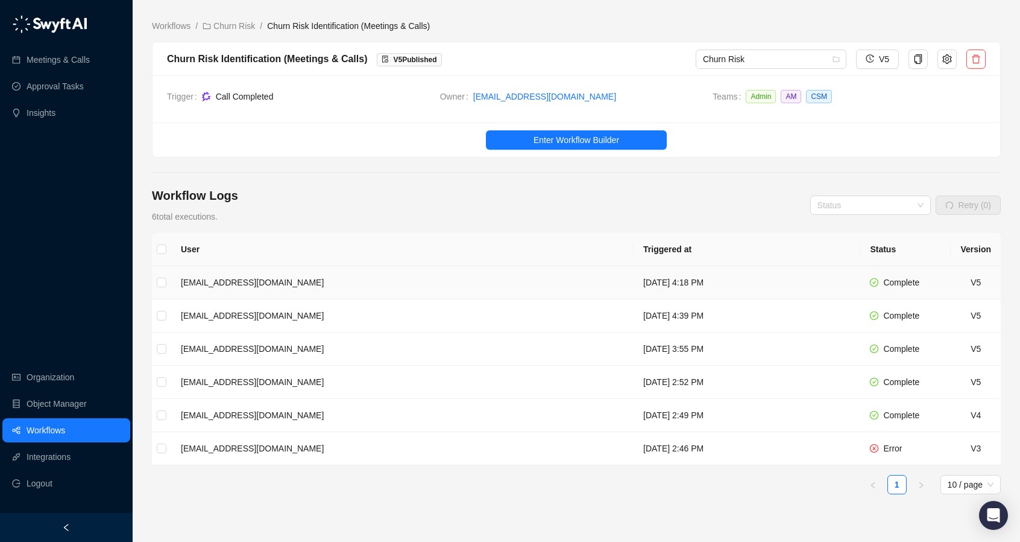
click at [740, 278] on td "[DATE] 4:18 PM" at bounding box center [747, 282] width 227 height 33
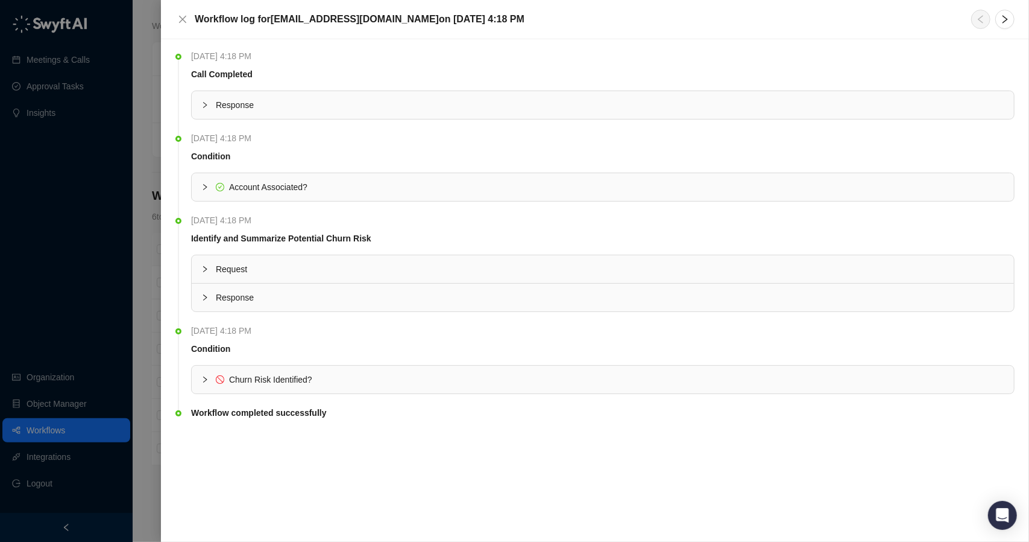
click at [202, 373] on div at bounding box center [208, 379] width 14 height 13
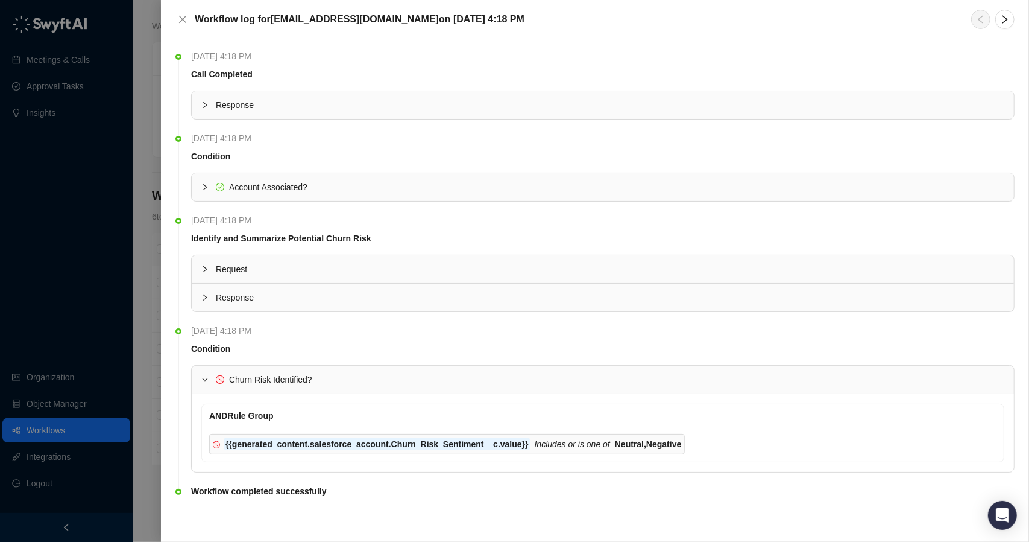
click at [206, 291] on div at bounding box center [208, 297] width 14 height 13
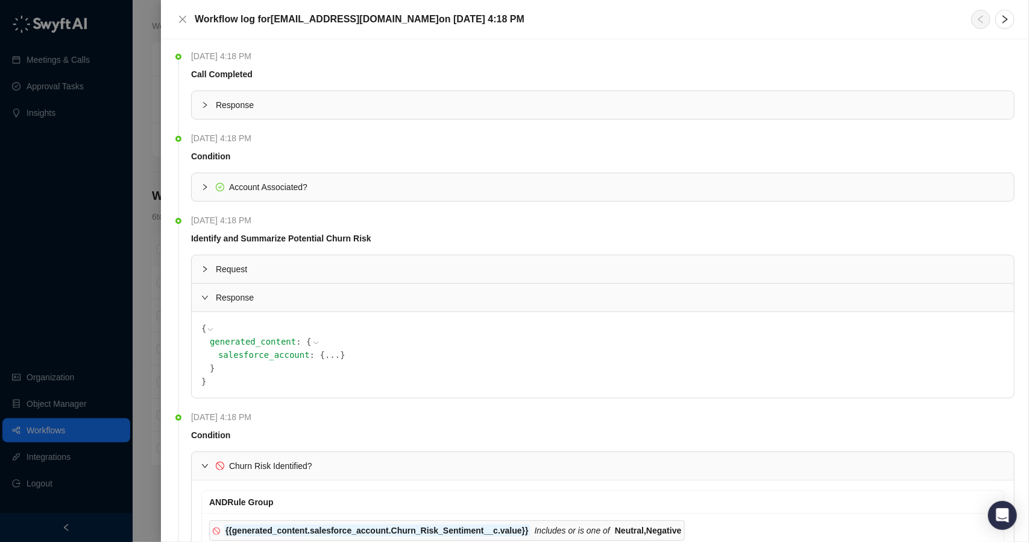
click at [206, 291] on div at bounding box center [208, 297] width 14 height 13
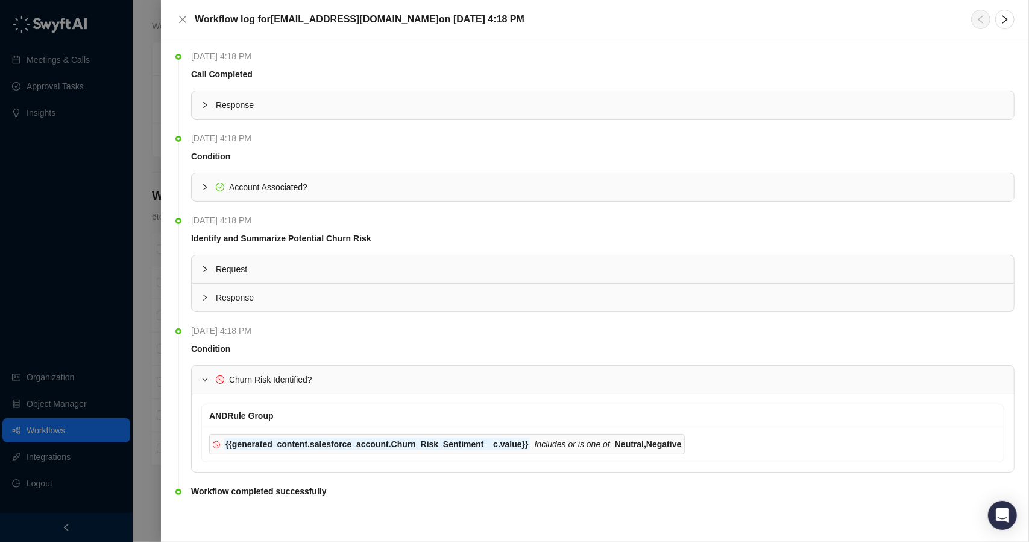
click at [204, 268] on icon "collapsed" at bounding box center [204, 268] width 7 height 7
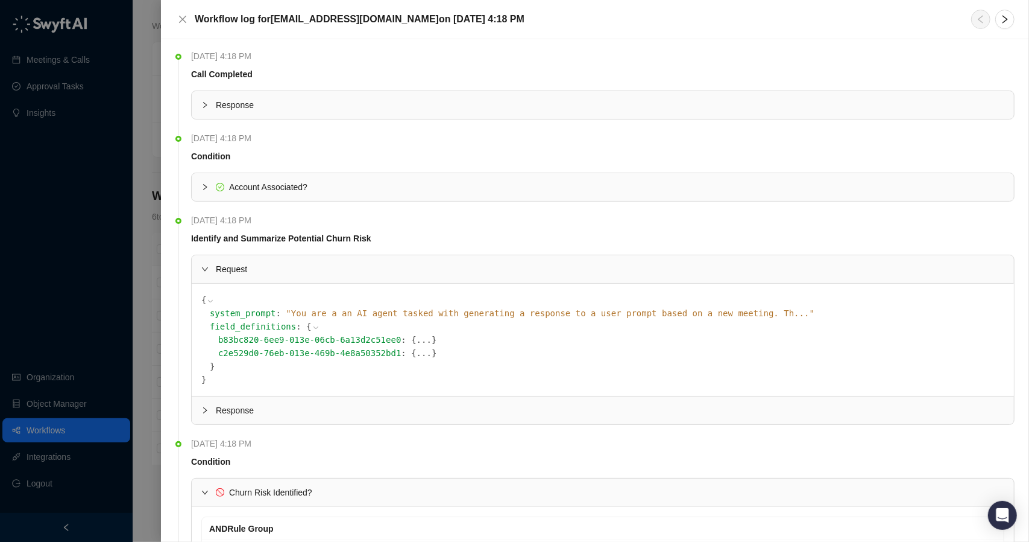
click at [204, 268] on icon "expanded" at bounding box center [204, 268] width 7 height 7
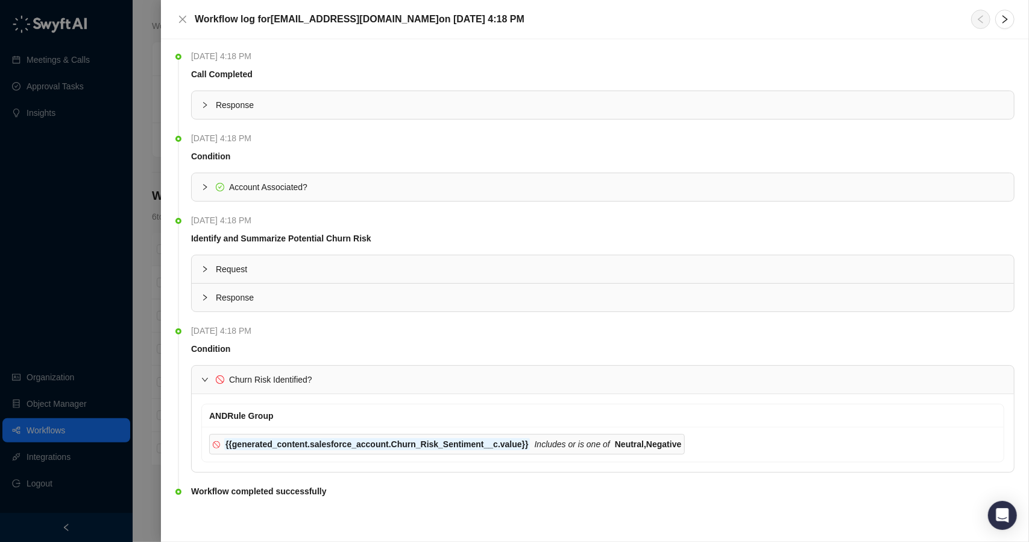
click at [141, 271] on div at bounding box center [514, 271] width 1029 height 542
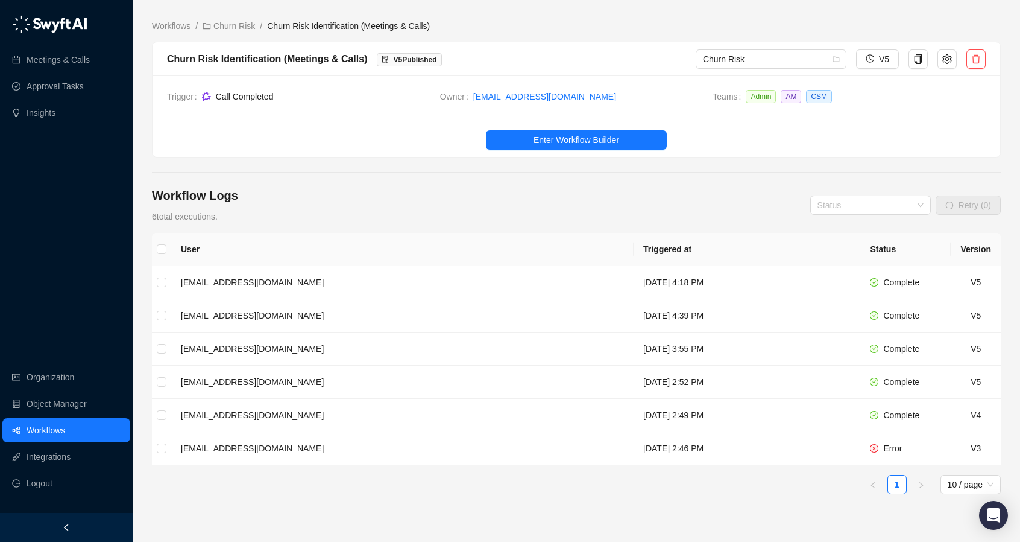
click at [526, 128] on ul "Enter Workflow Builder" at bounding box center [577, 139] width 848 height 34
click at [523, 133] on button "Enter Workflow Builder" at bounding box center [576, 139] width 181 height 19
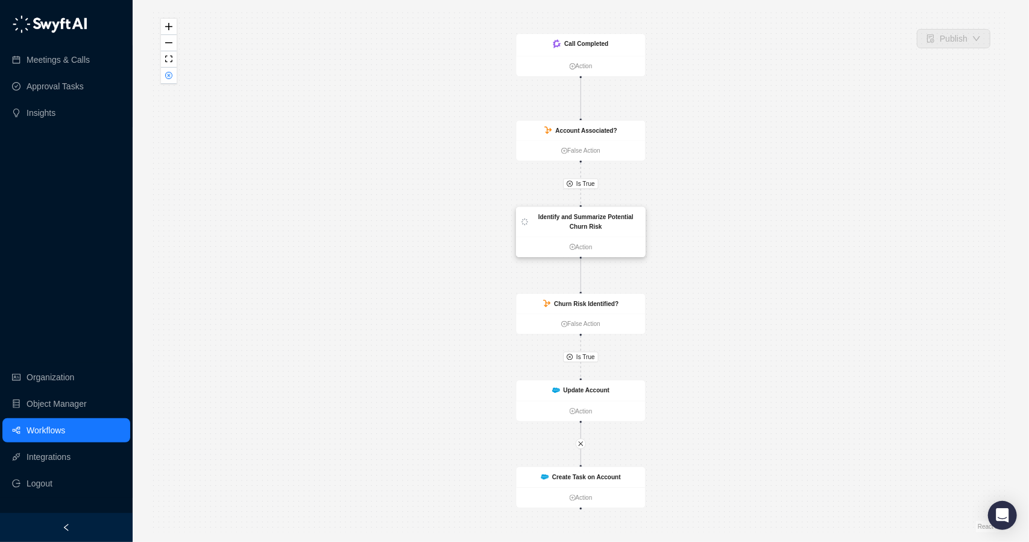
click at [609, 221] on div "Identify and Summarize Potential Churn Risk" at bounding box center [586, 221] width 109 height 19
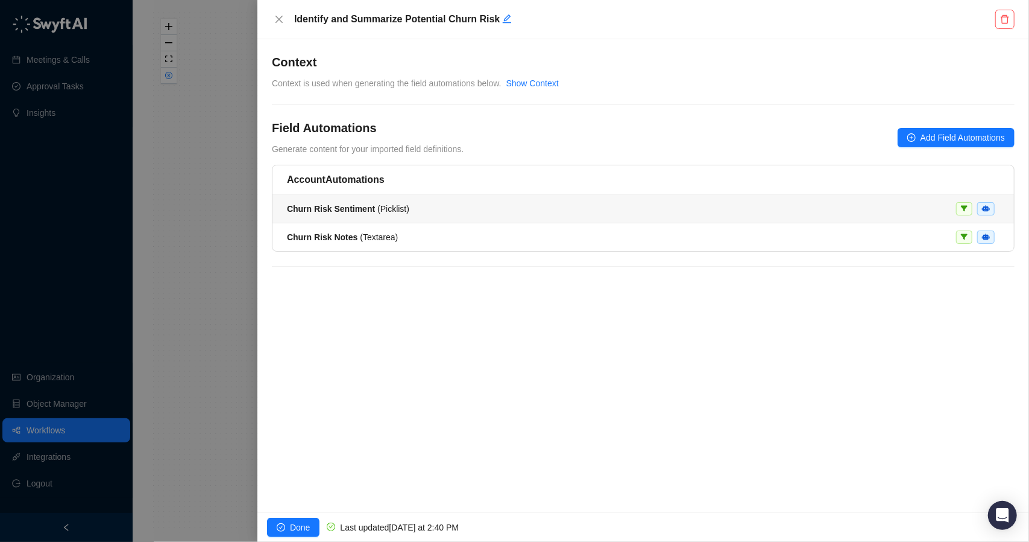
click at [527, 208] on div "Churn Risk Sentiment ( Picklist )" at bounding box center [643, 208] width 713 height 13
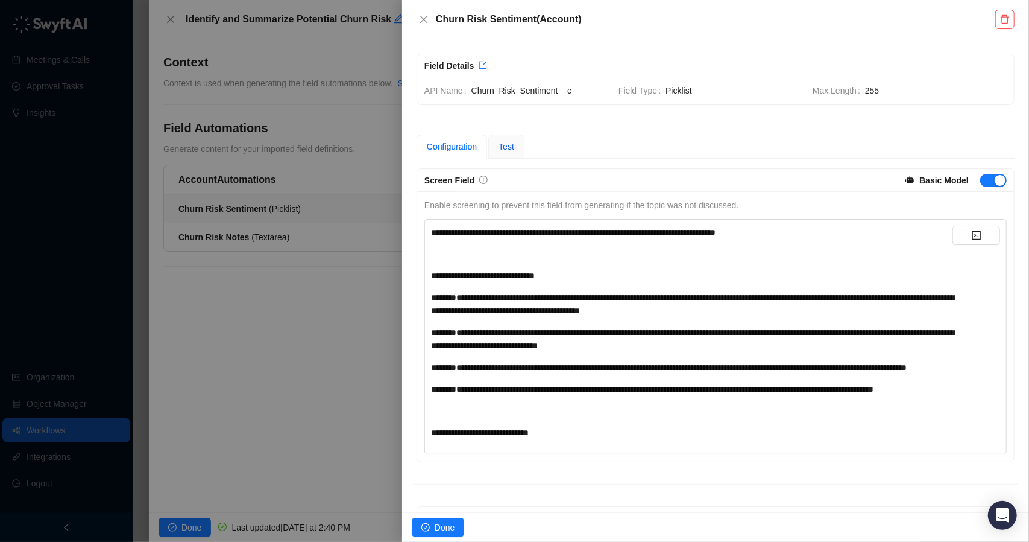
click at [511, 150] on span "Test" at bounding box center [507, 147] width 16 height 10
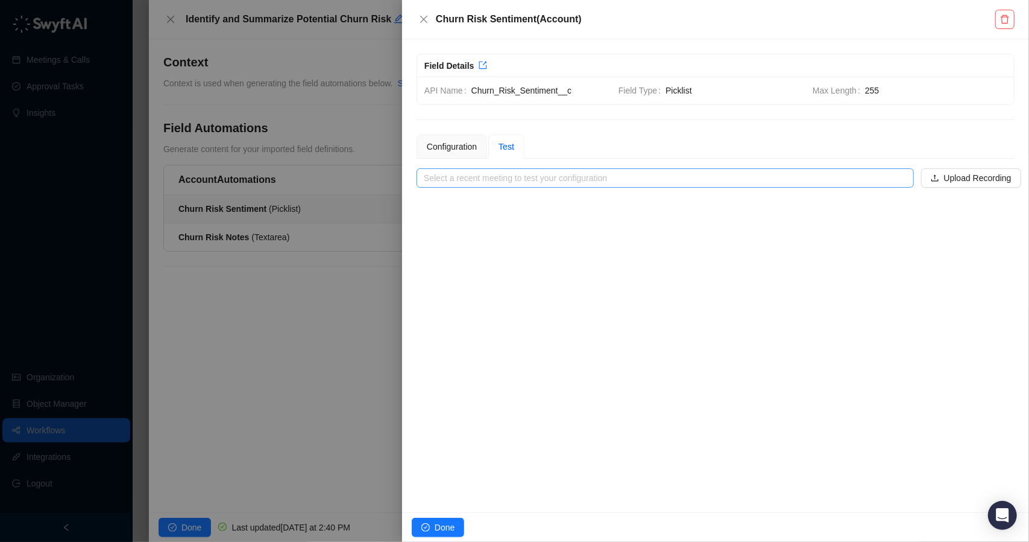
click at [514, 181] on input "search" at bounding box center [662, 178] width 476 height 18
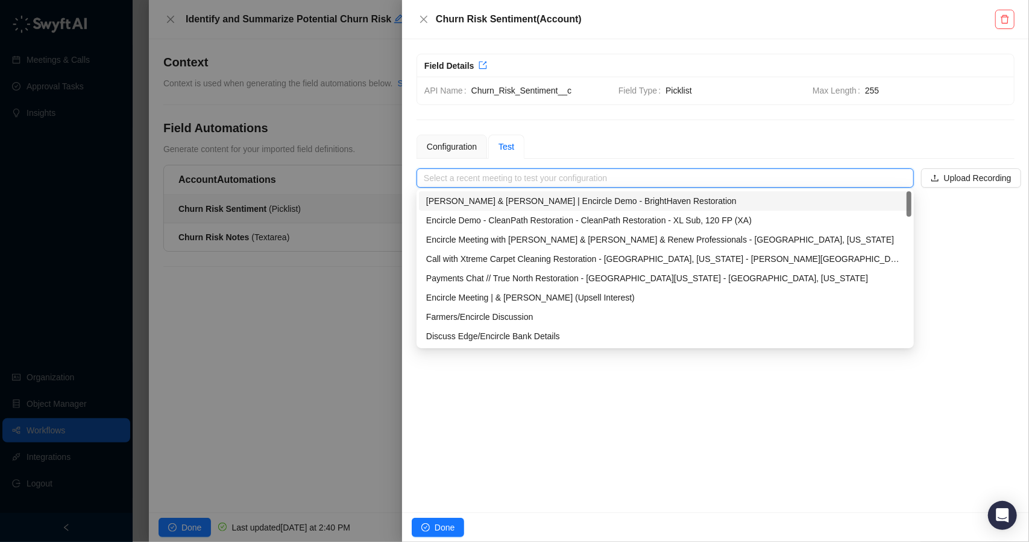
click at [520, 204] on div "[PERSON_NAME] & [PERSON_NAME] | Encircle Demo - BrightHaven Restoration" at bounding box center [665, 200] width 478 height 13
type input "**********"
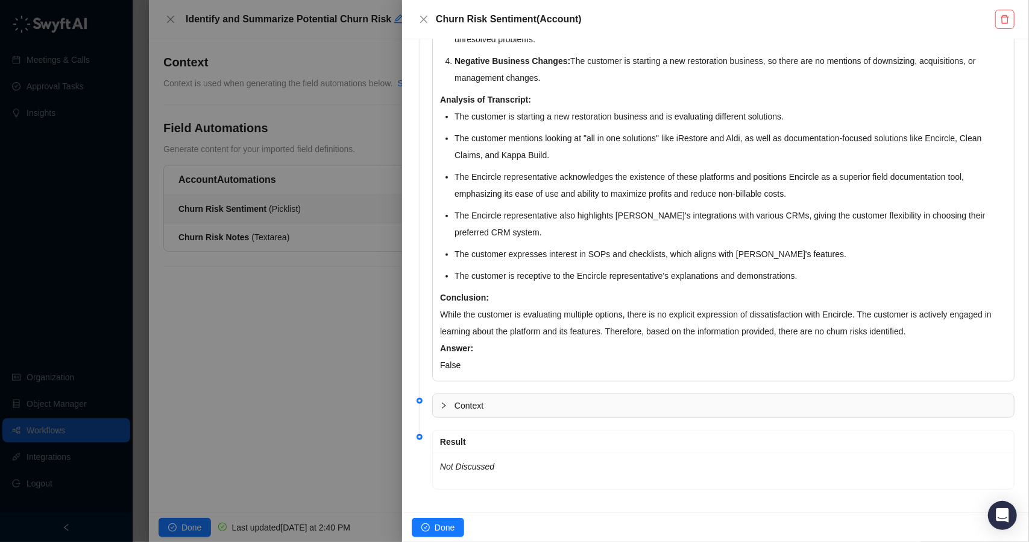
scroll to position [361, 0]
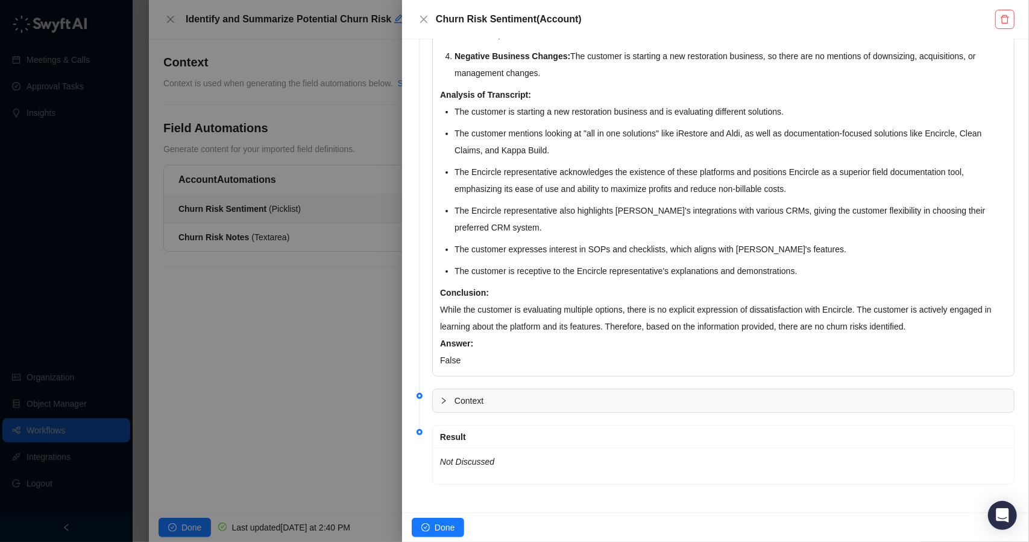
click at [446, 400] on icon "collapsed" at bounding box center [443, 400] width 7 height 7
click at [446, 400] on icon "expanded" at bounding box center [443, 400] width 7 height 7
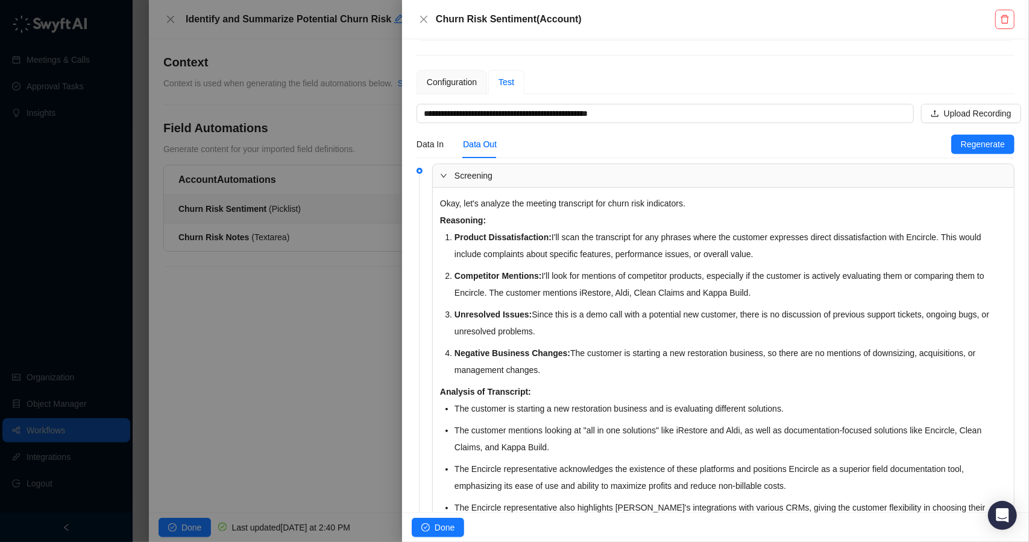
scroll to position [60, 0]
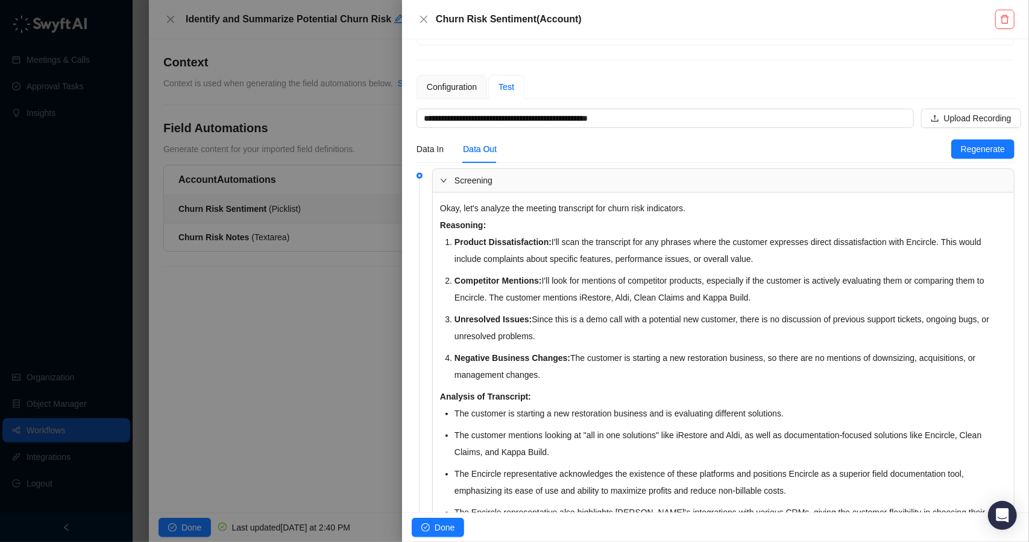
click at [326, 95] on div at bounding box center [514, 271] width 1029 height 542
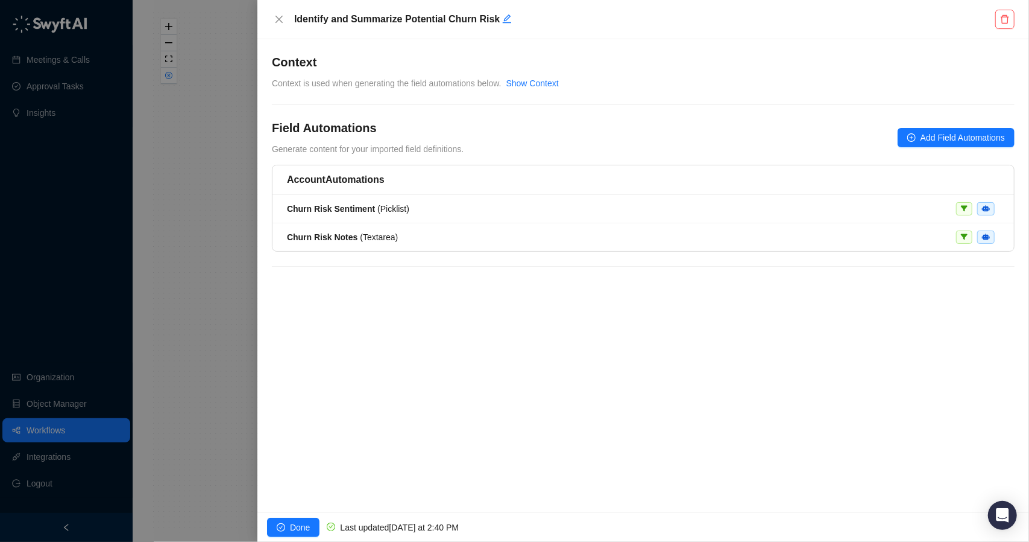
click at [240, 169] on div at bounding box center [514, 271] width 1029 height 542
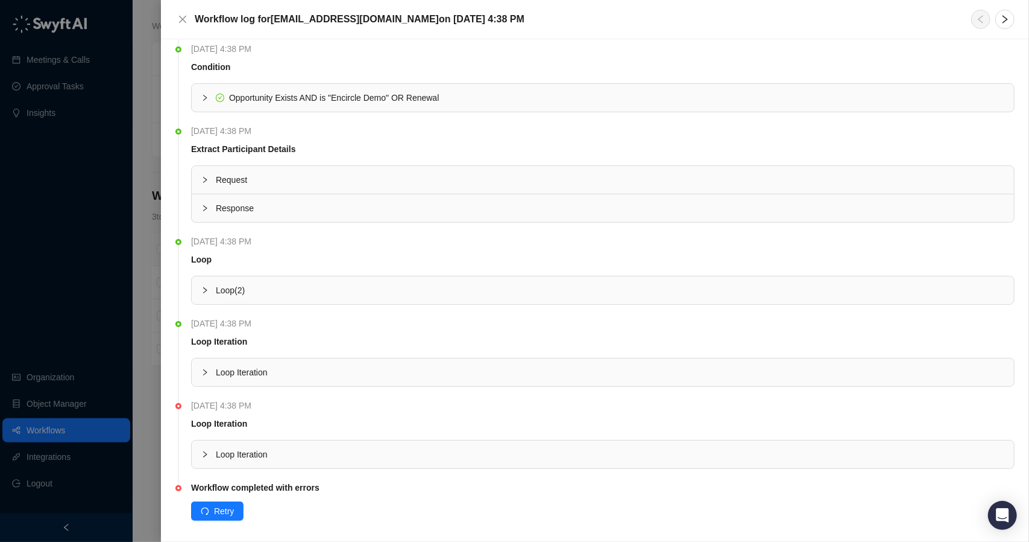
scroll to position [96, 0]
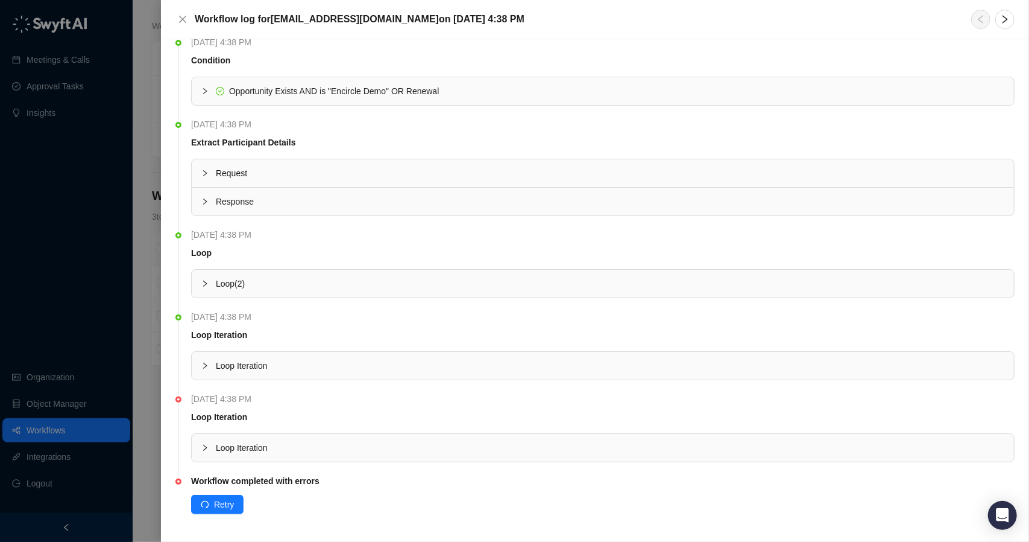
click at [204, 444] on icon "collapsed" at bounding box center [205, 447] width 4 height 6
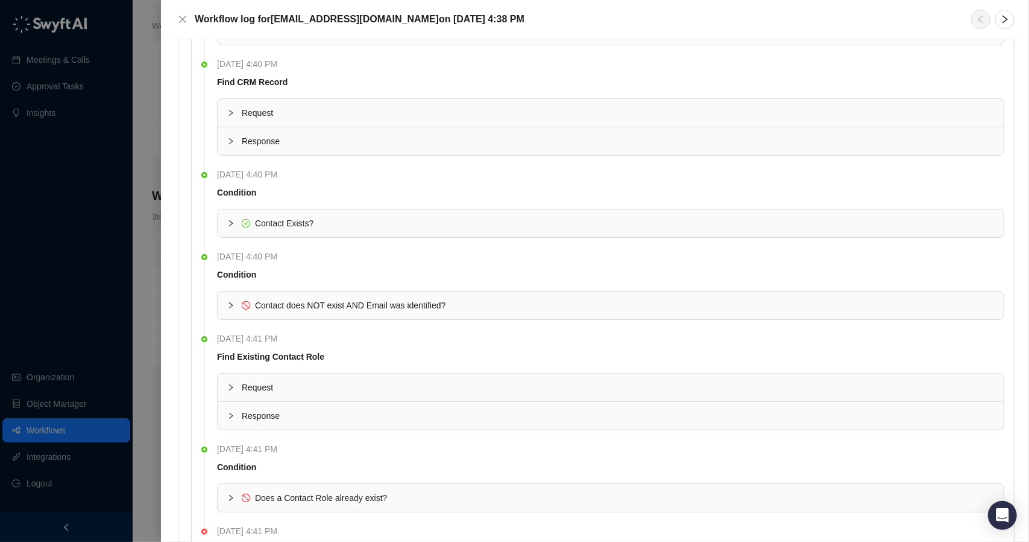
scroll to position [699, 0]
click at [236, 298] on div at bounding box center [234, 304] width 14 height 13
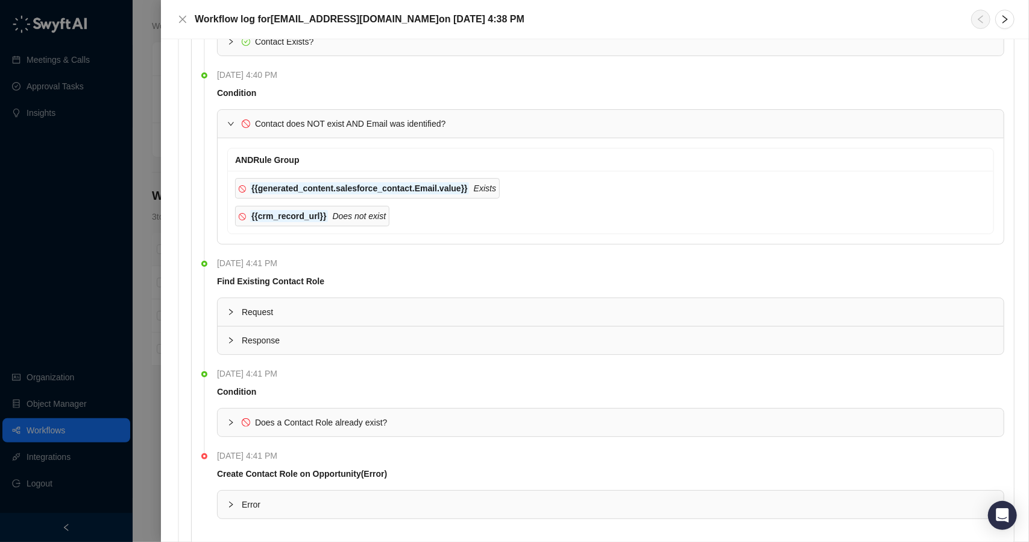
scroll to position [940, 0]
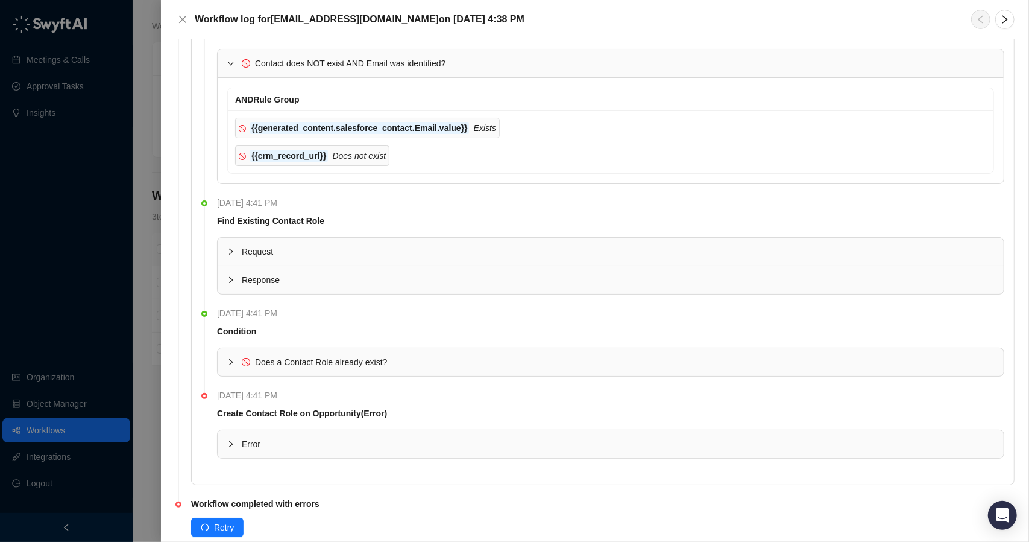
click at [234, 355] on div at bounding box center [234, 361] width 14 height 13
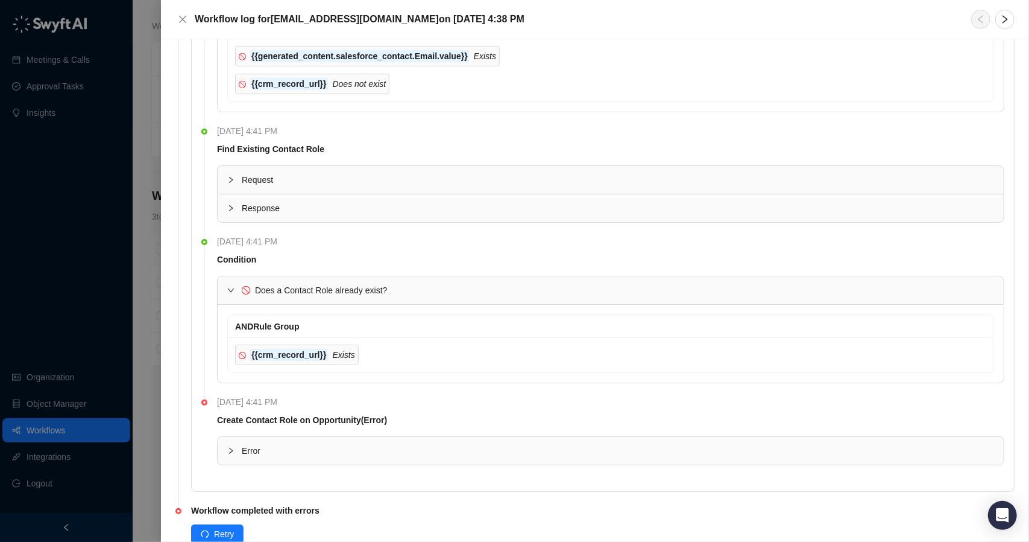
scroll to position [1035, 0]
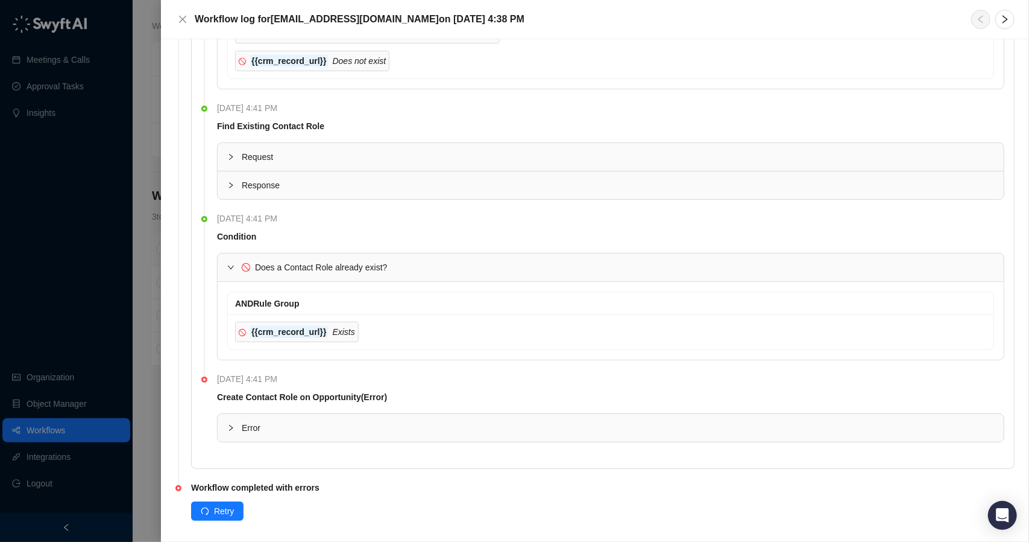
click at [232, 424] on icon "collapsed" at bounding box center [230, 427] width 7 height 7
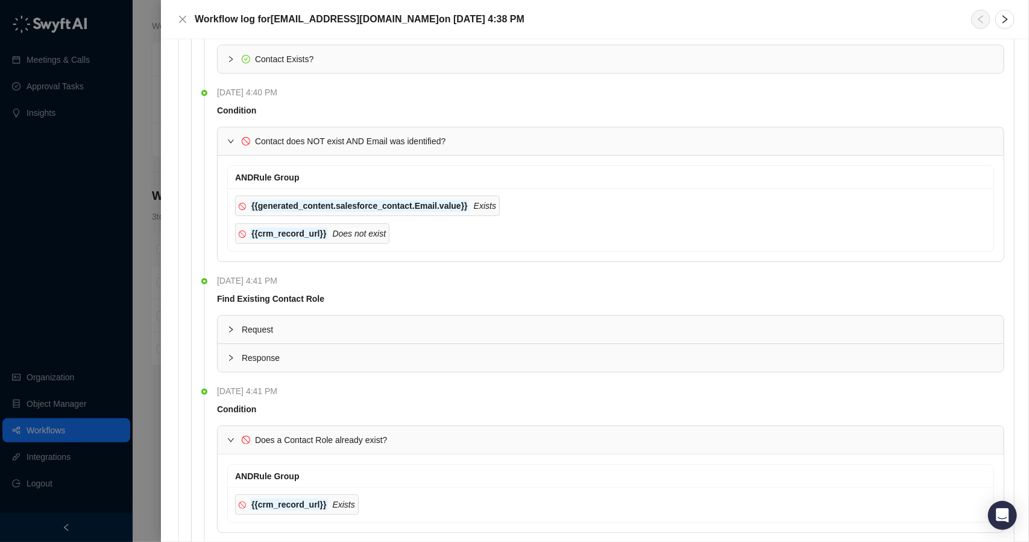
scroll to position [767, 0]
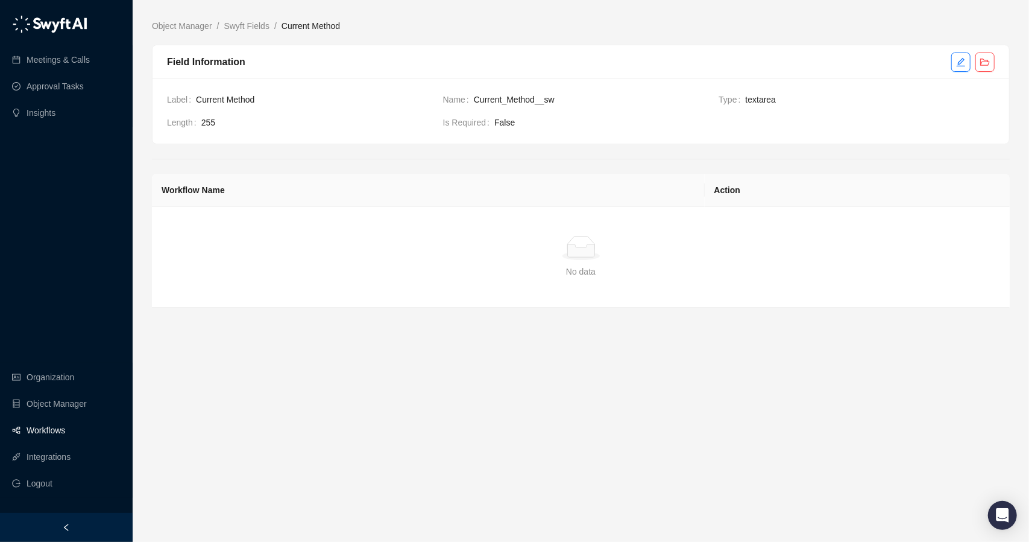
click at [51, 431] on link "Workflows" at bounding box center [46, 430] width 39 height 24
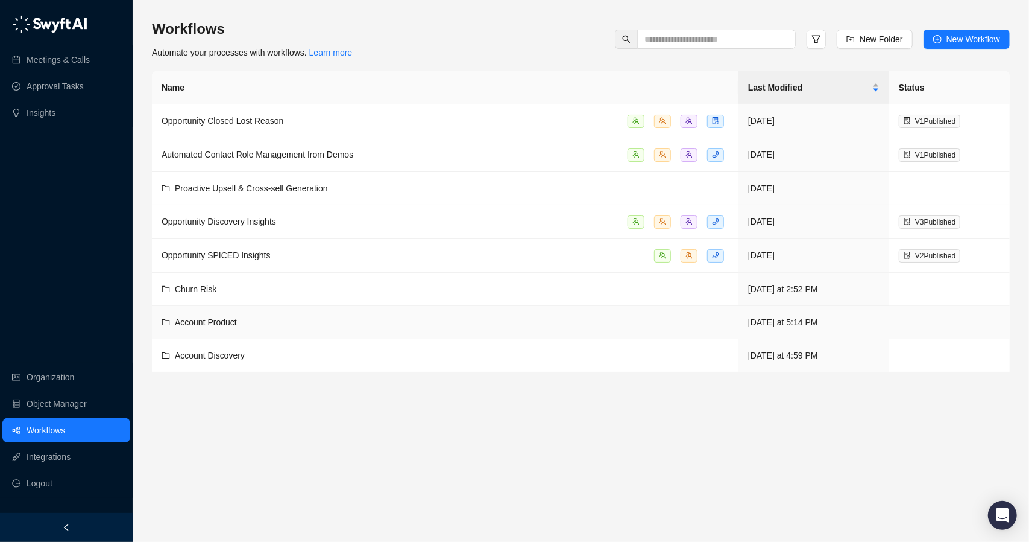
click at [264, 323] on div "Account Product" at bounding box center [446, 321] width 568 height 13
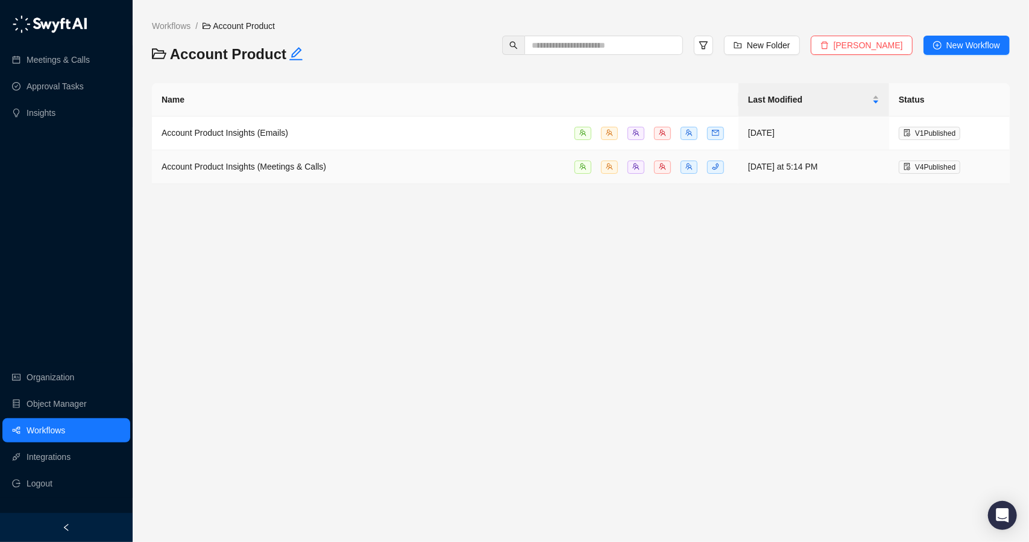
click at [317, 174] on td "Account Product Insights (Meetings & Calls)" at bounding box center [445, 167] width 587 height 34
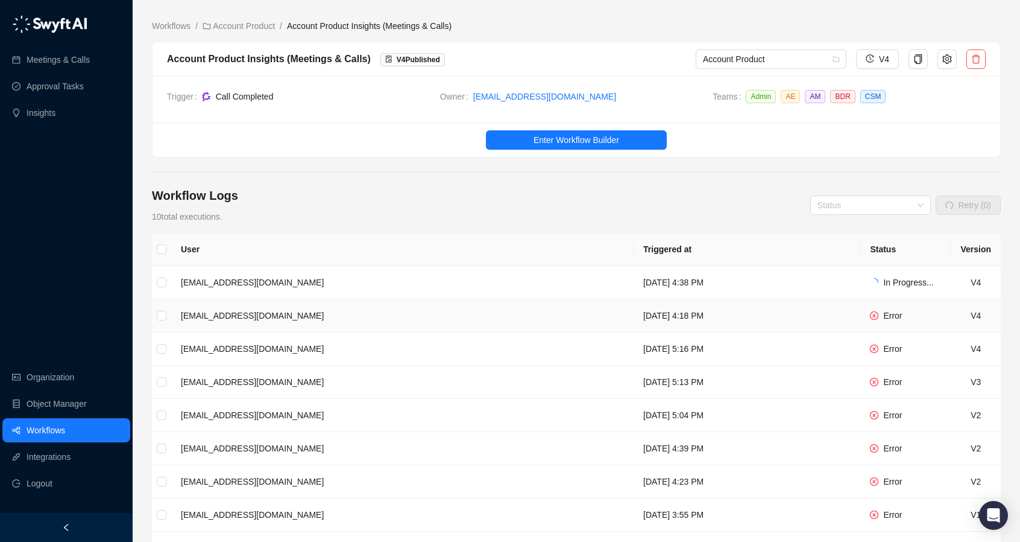
click at [634, 312] on td "[DATE] 4:18 PM" at bounding box center [747, 315] width 227 height 33
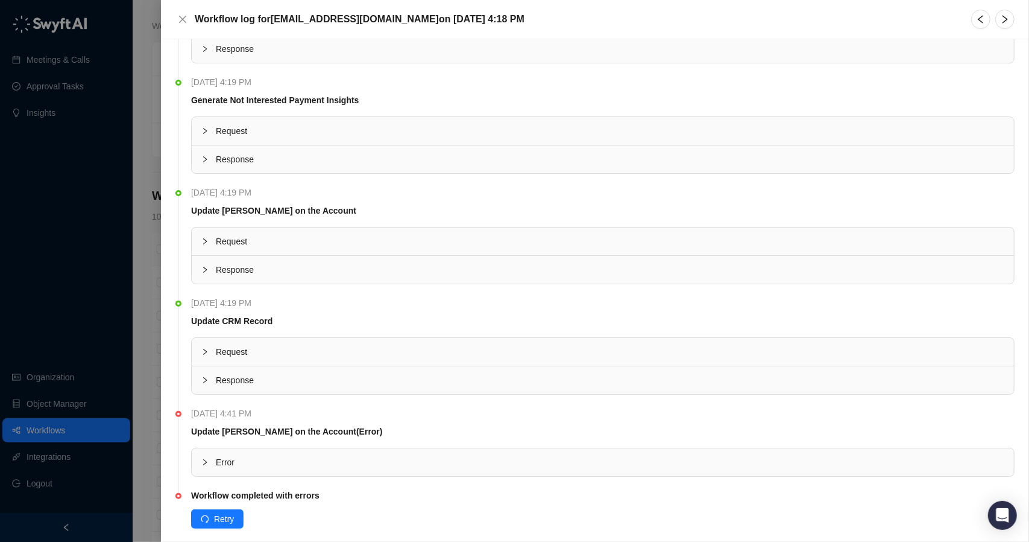
scroll to position [836, 0]
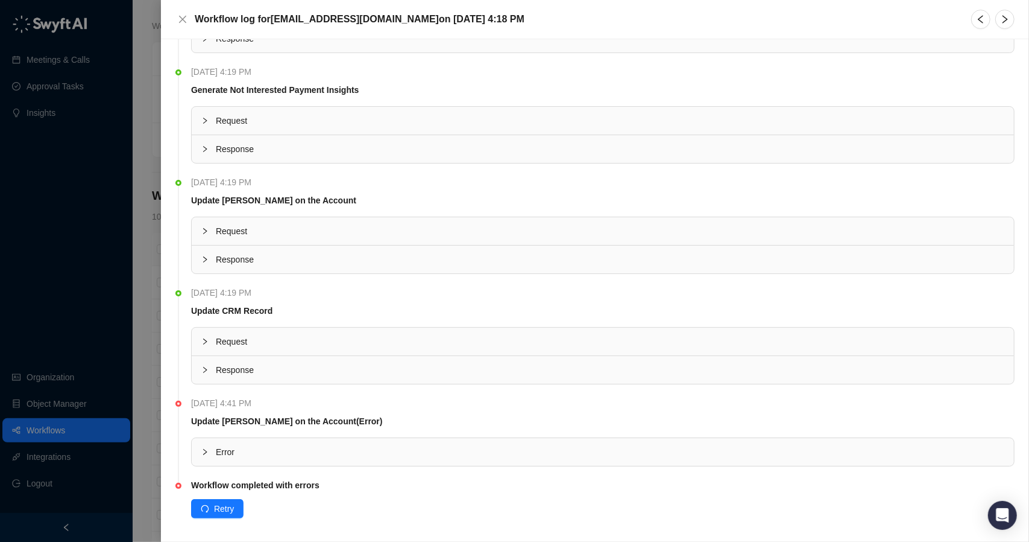
click at [213, 446] on div at bounding box center [208, 451] width 14 height 13
click at [207, 448] on icon "collapsed" at bounding box center [204, 451] width 7 height 7
click at [146, 271] on div at bounding box center [514, 271] width 1029 height 542
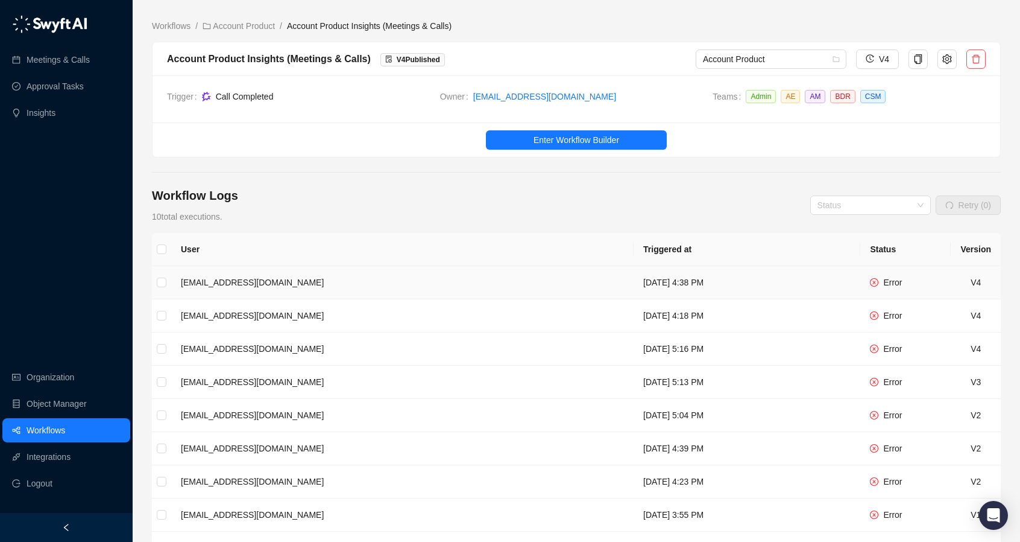
click at [330, 277] on td "[EMAIL_ADDRESS][DOMAIN_NAME]" at bounding box center [402, 282] width 463 height 33
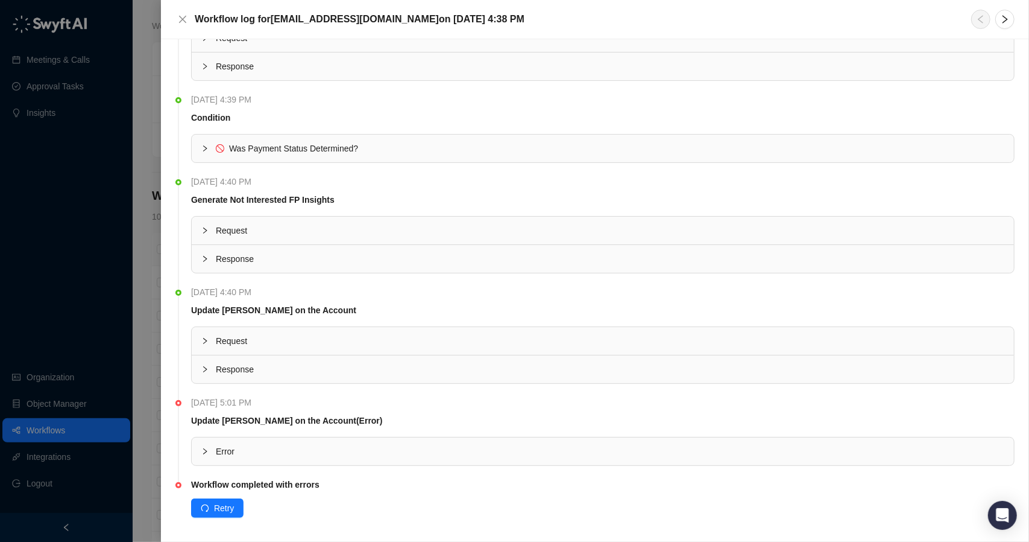
scroll to position [616, 0]
click at [206, 444] on div at bounding box center [208, 450] width 14 height 13
click at [150, 430] on div at bounding box center [514, 271] width 1029 height 542
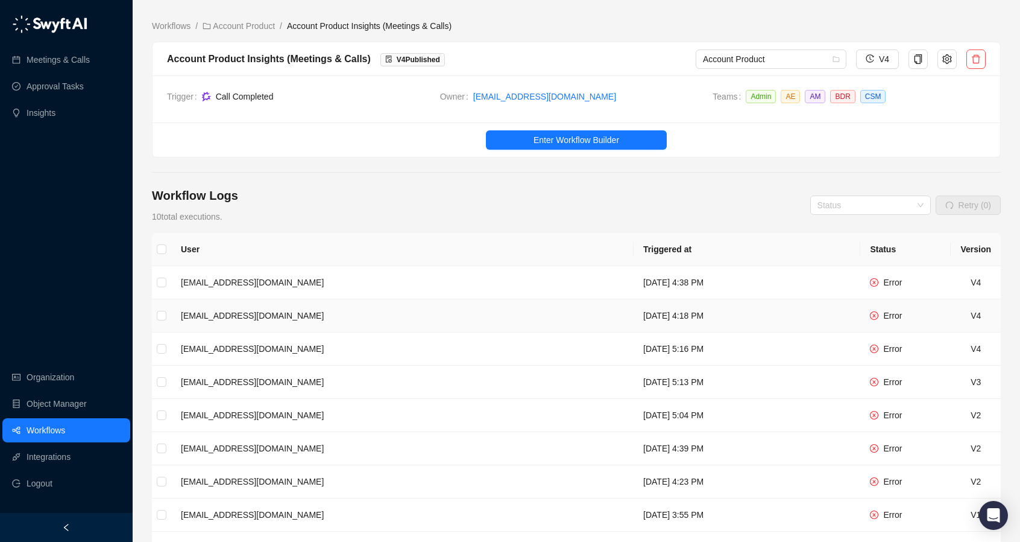
click at [929, 307] on td "Error" at bounding box center [906, 315] width 90 height 33
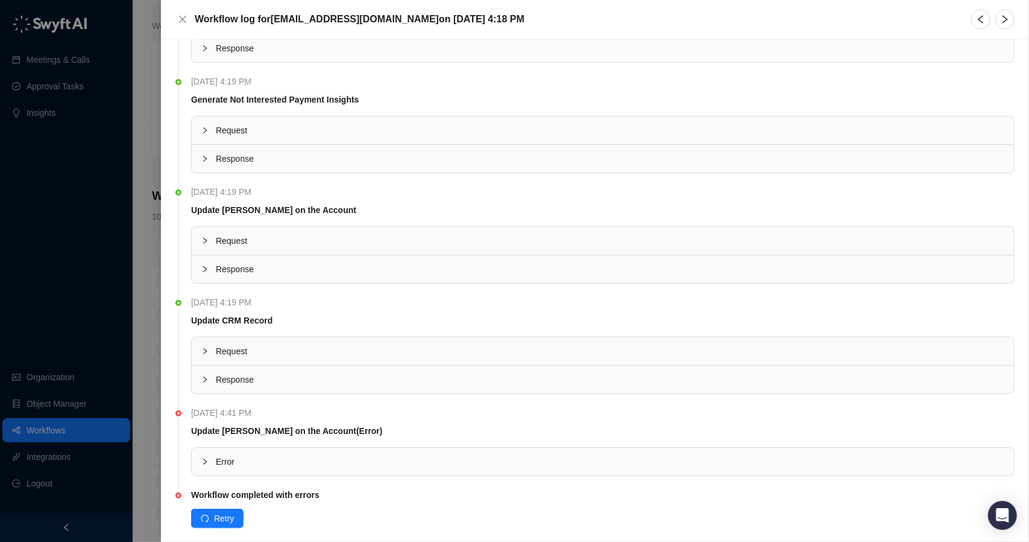
scroll to position [836, 0]
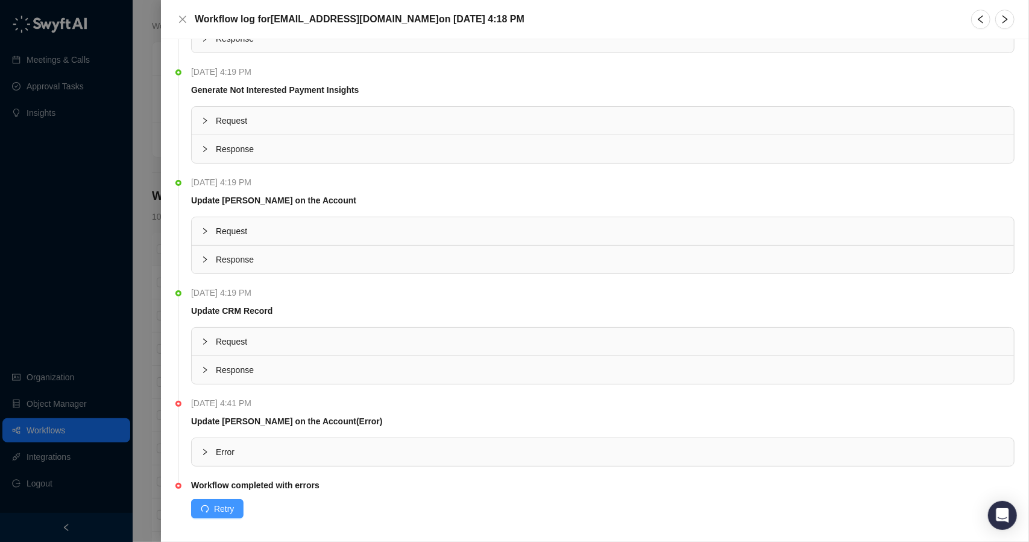
click at [218, 502] on span "Retry" at bounding box center [224, 508] width 20 height 13
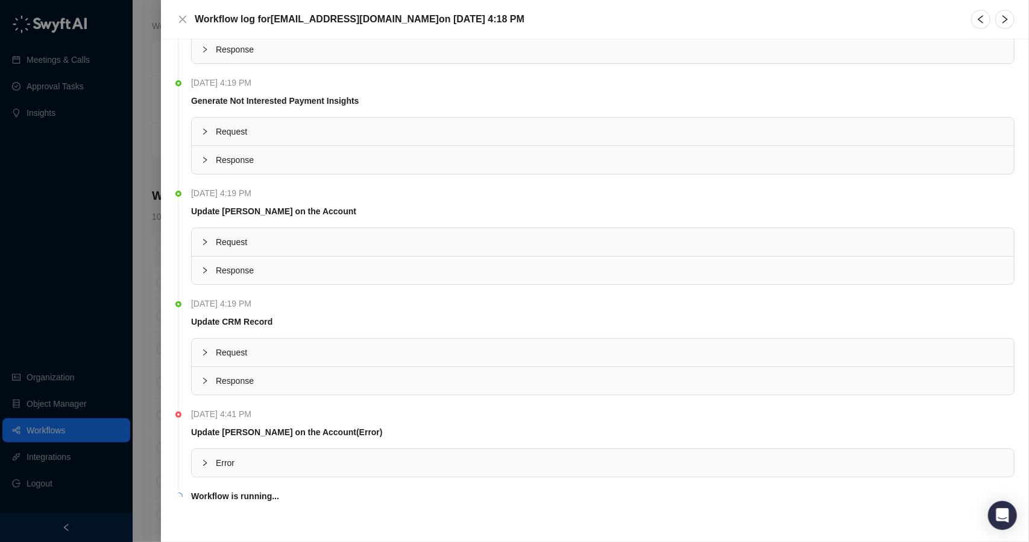
click at [141, 322] on div at bounding box center [514, 271] width 1029 height 542
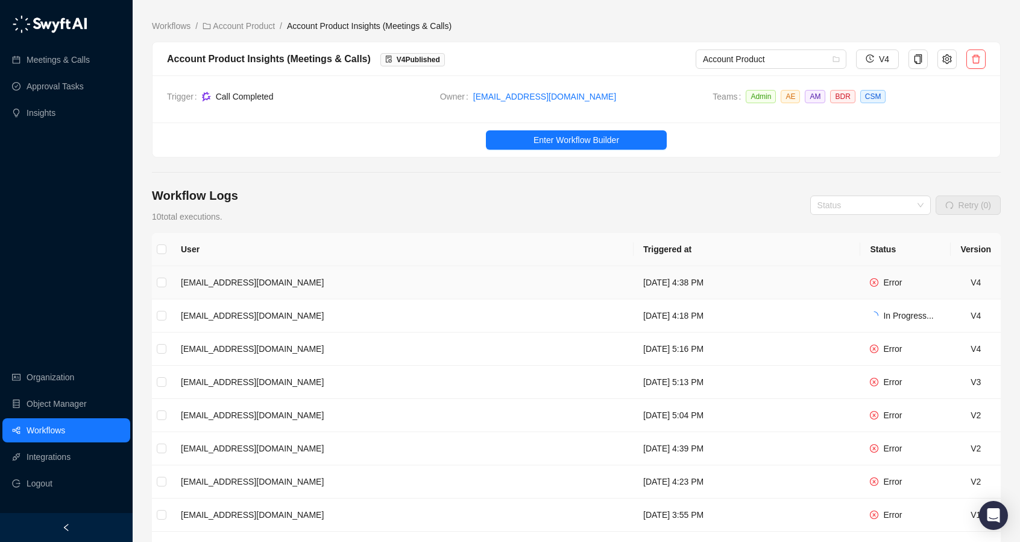
click at [964, 280] on td "V4" at bounding box center [976, 282] width 50 height 33
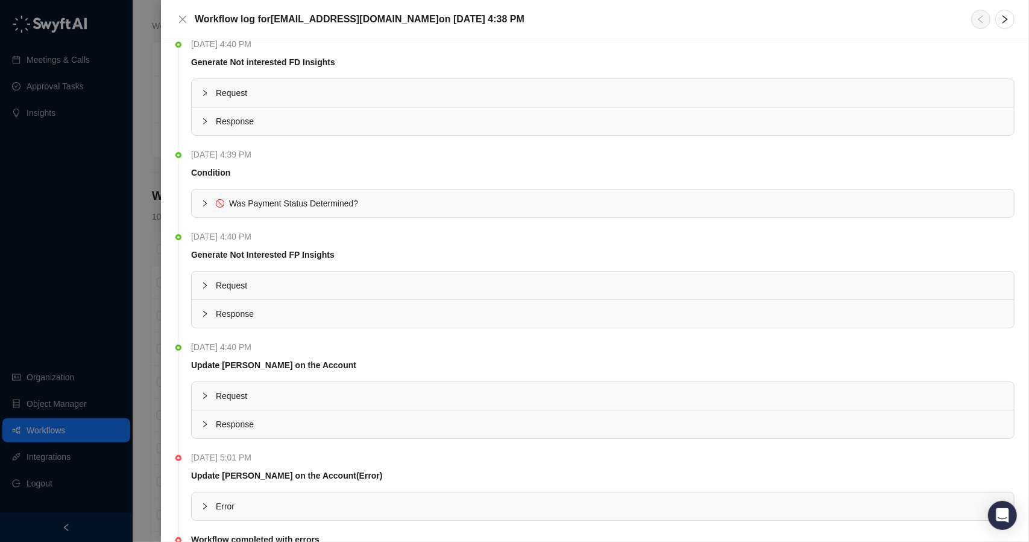
scroll to position [616, 0]
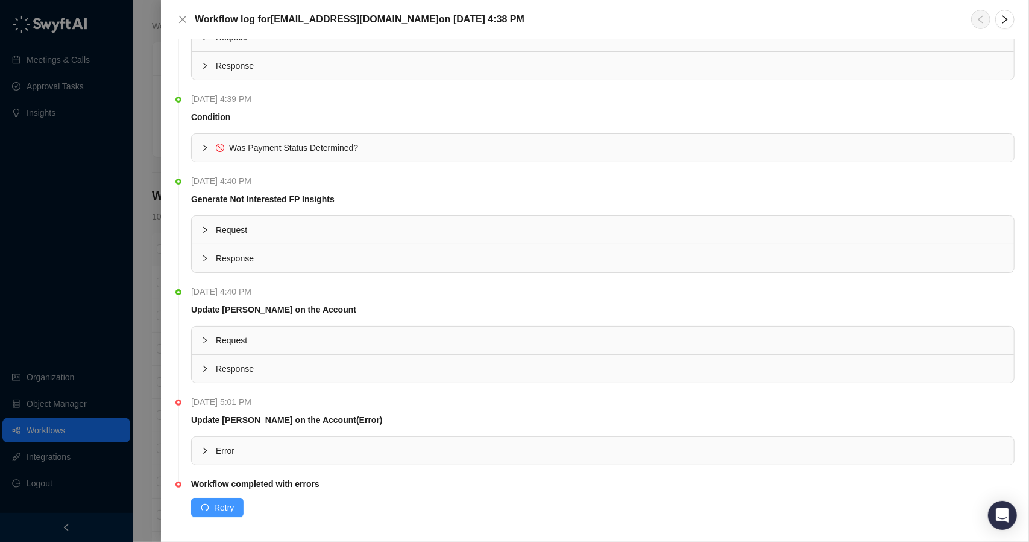
click at [216, 501] on span "Retry" at bounding box center [224, 507] width 20 height 13
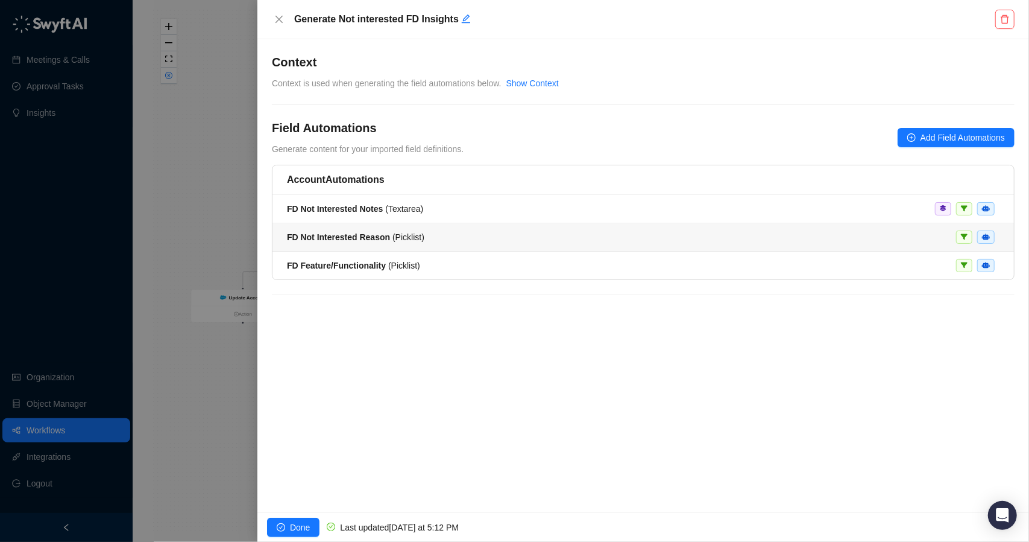
click at [402, 237] on span "FD Not Interested Reason ( Picklist )" at bounding box center [356, 237] width 138 height 10
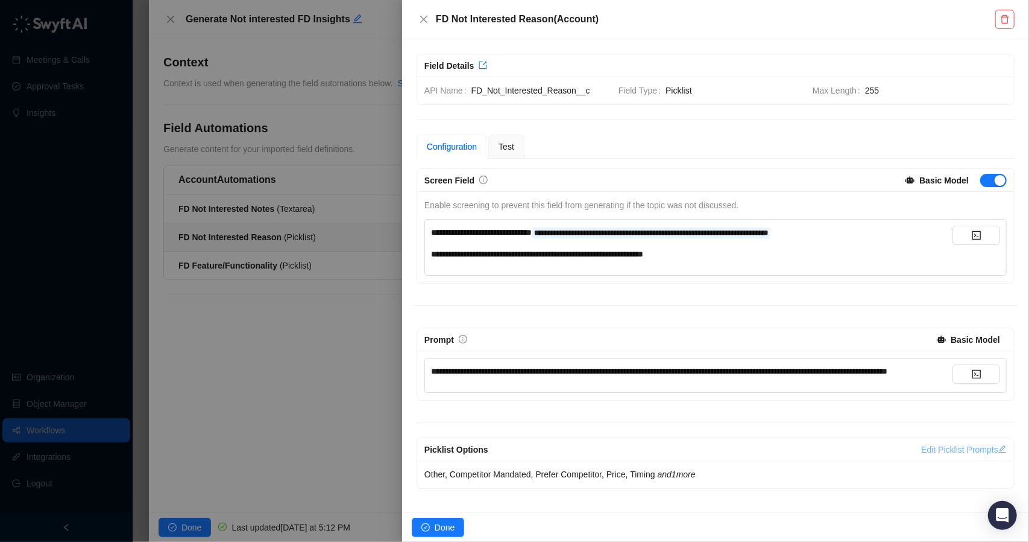
click at [931, 454] on link "Edit Picklist Prompts" at bounding box center [965, 449] width 86 height 10
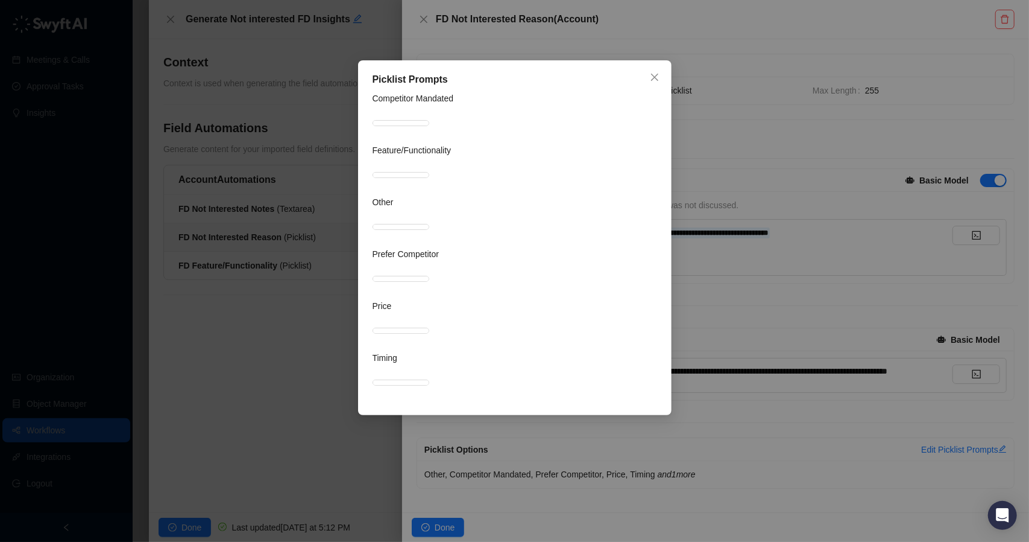
click at [254, 381] on div "**********" at bounding box center [514, 271] width 1029 height 542
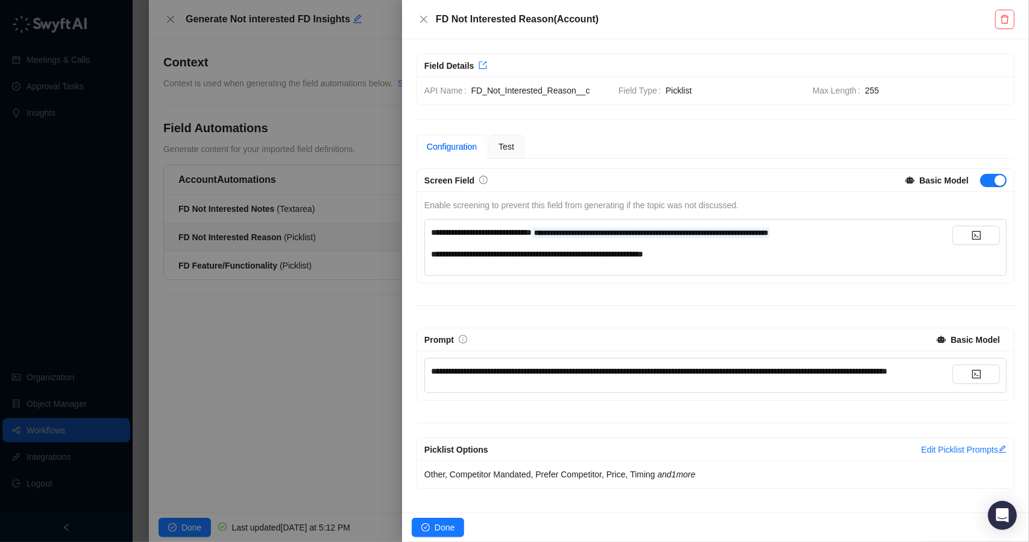
type textarea "******"
click at [294, 267] on div at bounding box center [514, 271] width 1029 height 542
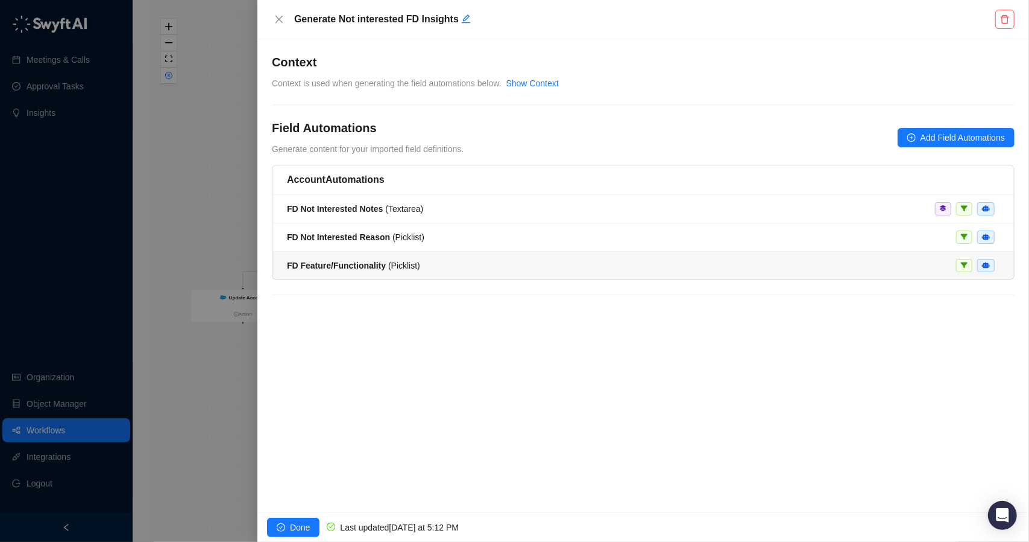
click at [386, 271] on li "FD Feature/Functionality ( Picklist )" at bounding box center [644, 265] width 742 height 28
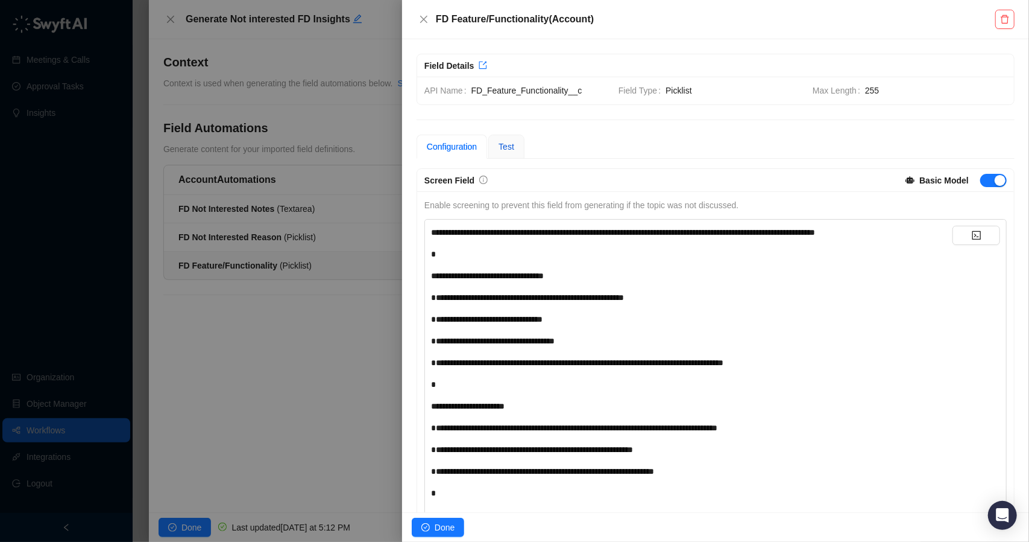
click at [510, 145] on span "Test" at bounding box center [507, 147] width 16 height 10
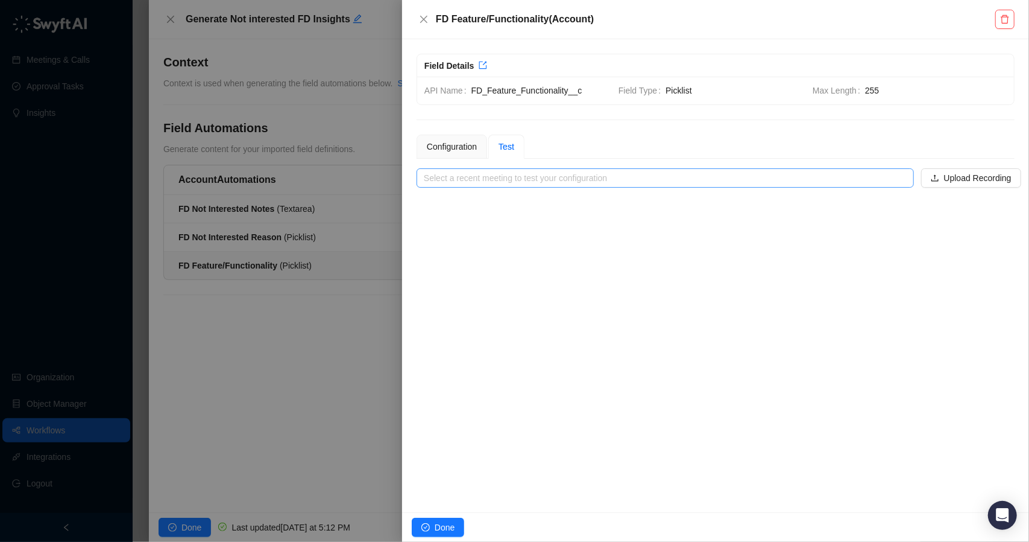
click at [529, 180] on input "search" at bounding box center [662, 178] width 476 height 18
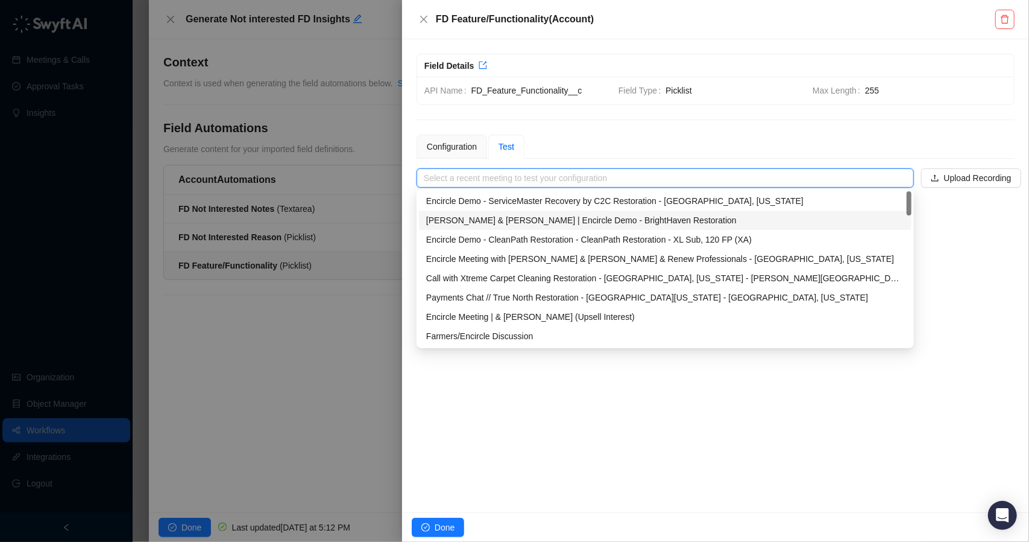
click at [482, 221] on div "[PERSON_NAME] & [PERSON_NAME] | Encircle Demo - BrightHaven Restoration" at bounding box center [665, 219] width 478 height 13
type input "**********"
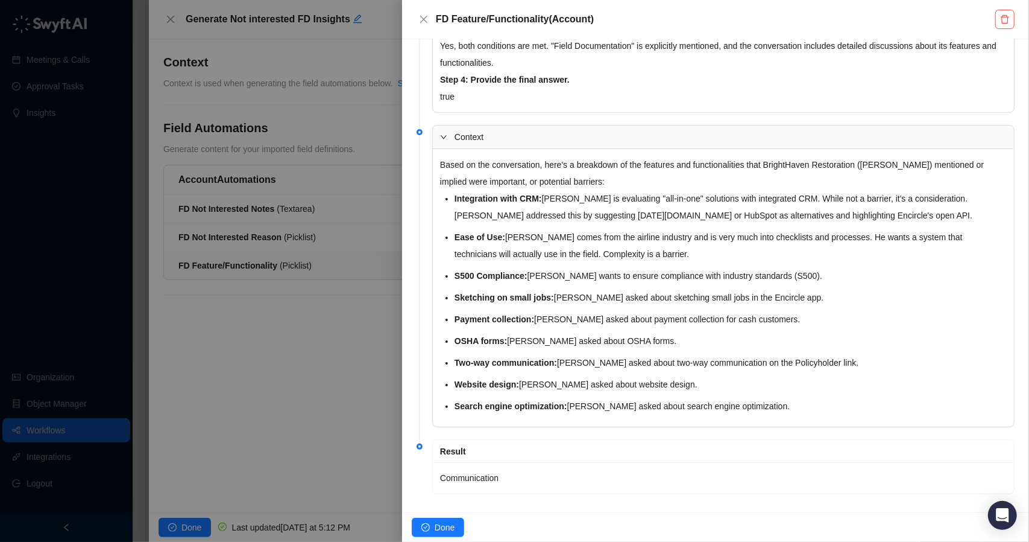
scroll to position [618, 0]
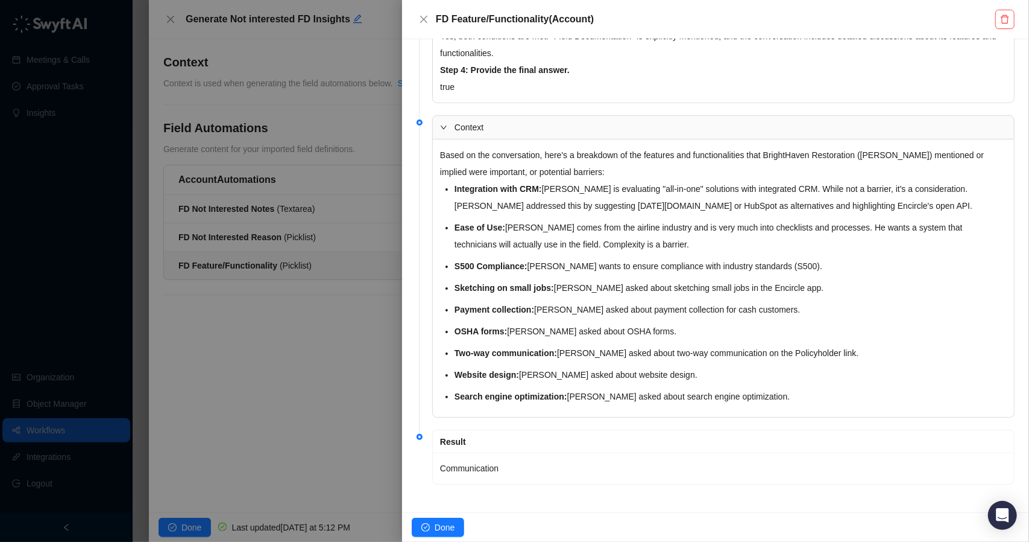
click at [307, 312] on div at bounding box center [514, 271] width 1029 height 542
